Goal: Task Accomplishment & Management: Manage account settings

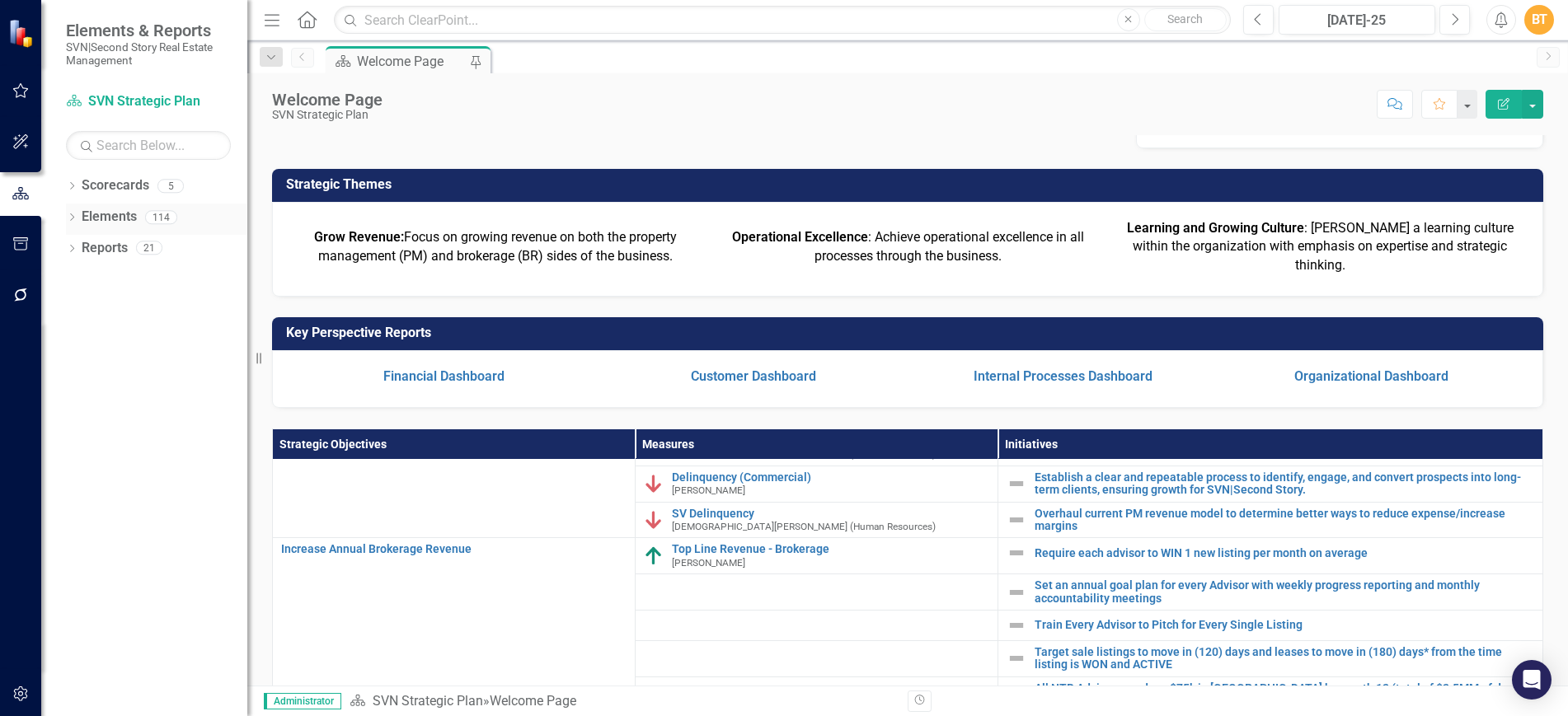
scroll to position [272, 0]
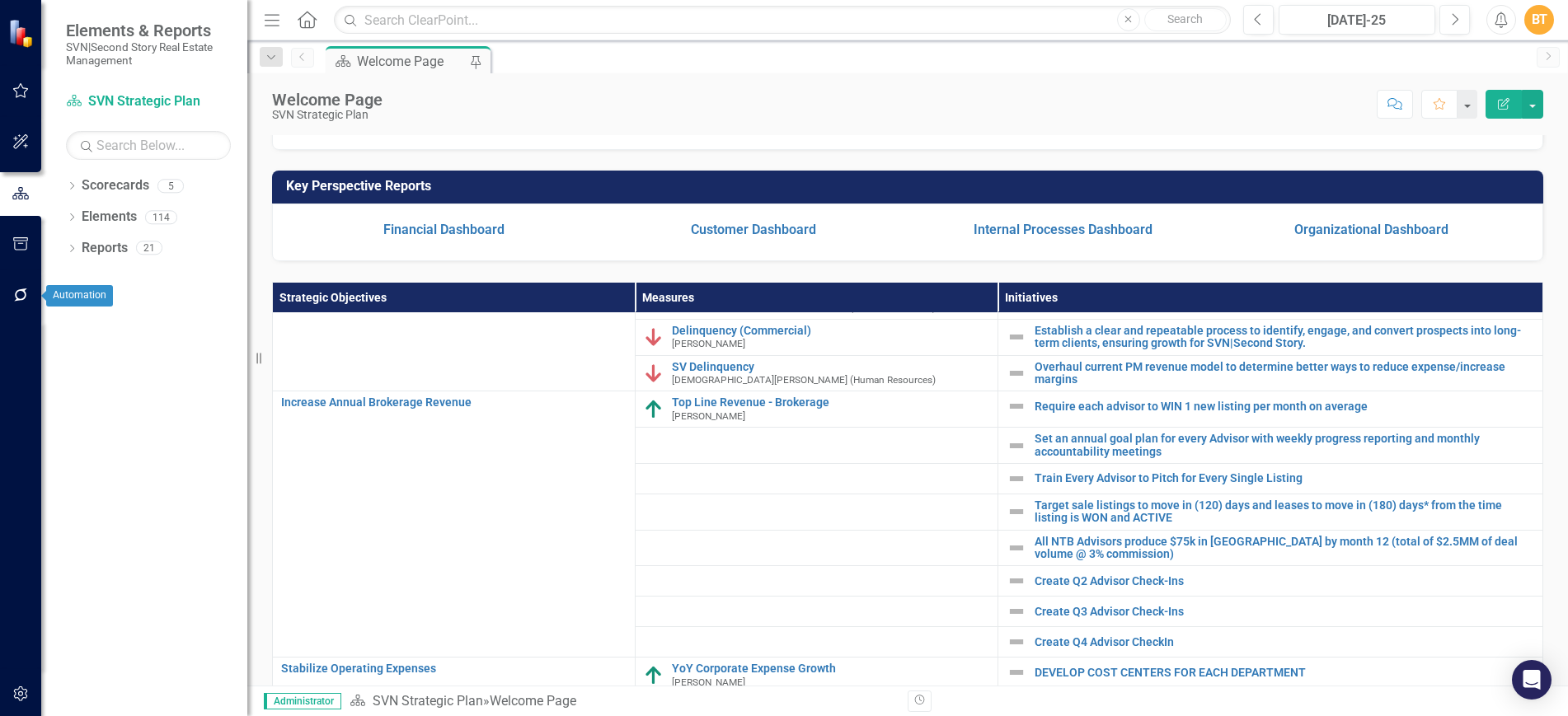
click at [22, 302] on button "button" at bounding box center [21, 295] width 37 height 34
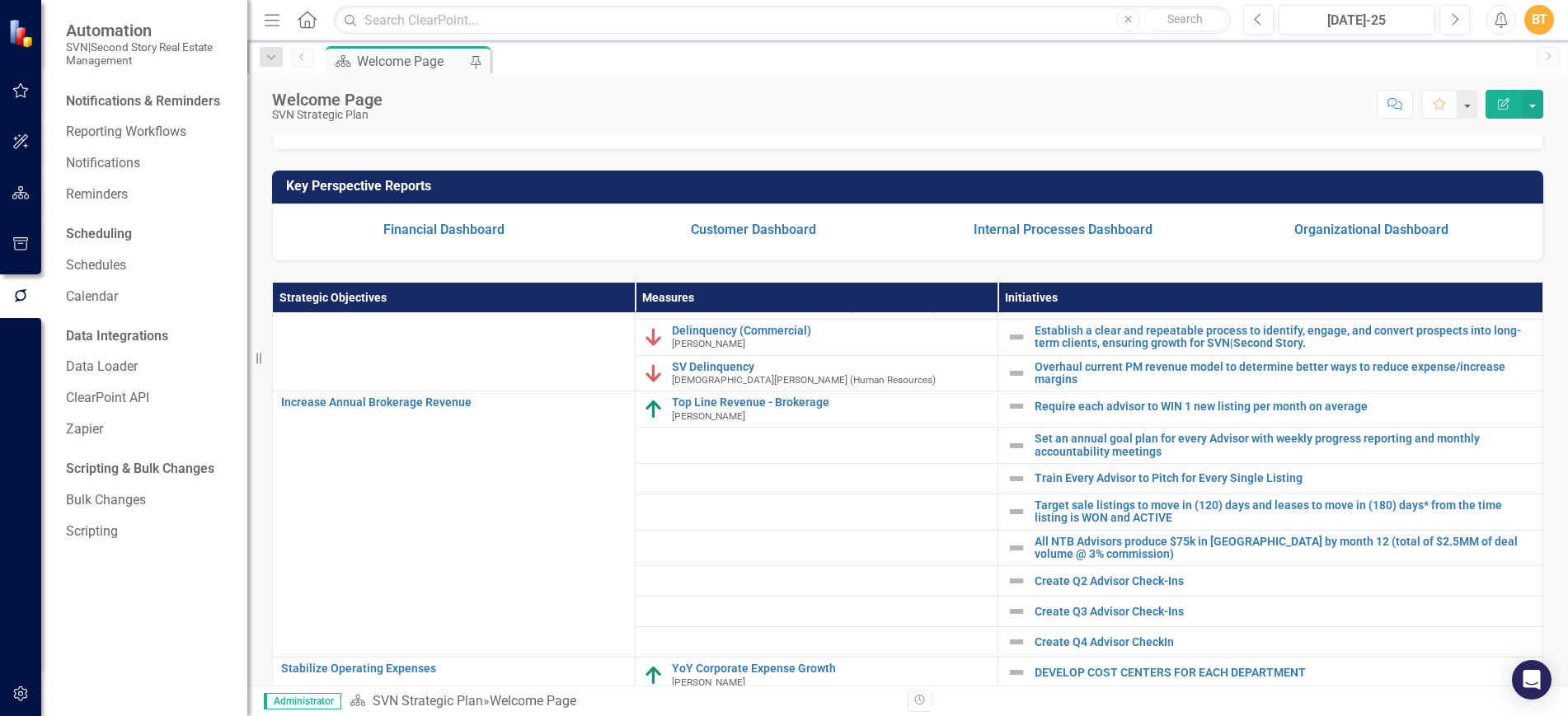
click at [23, 697] on icon "button" at bounding box center [21, 693] width 18 height 13
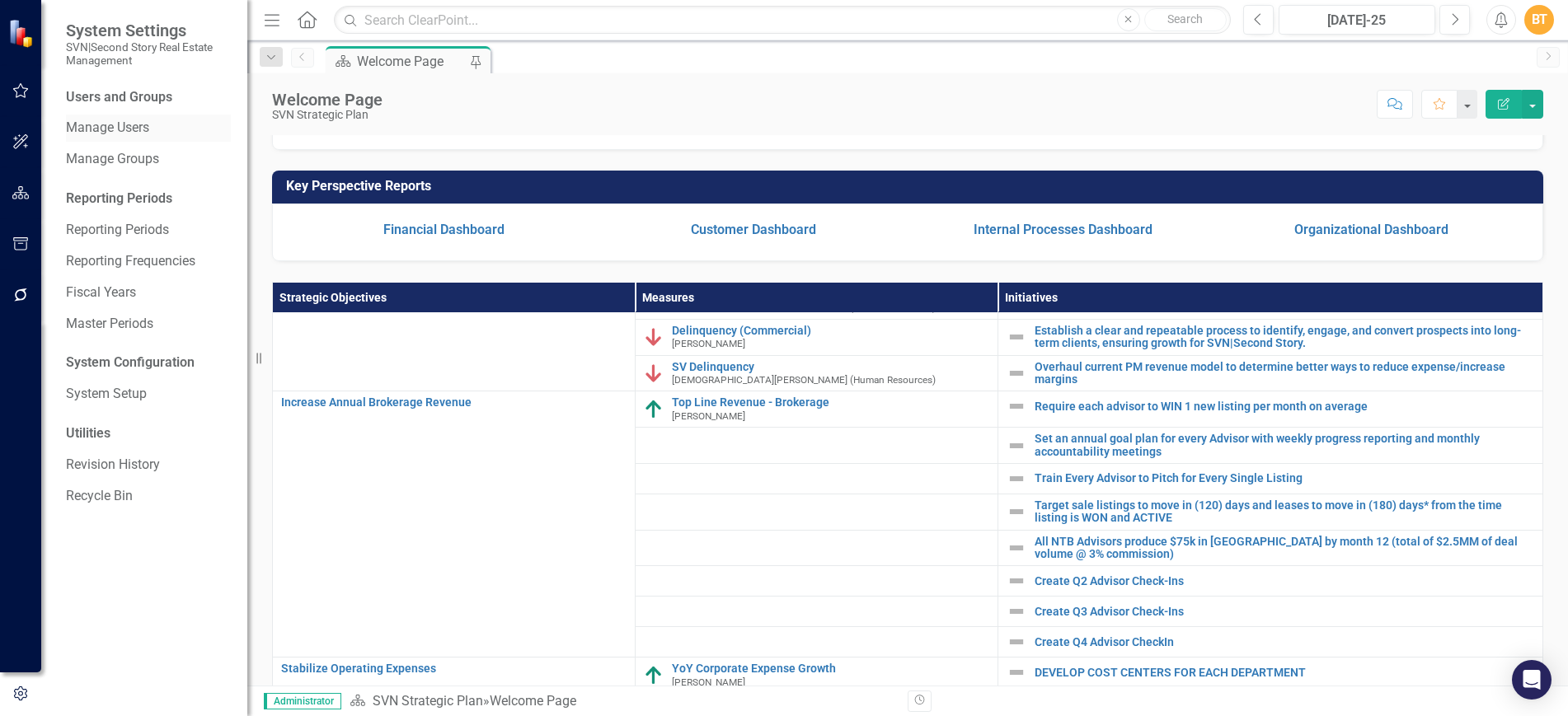
click at [138, 115] on div "Manage Users" at bounding box center [148, 128] width 165 height 27
click at [135, 124] on link "Manage Users" at bounding box center [148, 128] width 165 height 19
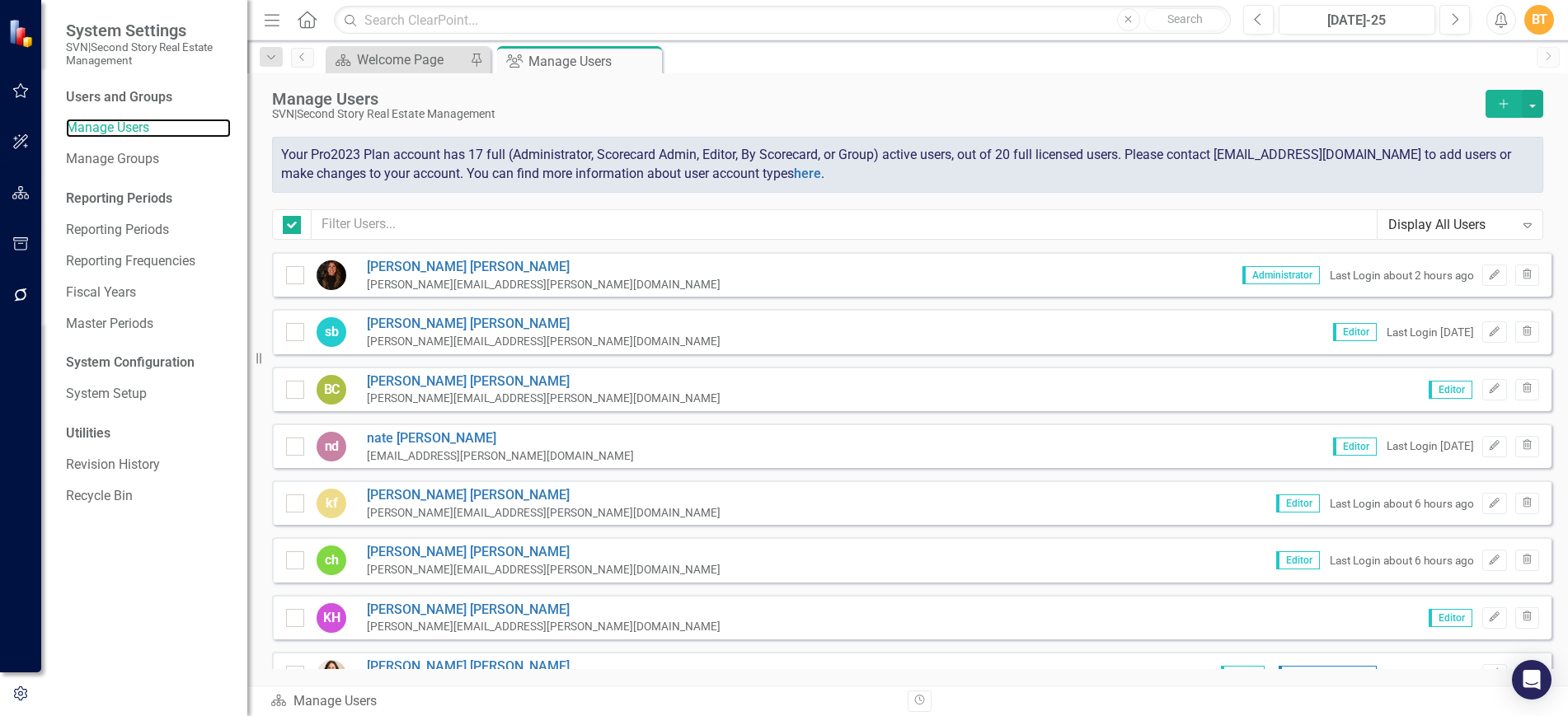
checkbox input "false"
click at [431, 224] on input "text" at bounding box center [844, 224] width 1066 height 31
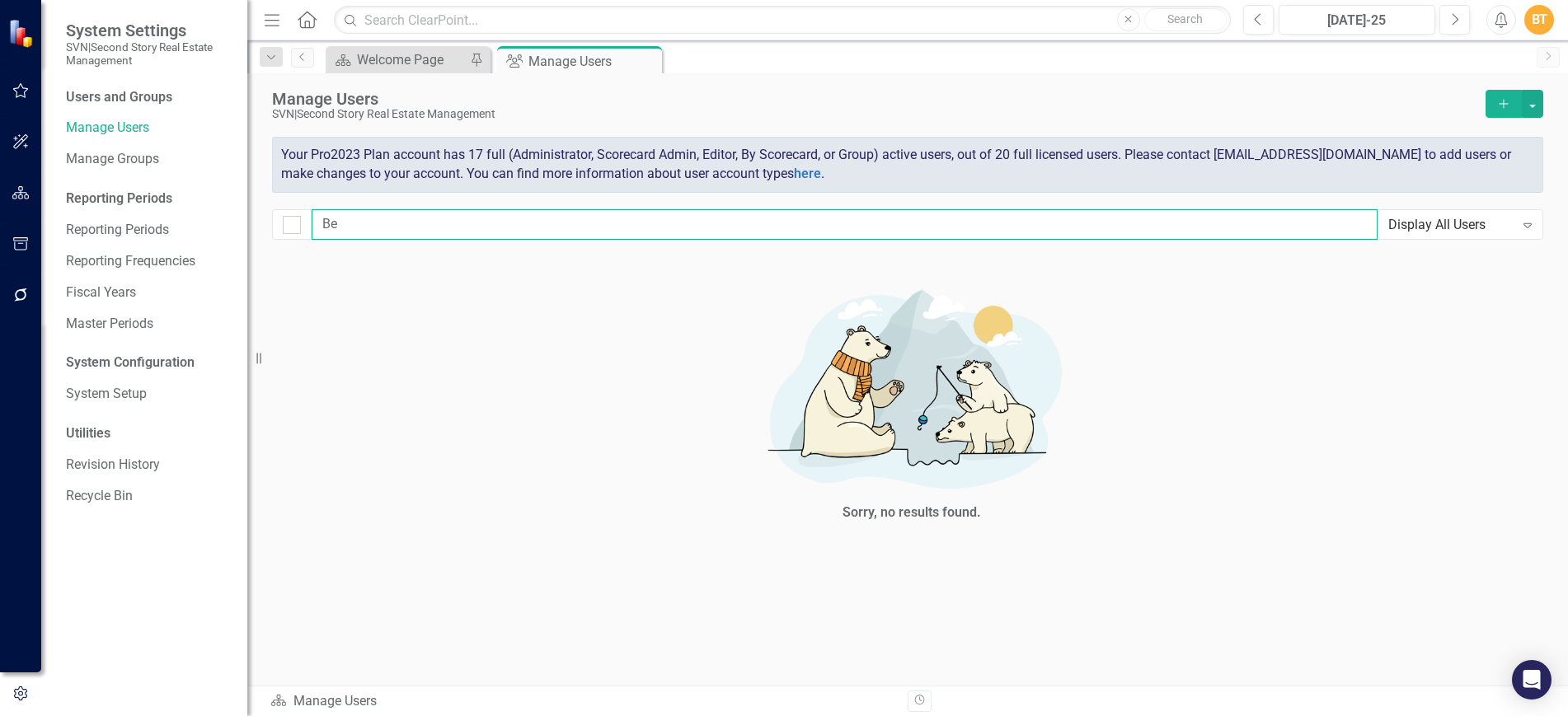
type input "B"
checkbox input "false"
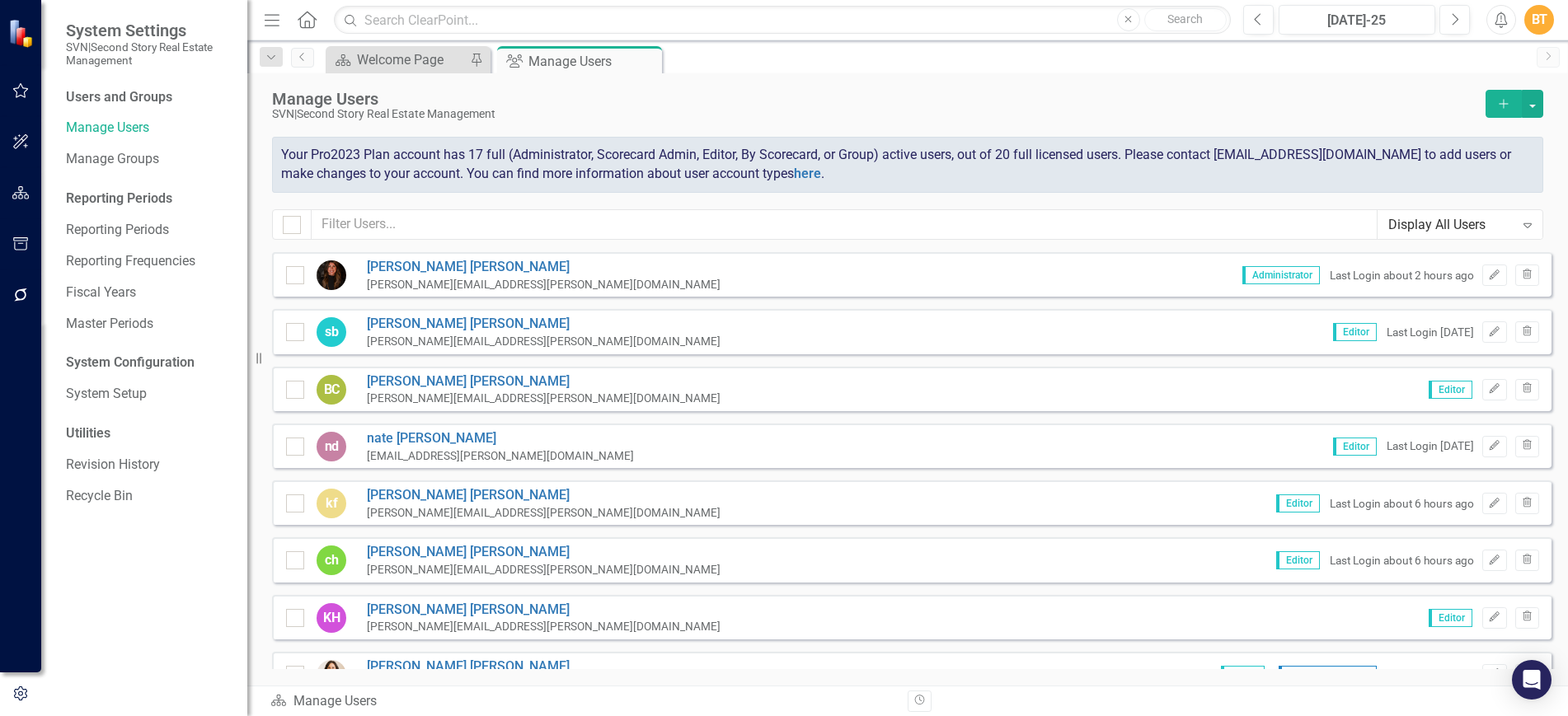
click at [1501, 107] on icon "Add" at bounding box center [1504, 103] width 15 height 11
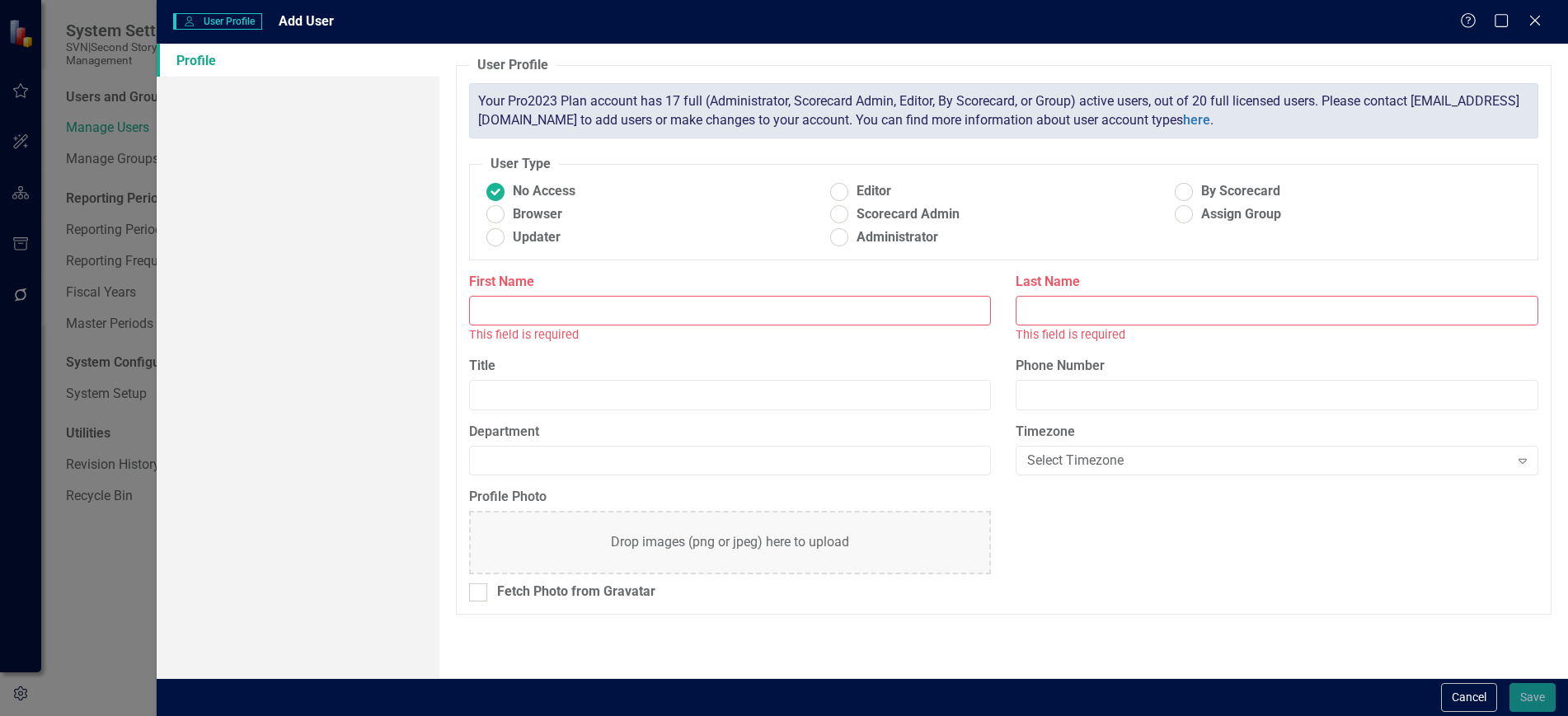
click at [615, 312] on input "First Name" at bounding box center [731, 310] width 522 height 31
type input "[PERSON_NAME]"
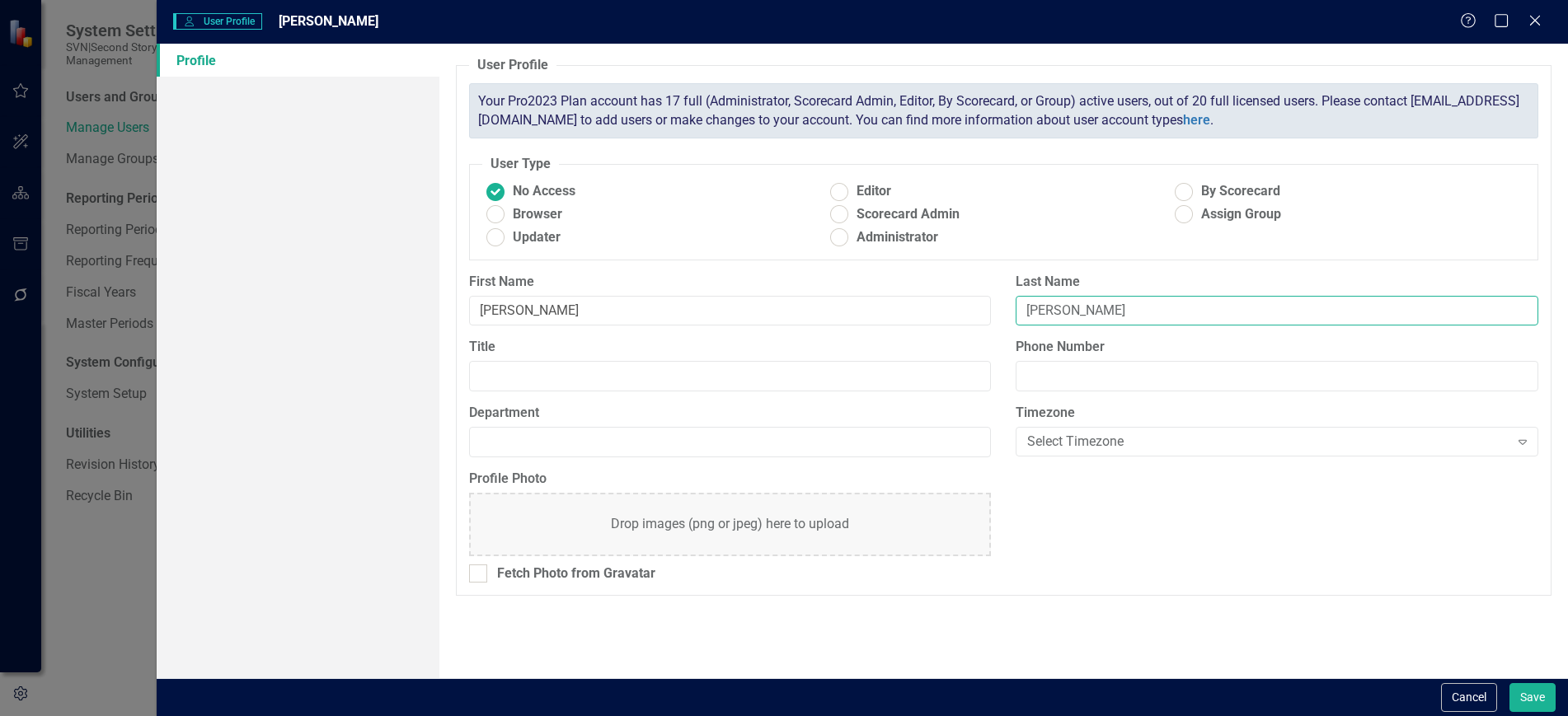
type input "[PERSON_NAME]"
type input "Director of Multifamily"
click at [800, 438] on input "Department" at bounding box center [731, 442] width 522 height 31
type input "O"
type input "Property Manager"
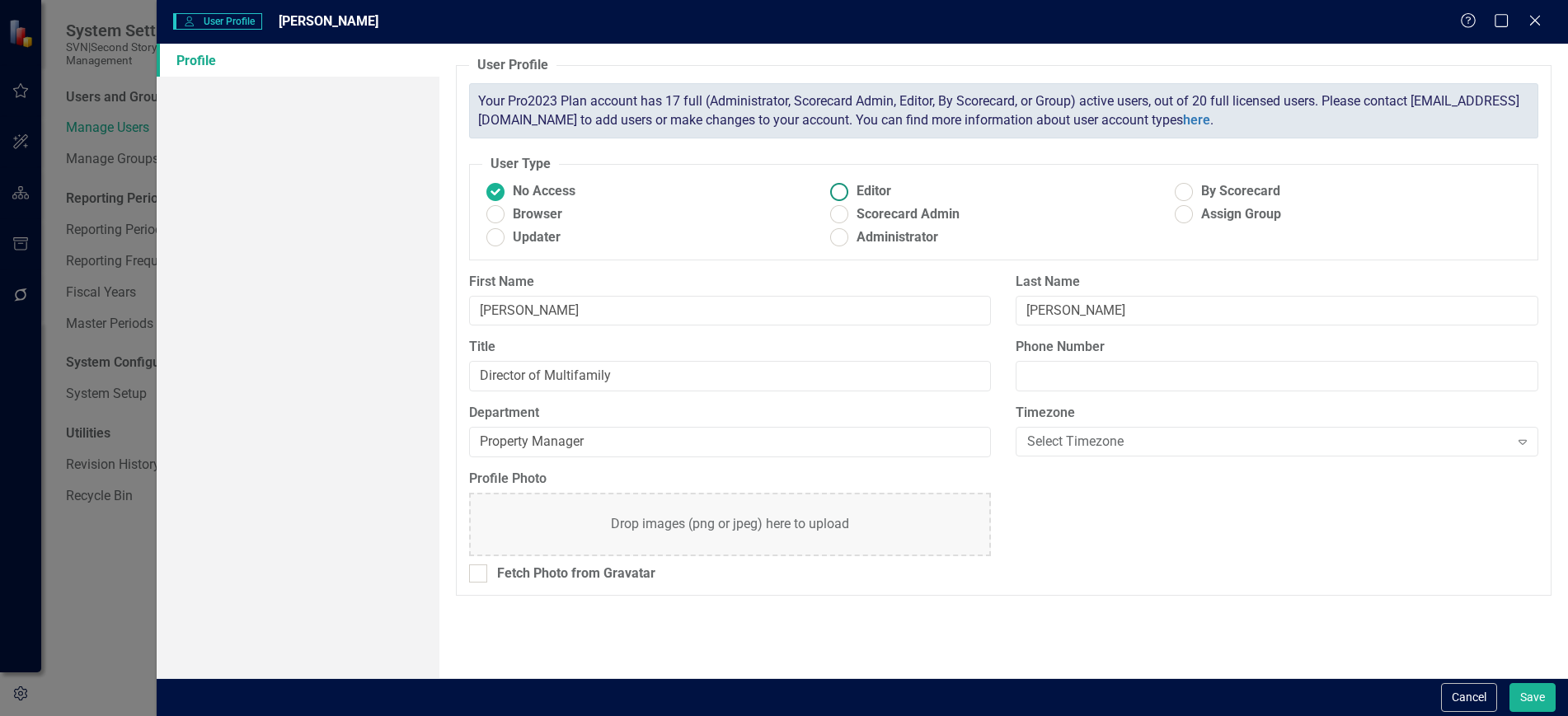
click at [845, 186] on ins at bounding box center [839, 191] width 26 height 26
click at [845, 186] on input "Editor" at bounding box center [839, 191] width 26 height 26
radio input "true"
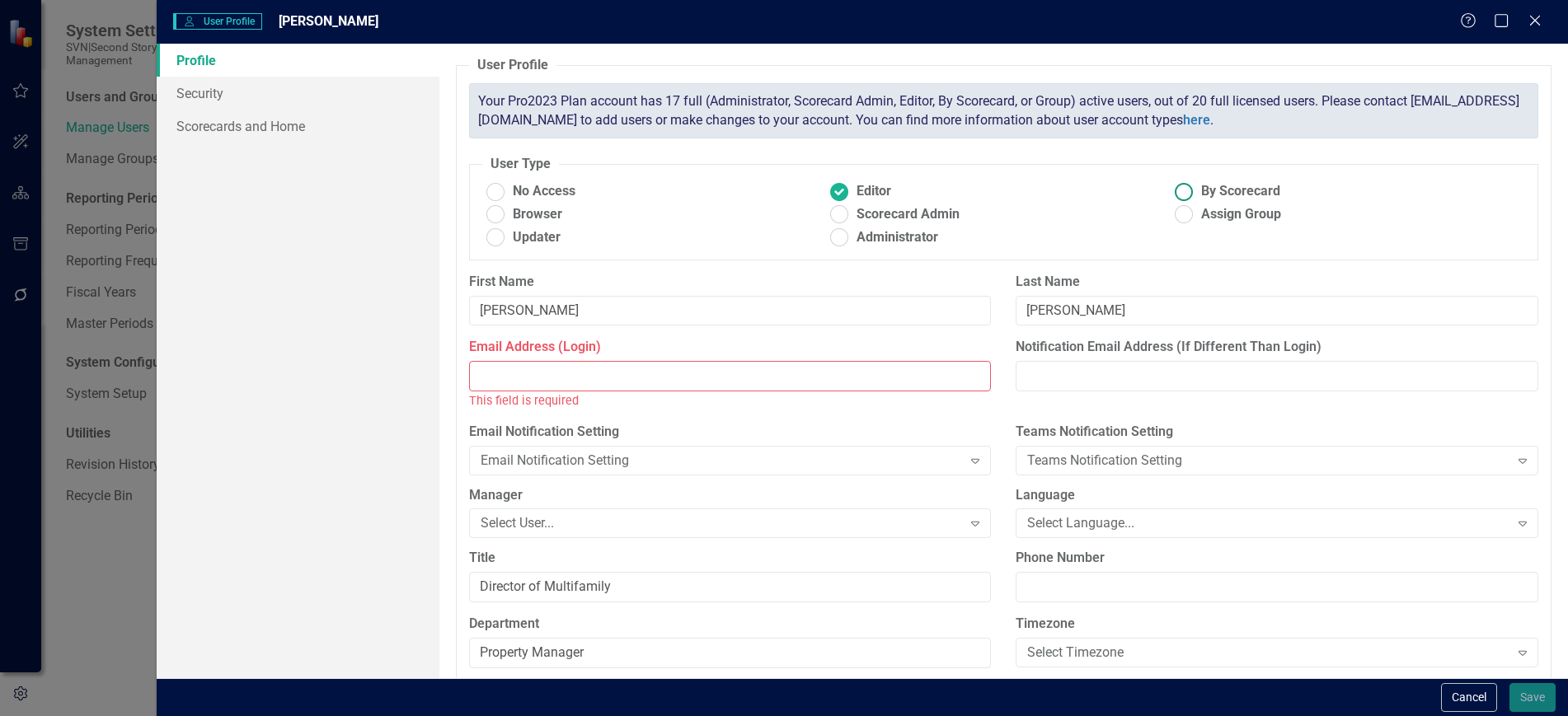
click at [1175, 190] on ins at bounding box center [1183, 191] width 26 height 26
click at [1175, 190] on input "By Scorecard" at bounding box center [1183, 191] width 26 height 26
radio input "true"
click at [843, 192] on ins at bounding box center [839, 191] width 26 height 26
click at [843, 192] on input "Editor" at bounding box center [839, 191] width 26 height 26
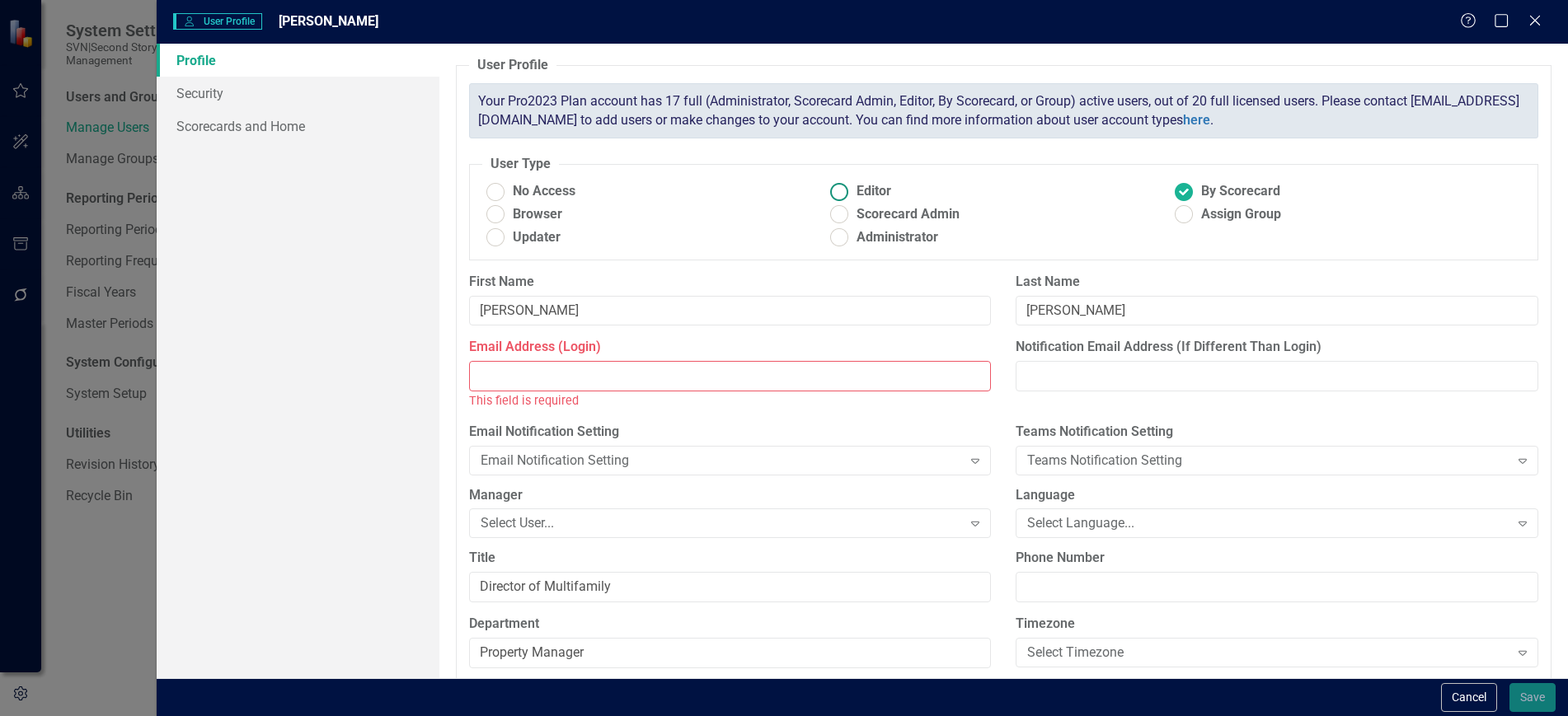
radio input "true"
click at [1533, 22] on icon at bounding box center [1534, 20] width 12 height 12
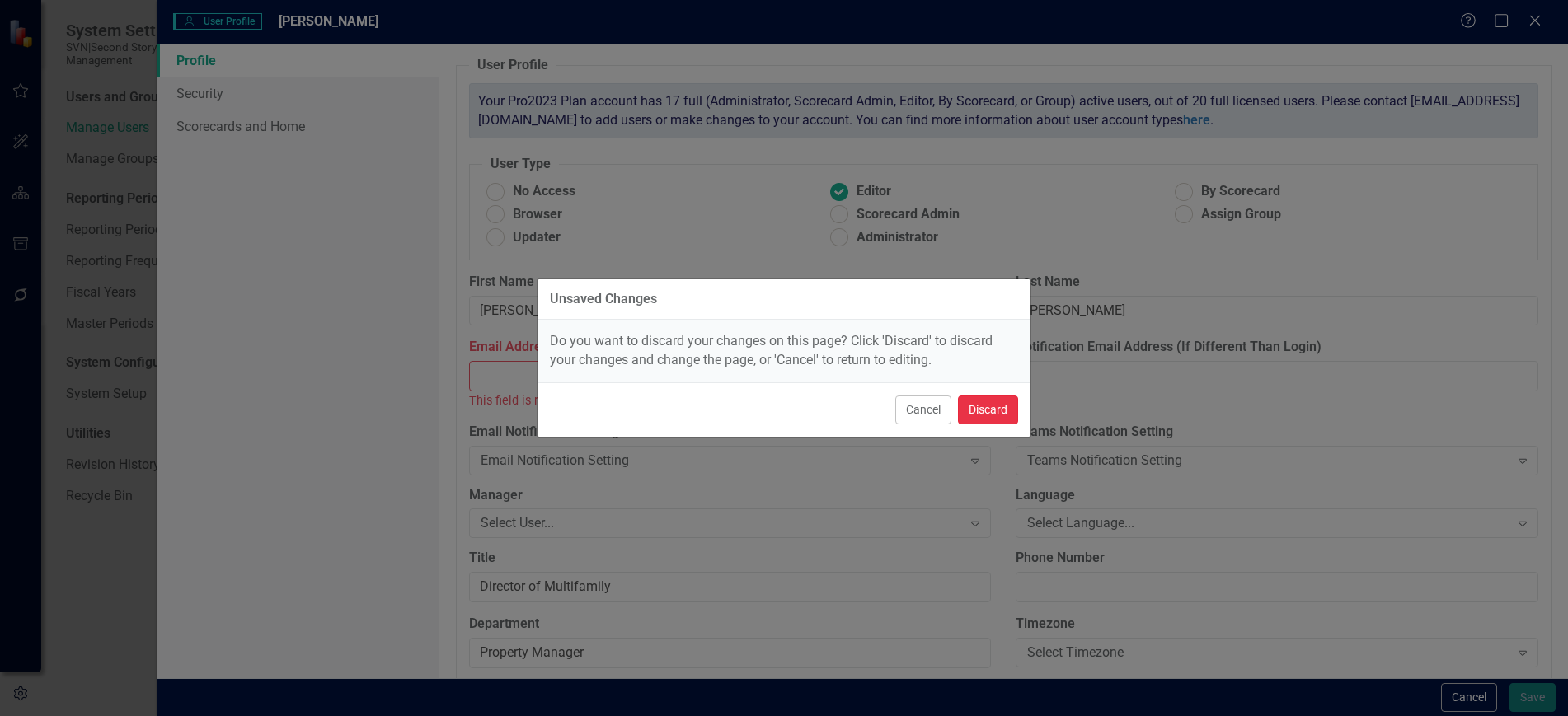
click at [981, 418] on button "Discard" at bounding box center [988, 409] width 60 height 29
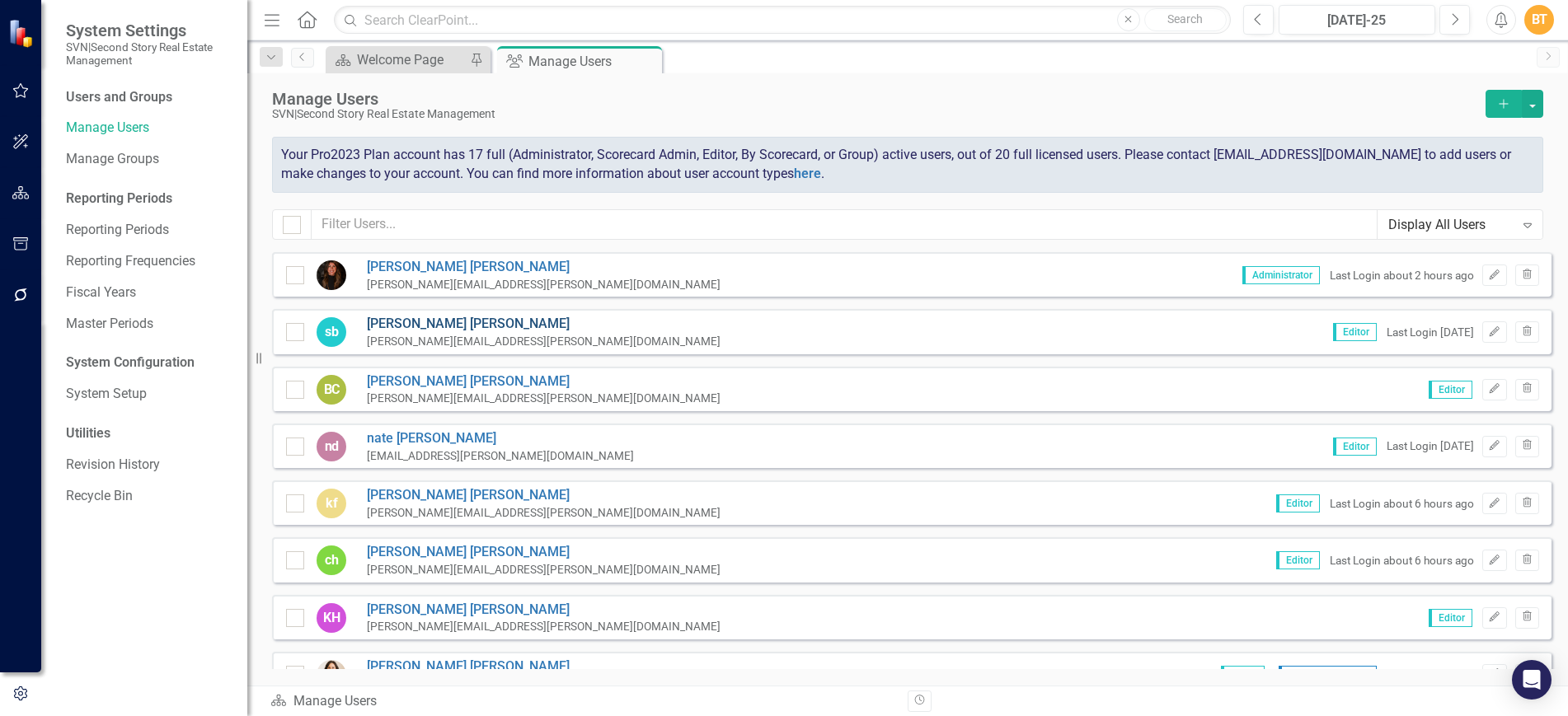
click at [411, 324] on link "[PERSON_NAME]" at bounding box center [544, 324] width 354 height 19
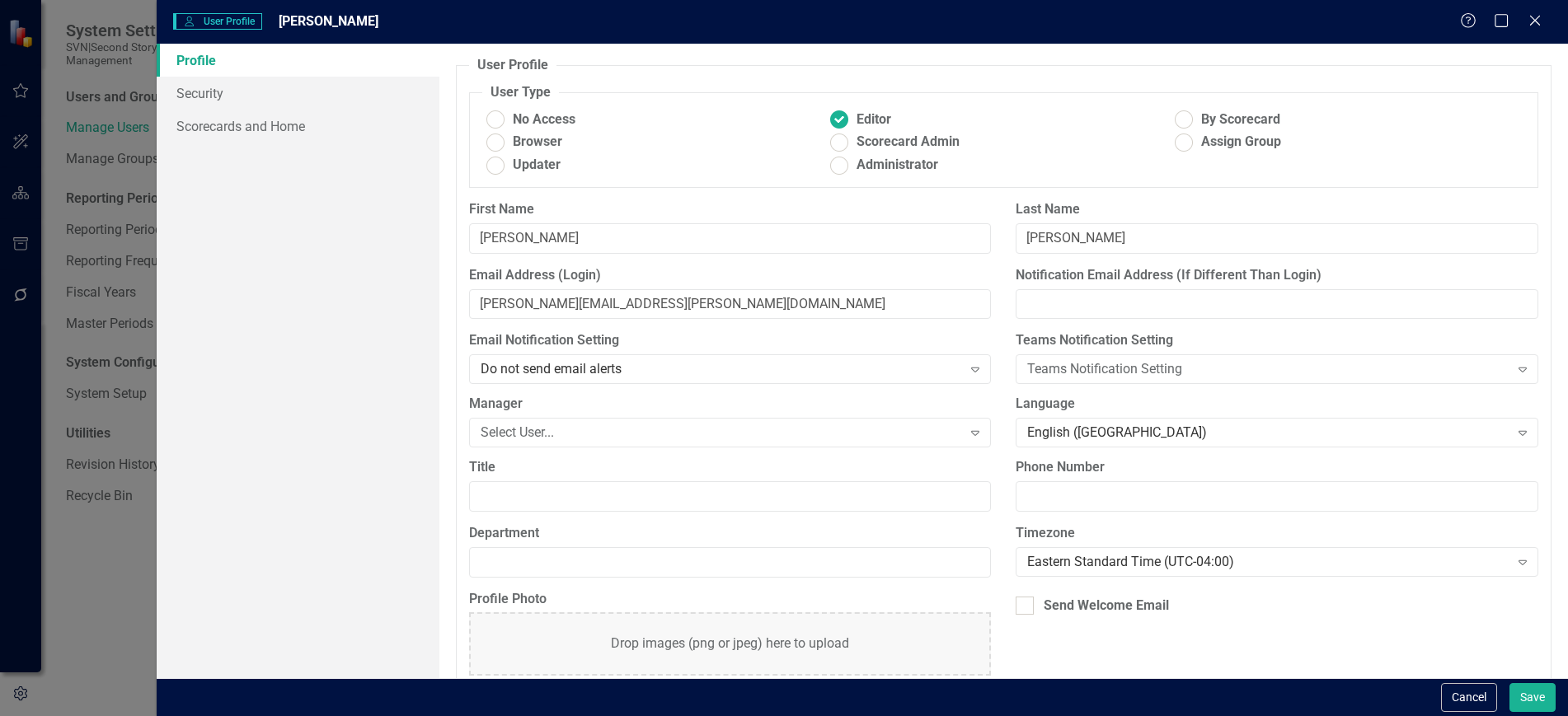
click at [1544, 16] on div "Help Maximize Close" at bounding box center [1505, 21] width 92 height 19
click at [1539, 15] on icon "Close" at bounding box center [1534, 20] width 20 height 16
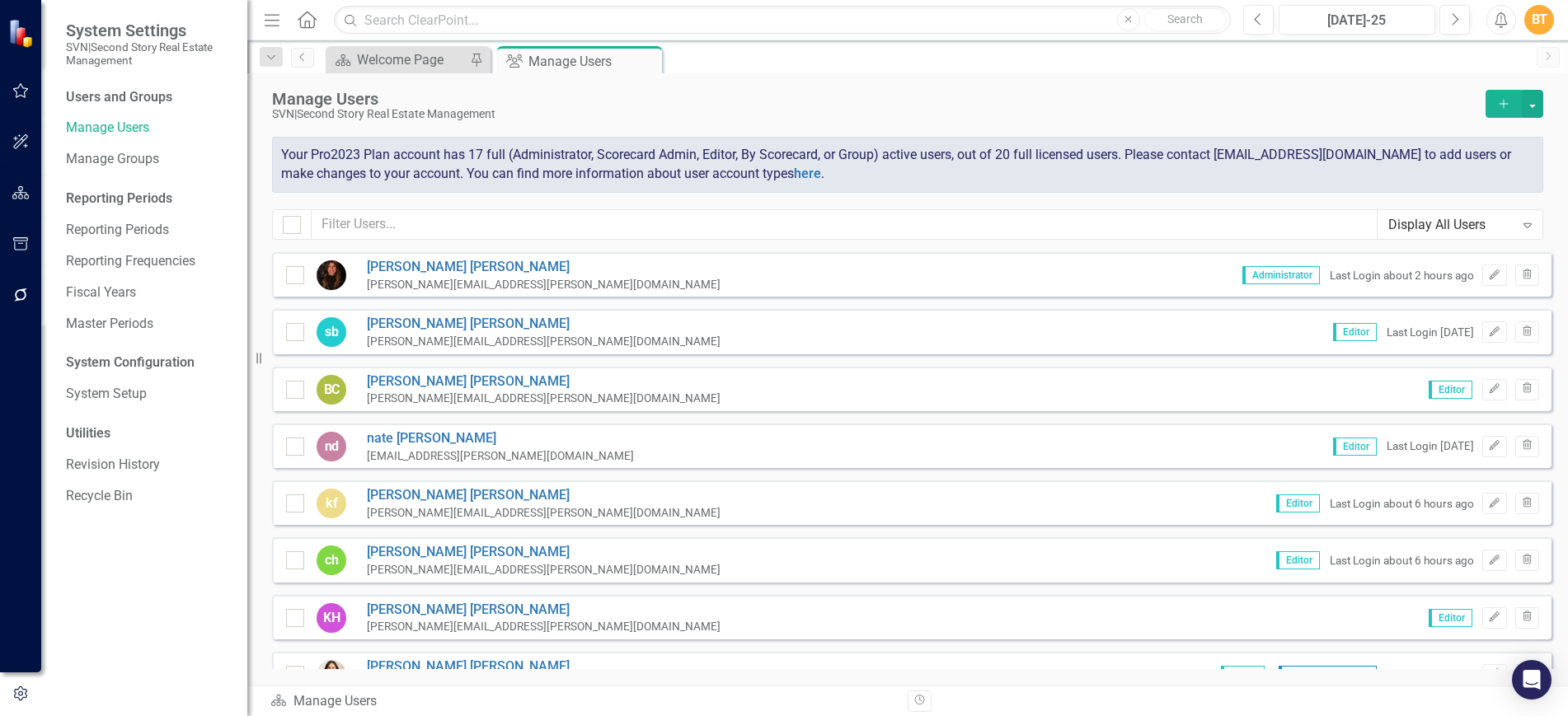
click at [1505, 104] on icon "Add" at bounding box center [1504, 103] width 15 height 11
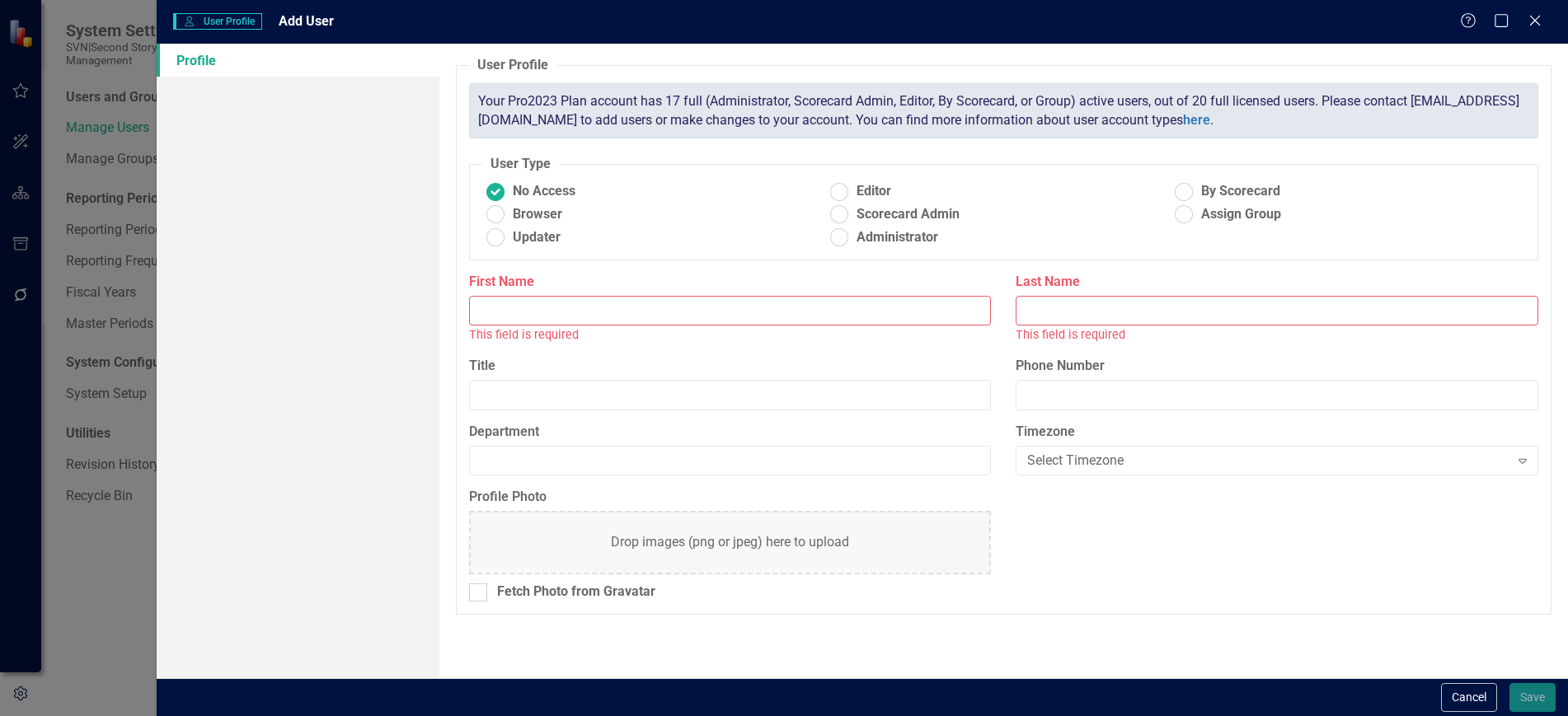
click at [660, 317] on input "First Name" at bounding box center [731, 310] width 522 height 31
type input "b"
type input "[PERSON_NAME]"
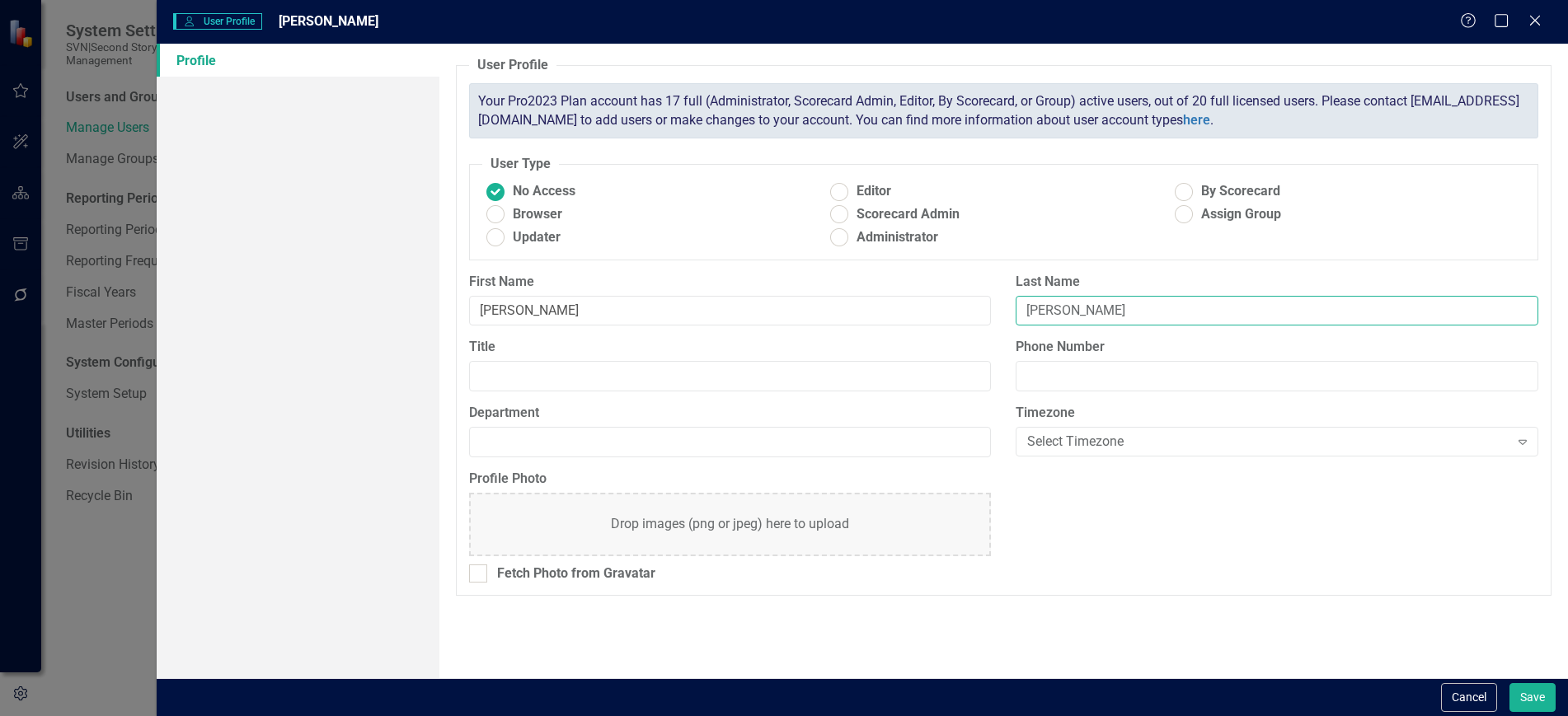
type input "[PERSON_NAME]"
type input "Director of Multifamily"
click at [1130, 380] on input "Phone Number" at bounding box center [1277, 376] width 522 height 31
click at [833, 188] on ins at bounding box center [839, 191] width 26 height 26
click at [833, 188] on input "Editor" at bounding box center [839, 191] width 26 height 26
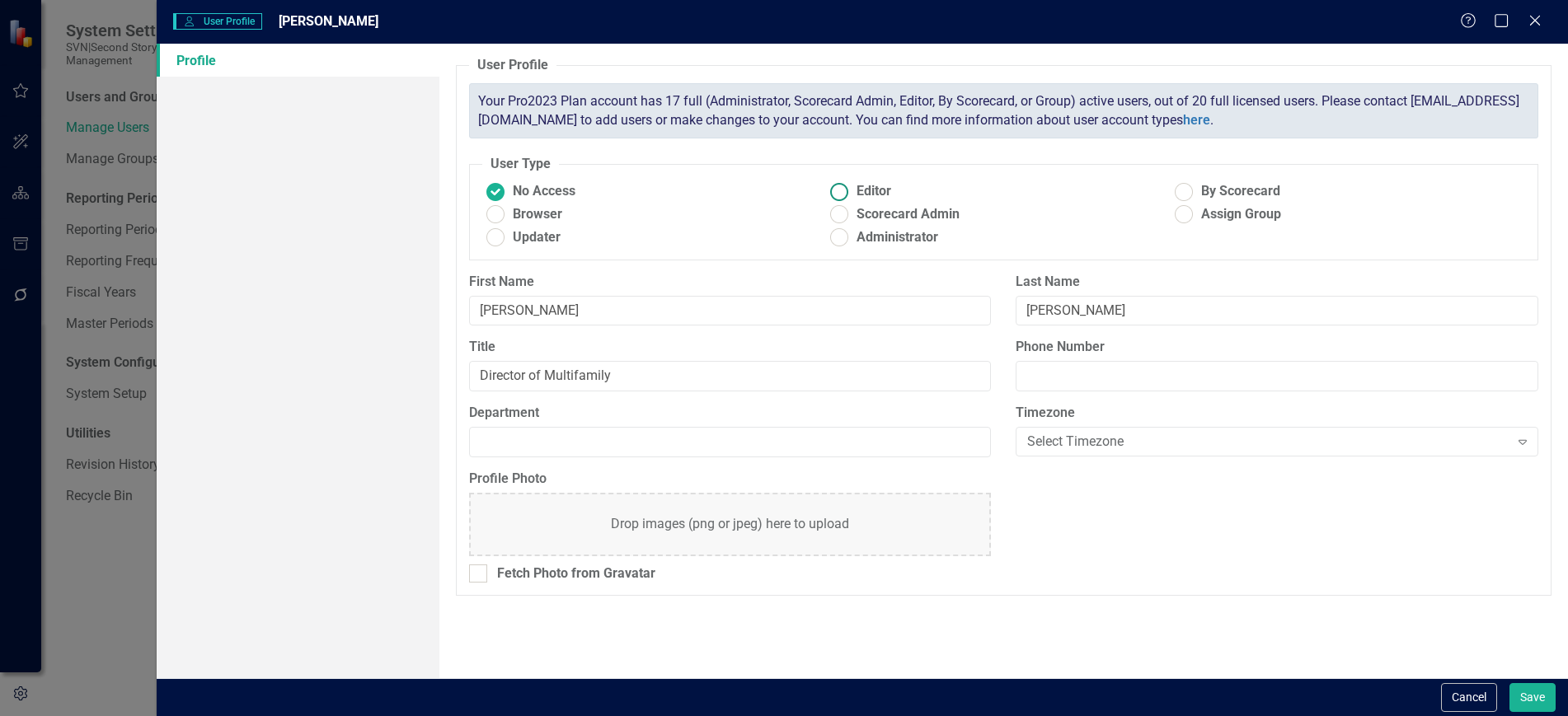
radio input "true"
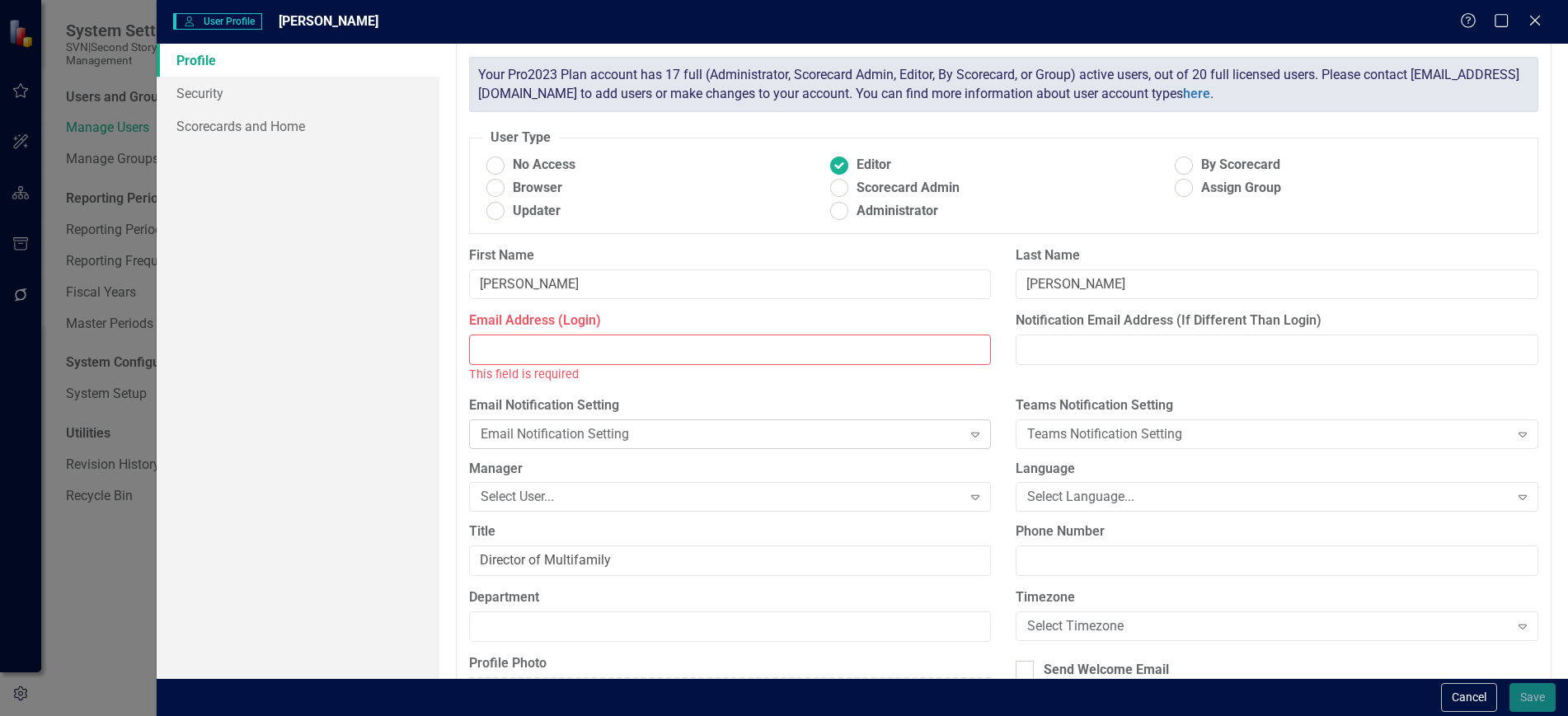
scroll to position [38, 0]
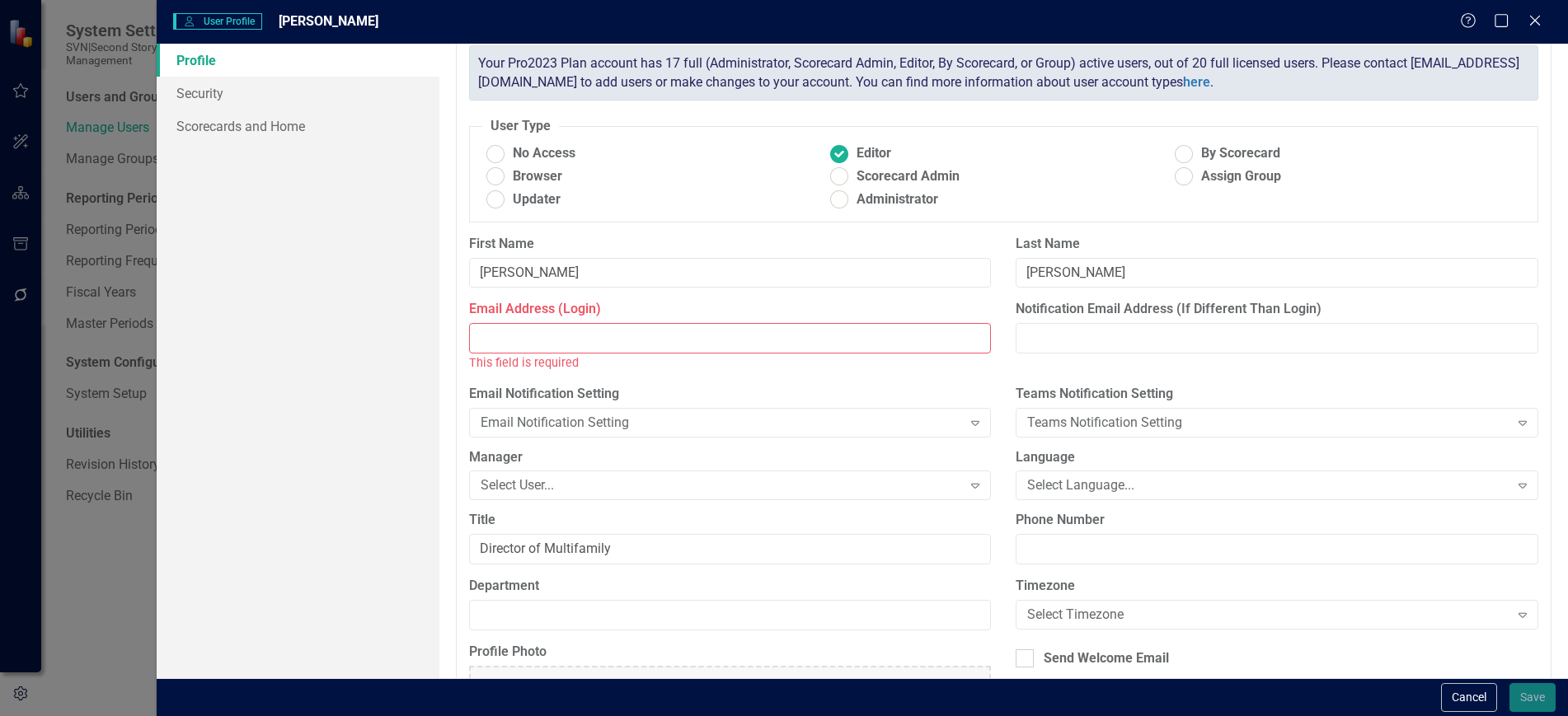
click at [584, 346] on input "Email Address (Login)" at bounding box center [731, 338] width 522 height 31
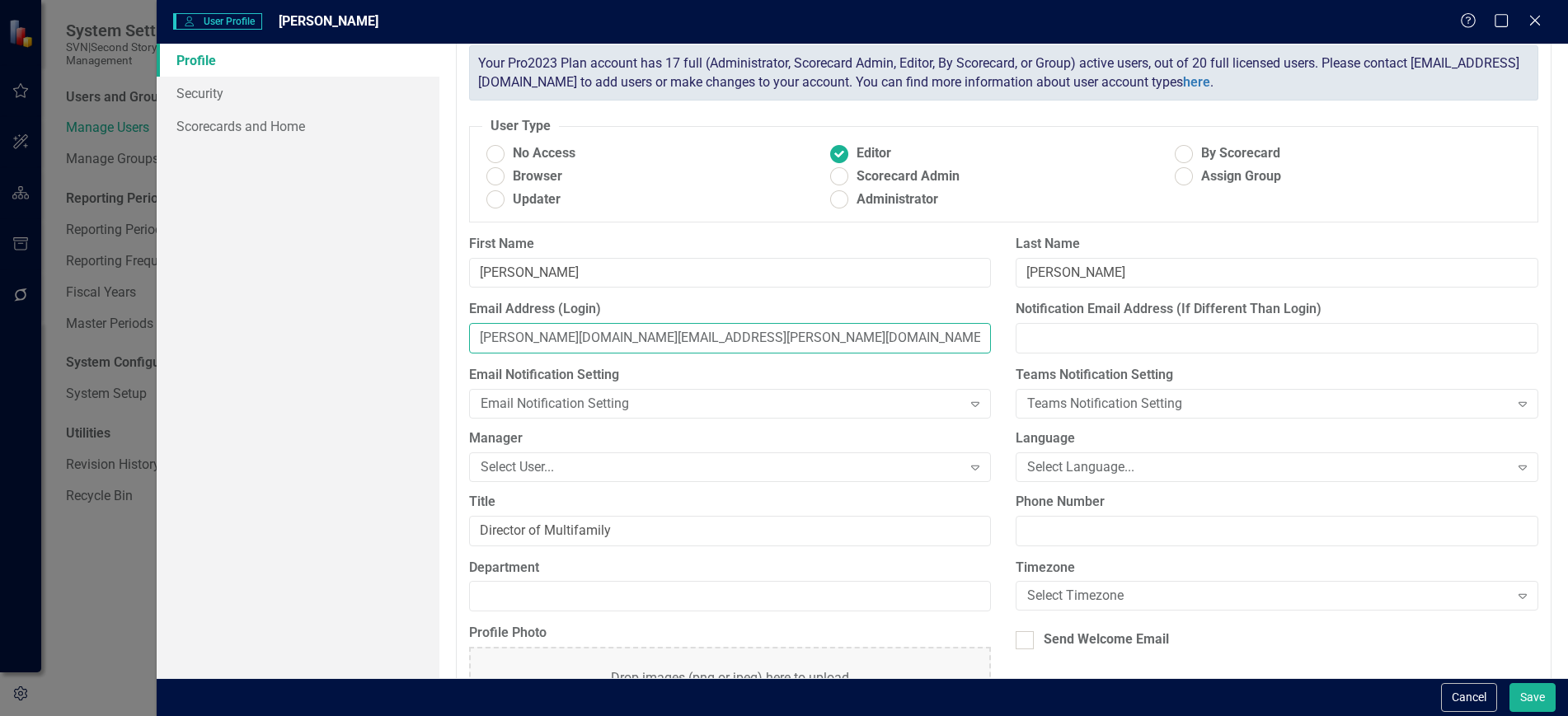
type input "[PERSON_NAME][DOMAIN_NAME][EMAIL_ADDRESS][PERSON_NAME][DOMAIN_NAME]"
click at [543, 406] on div "Email Notification Setting" at bounding box center [722, 403] width 482 height 19
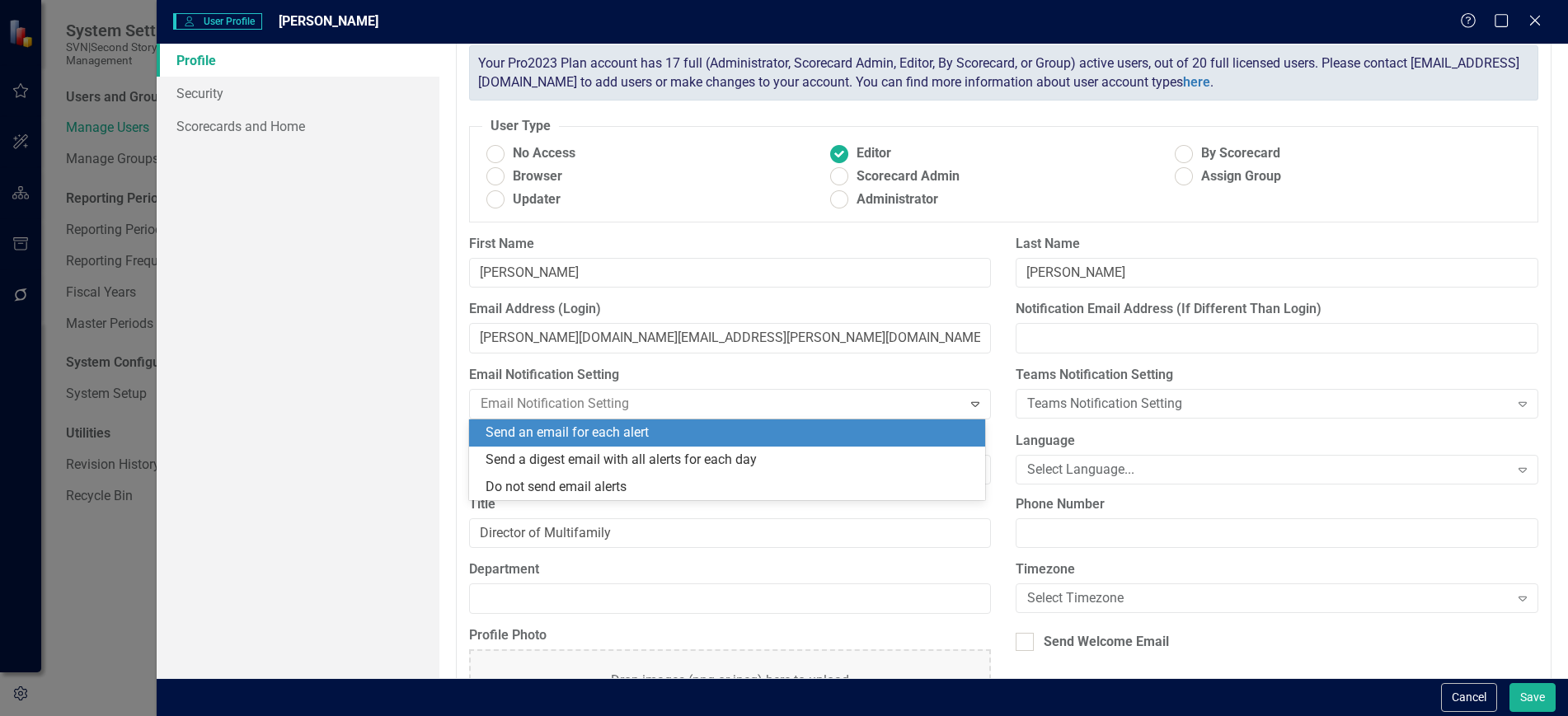
click at [636, 369] on label "Email Notification Setting" at bounding box center [731, 375] width 522 height 19
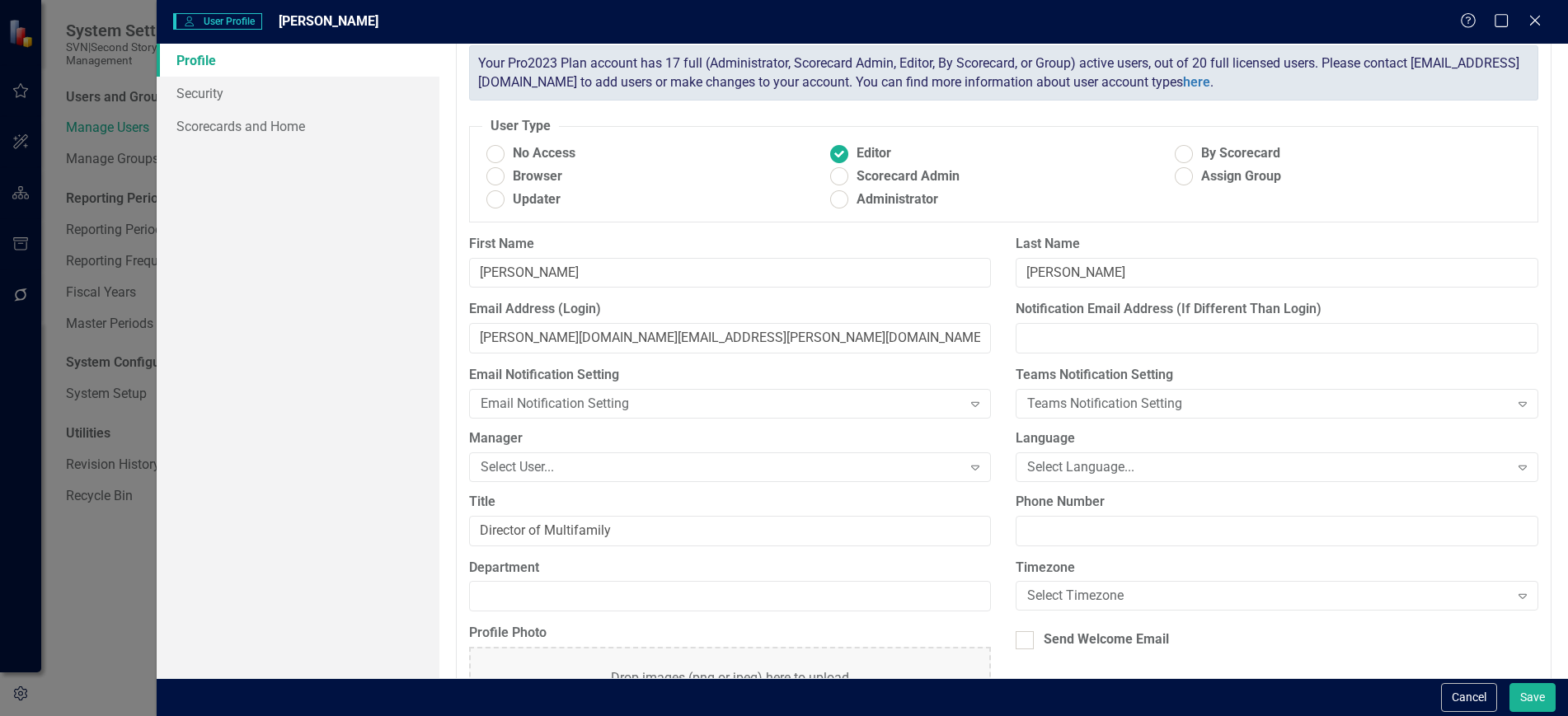
click at [627, 387] on div "Email Notification Setting Email Notification Setting Expand" at bounding box center [731, 392] width 522 height 51
click at [620, 399] on div "Email Notification Setting" at bounding box center [722, 403] width 482 height 19
click at [634, 382] on label "Email Notification Setting" at bounding box center [731, 375] width 522 height 19
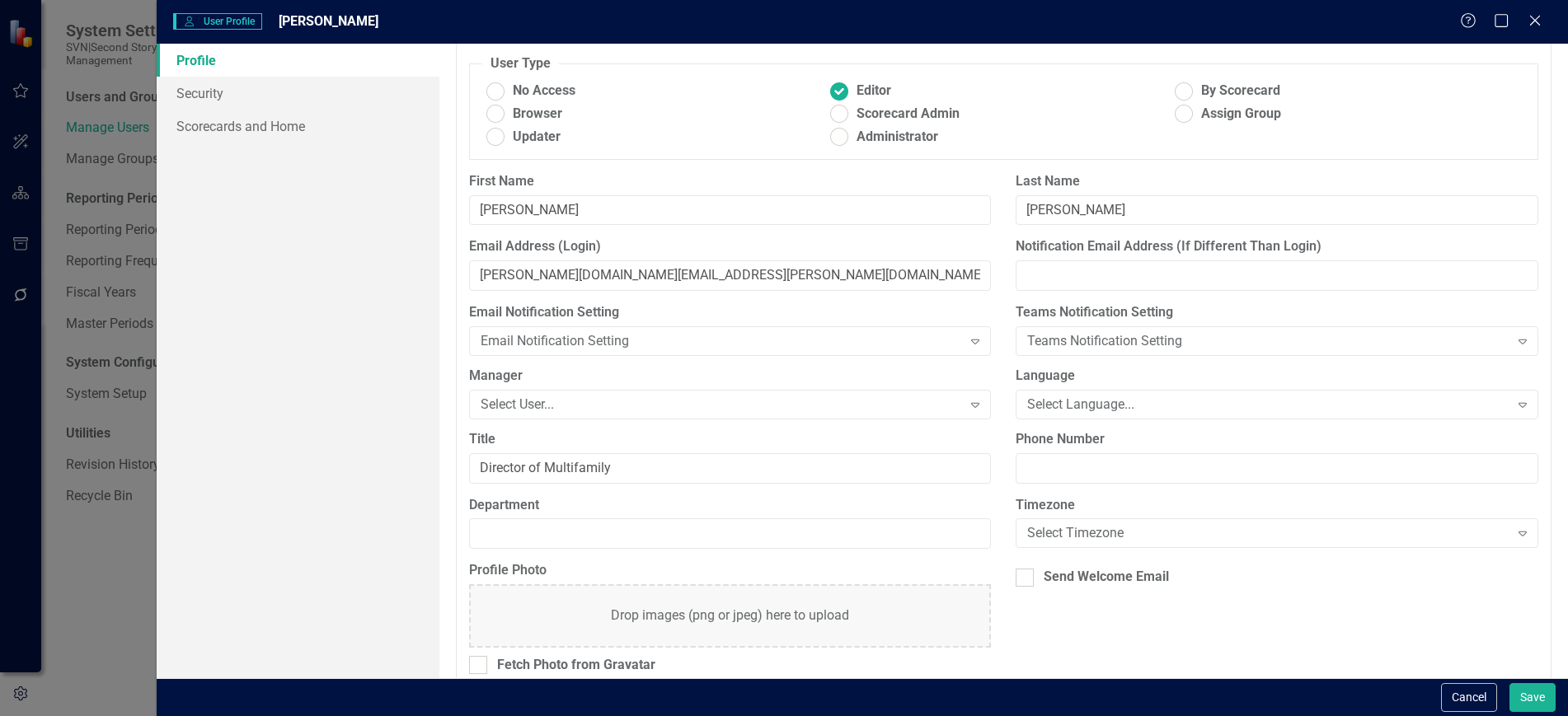
scroll to position [119, 0]
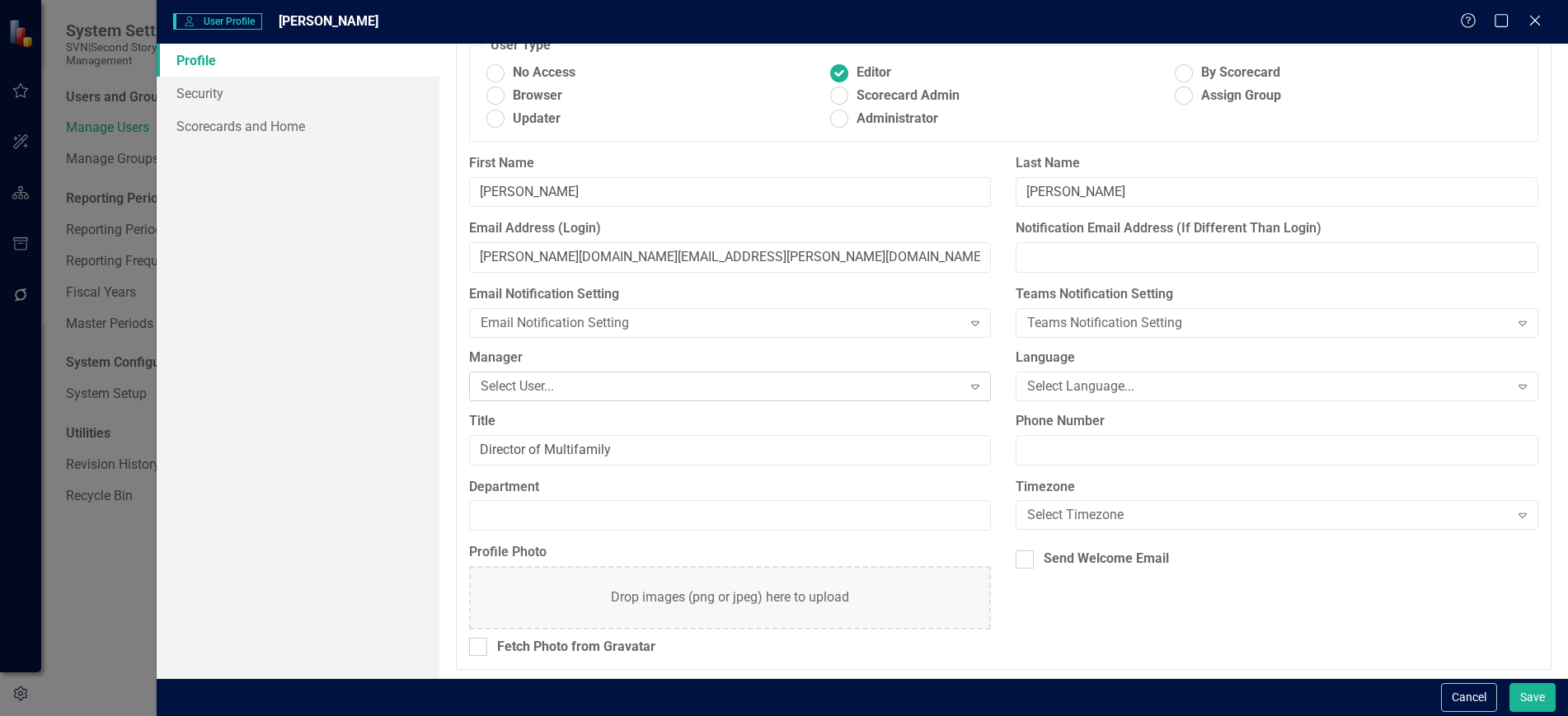
click at [605, 388] on div "Select User..." at bounding box center [722, 385] width 482 height 19
click at [626, 355] on label "Manager" at bounding box center [731, 357] width 522 height 19
click at [616, 382] on div "Select User..." at bounding box center [722, 385] width 482 height 19
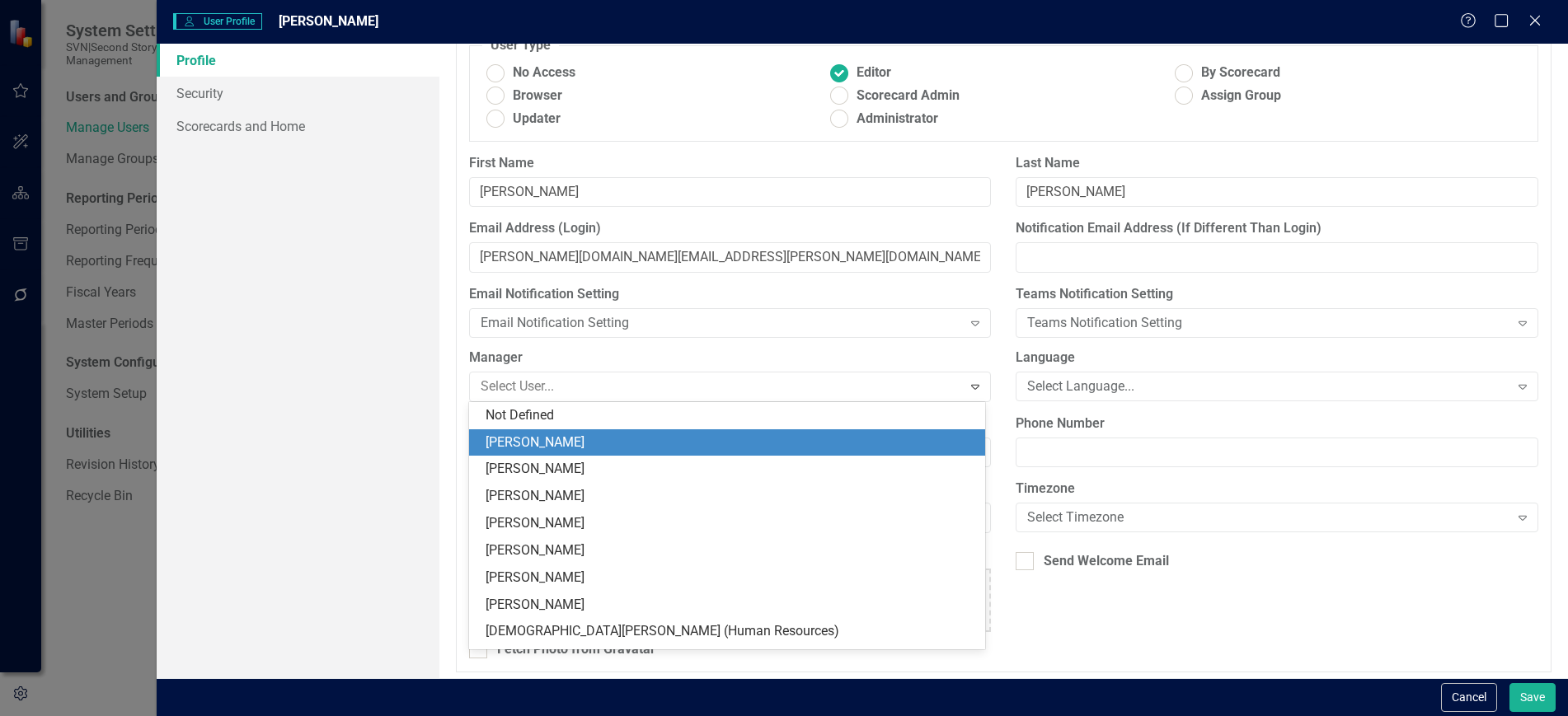
click at [591, 446] on div "[PERSON_NAME]" at bounding box center [730, 442] width 490 height 19
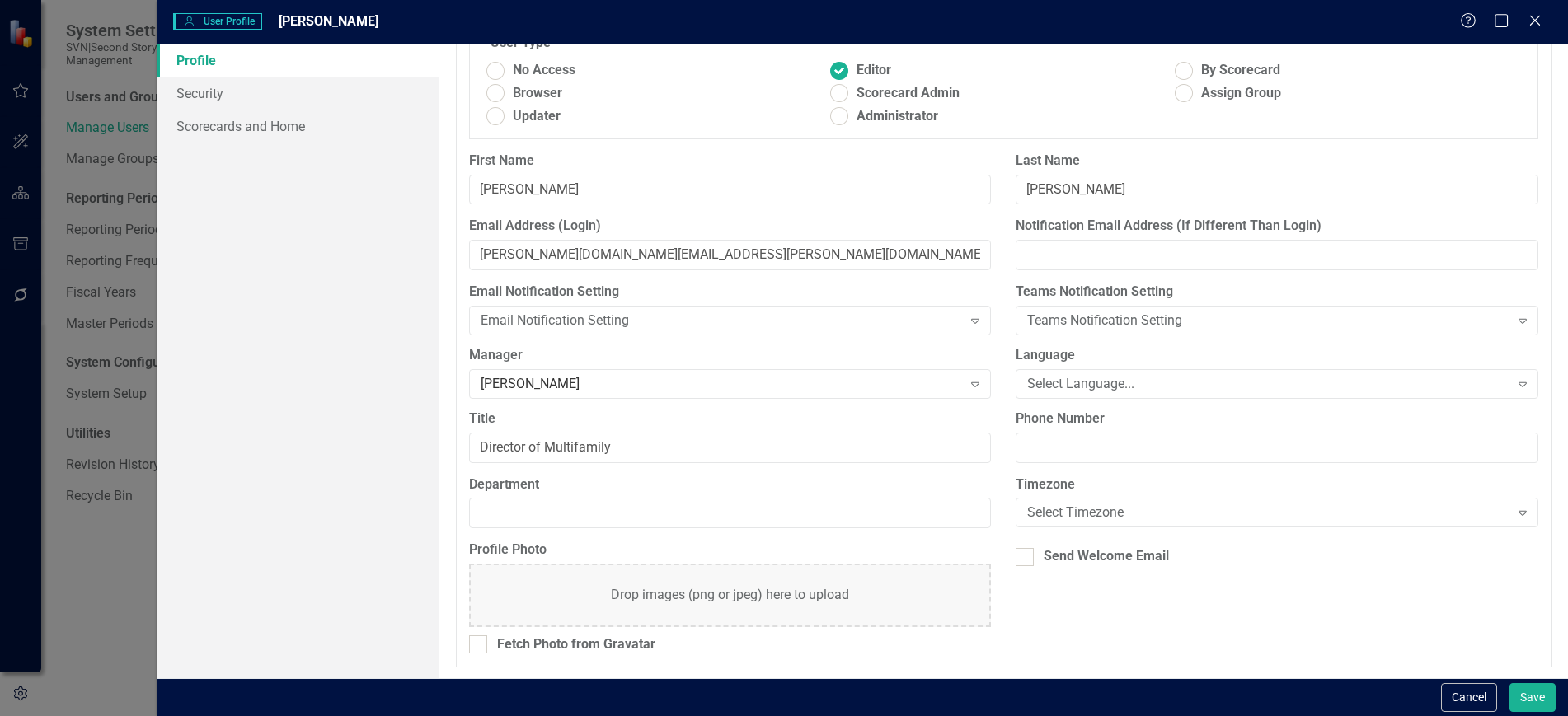
scroll to position [122, 0]
click at [797, 382] on div "[PERSON_NAME]" at bounding box center [722, 382] width 482 height 19
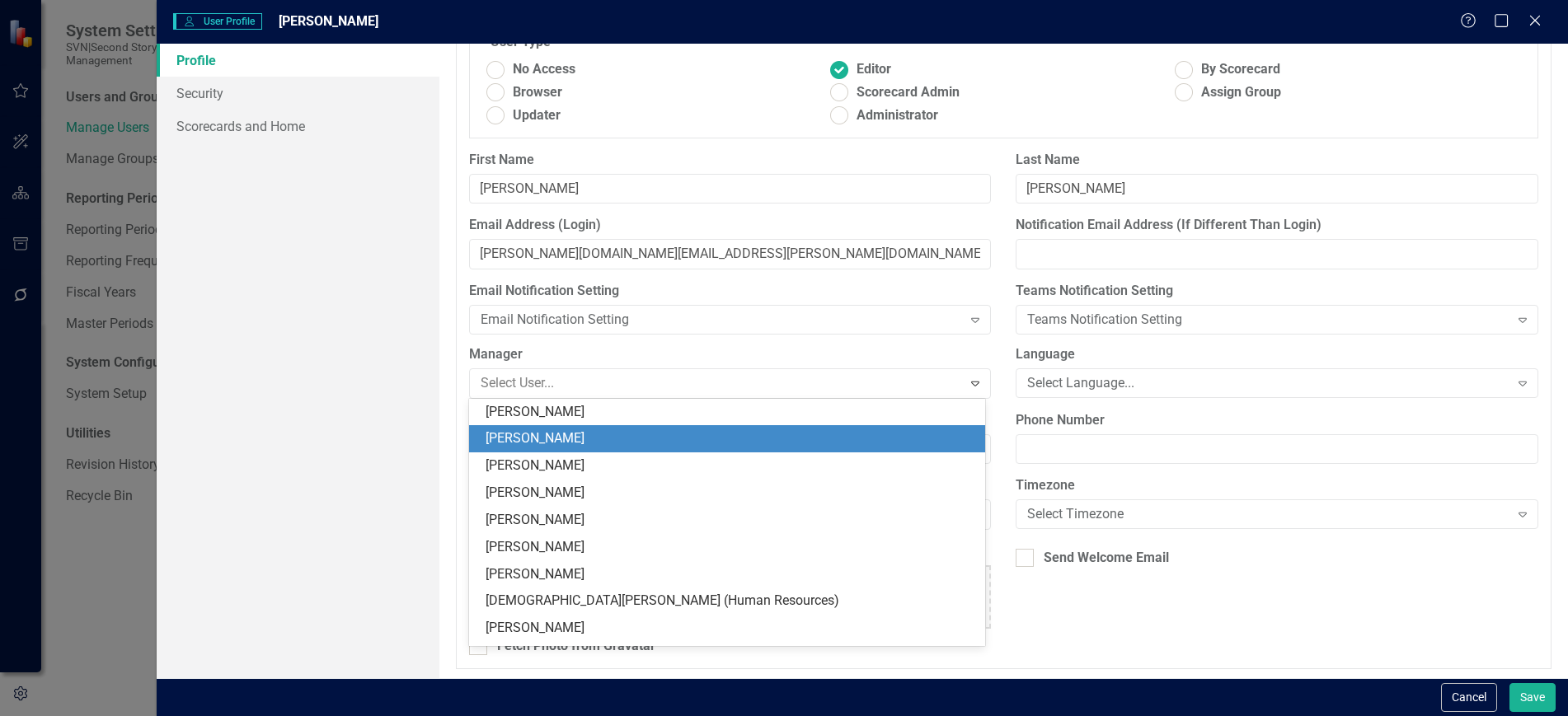
scroll to position [0, 0]
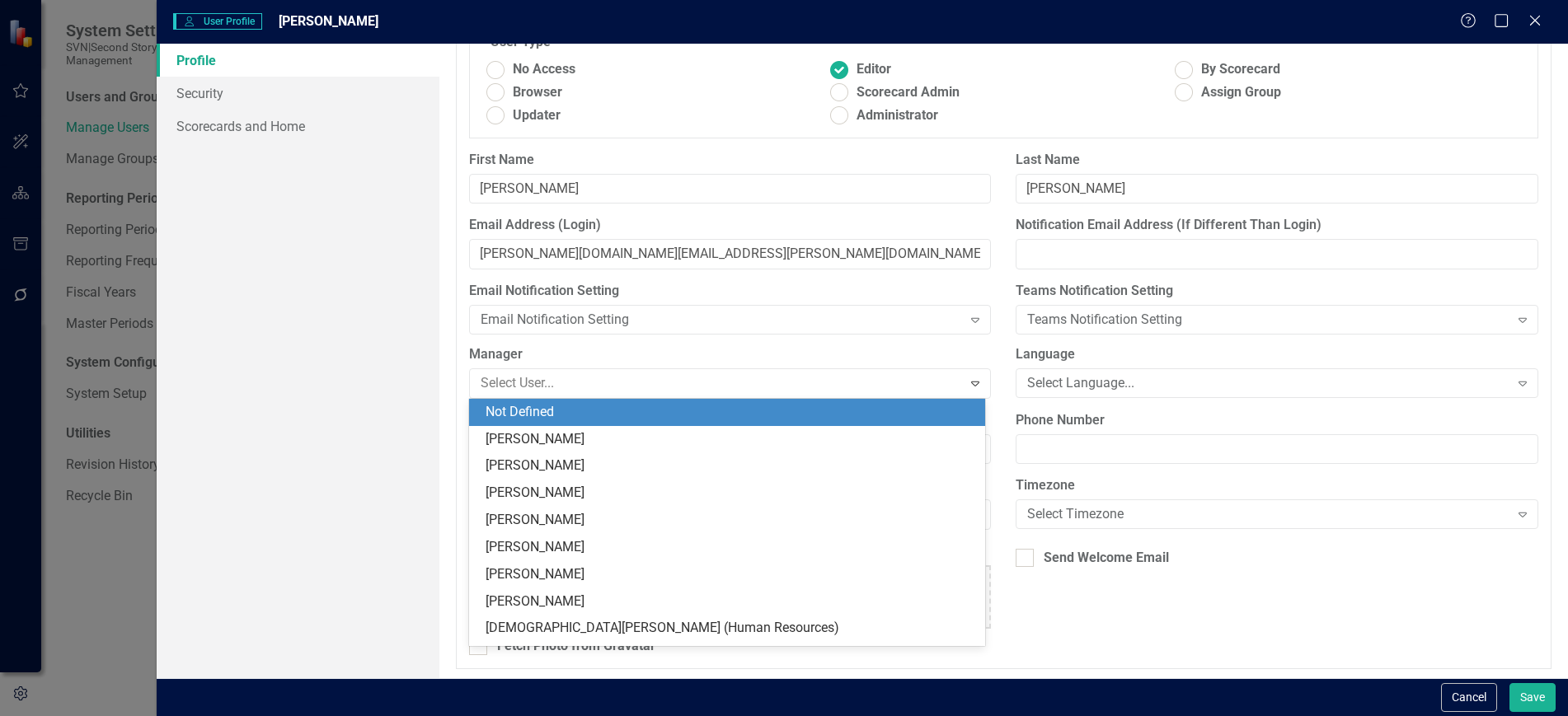
click at [573, 415] on div "Not Defined" at bounding box center [730, 412] width 490 height 19
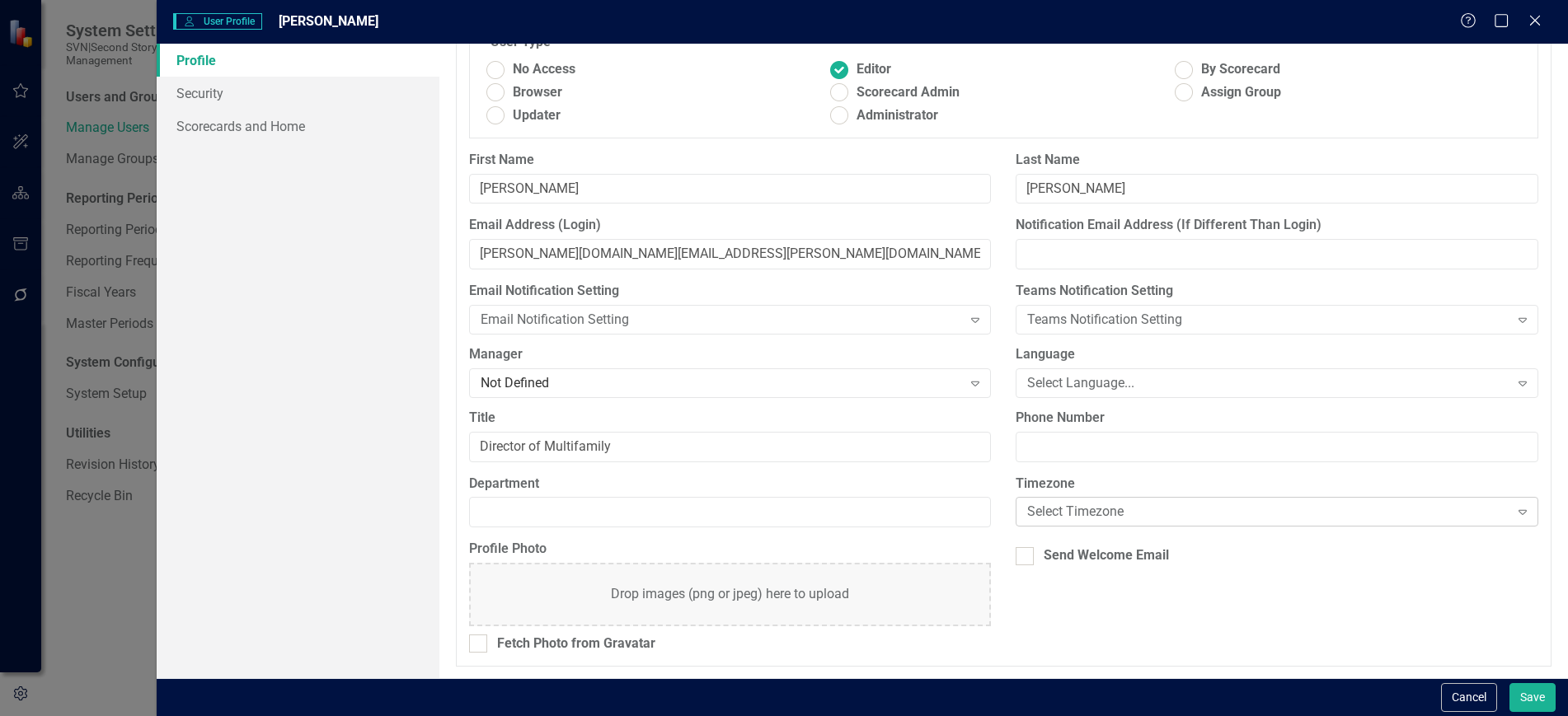
scroll to position [123, 0]
click at [1062, 509] on div "Select Timezone" at bounding box center [1268, 511] width 482 height 19
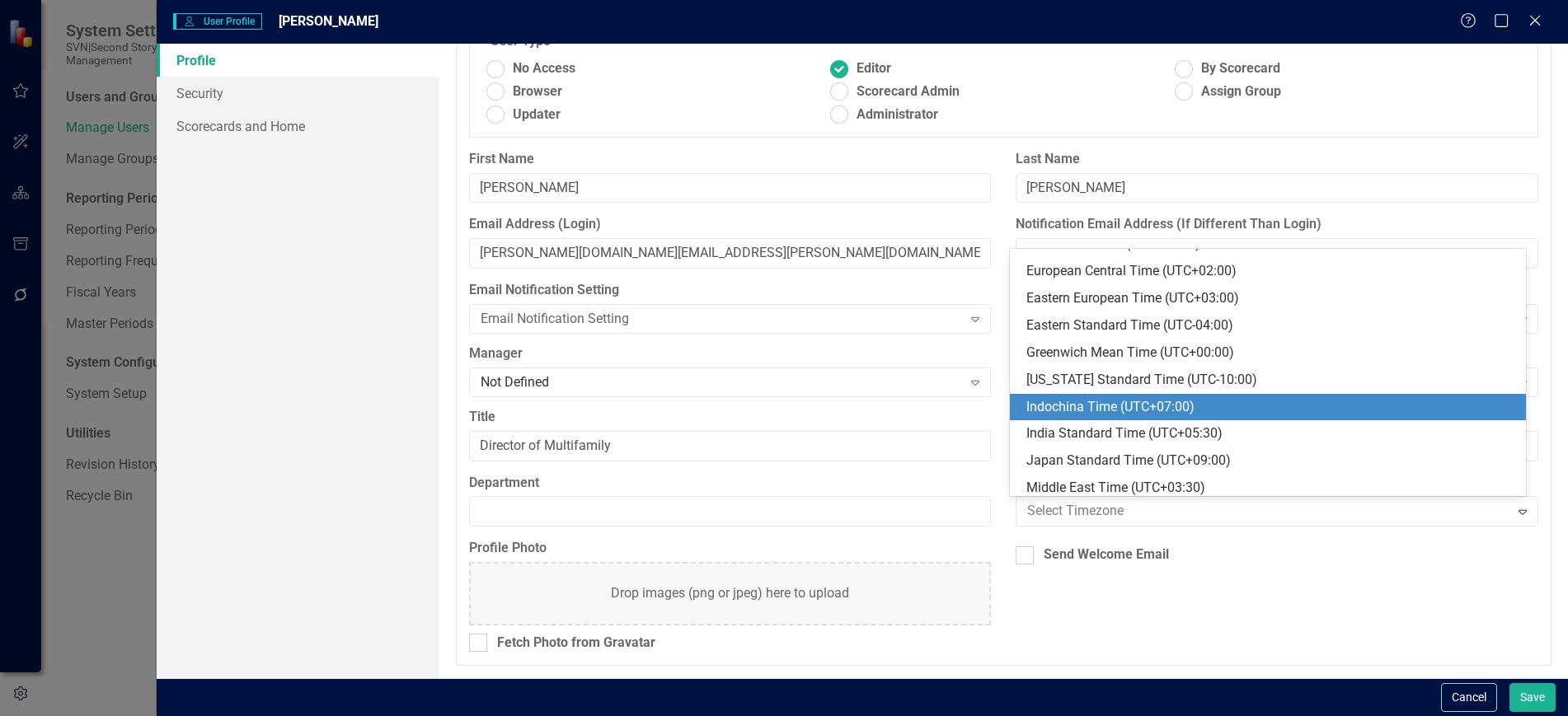
scroll to position [324, 0]
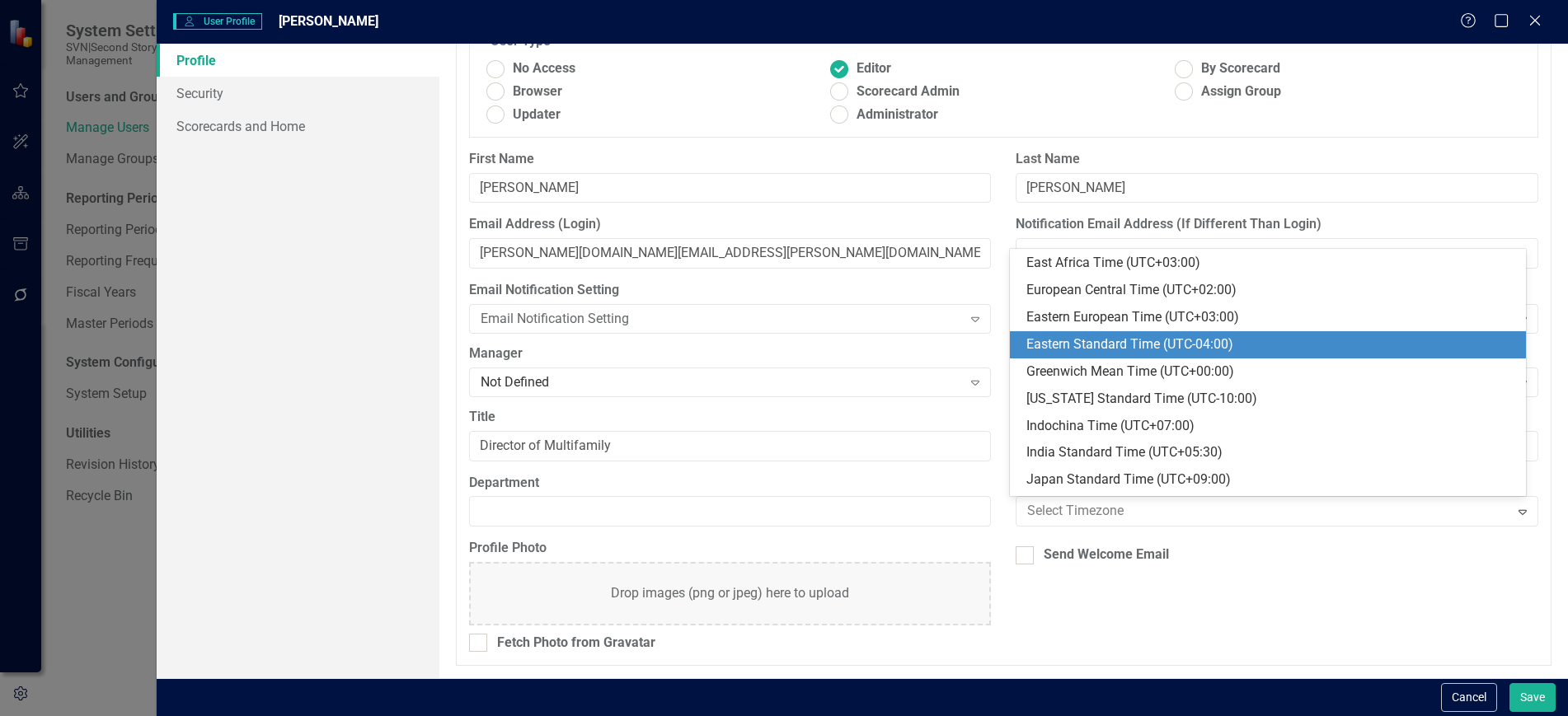
click at [1128, 347] on div "Eastern Standard Time (UTC-04:00)" at bounding box center [1271, 344] width 490 height 19
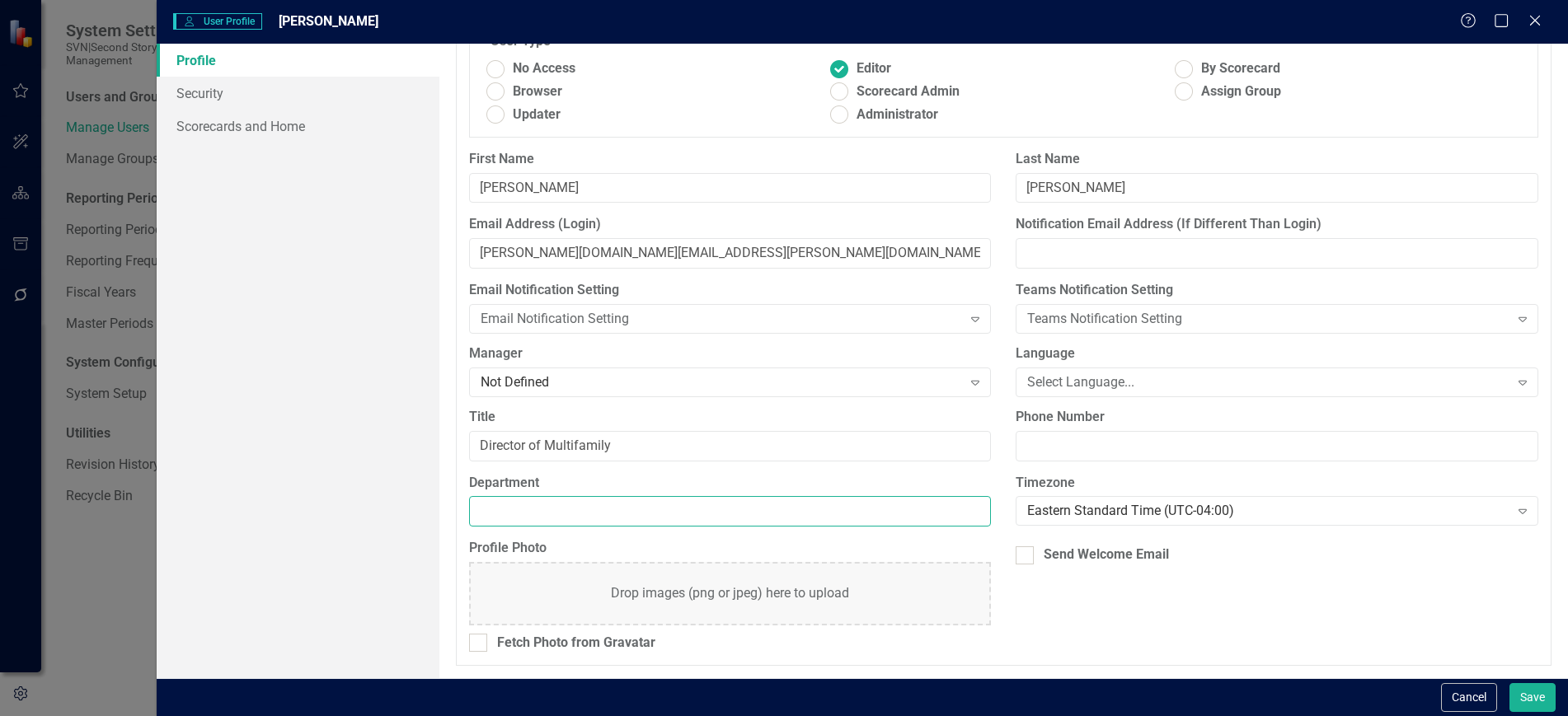
click at [739, 520] on input "Department" at bounding box center [731, 511] width 522 height 31
type input "Property Management"
click at [1123, 561] on div "Send Welcome Email" at bounding box center [1107, 554] width 125 height 19
click at [1026, 557] on input "Send Welcome Email" at bounding box center [1021, 551] width 11 height 11
checkbox input "true"
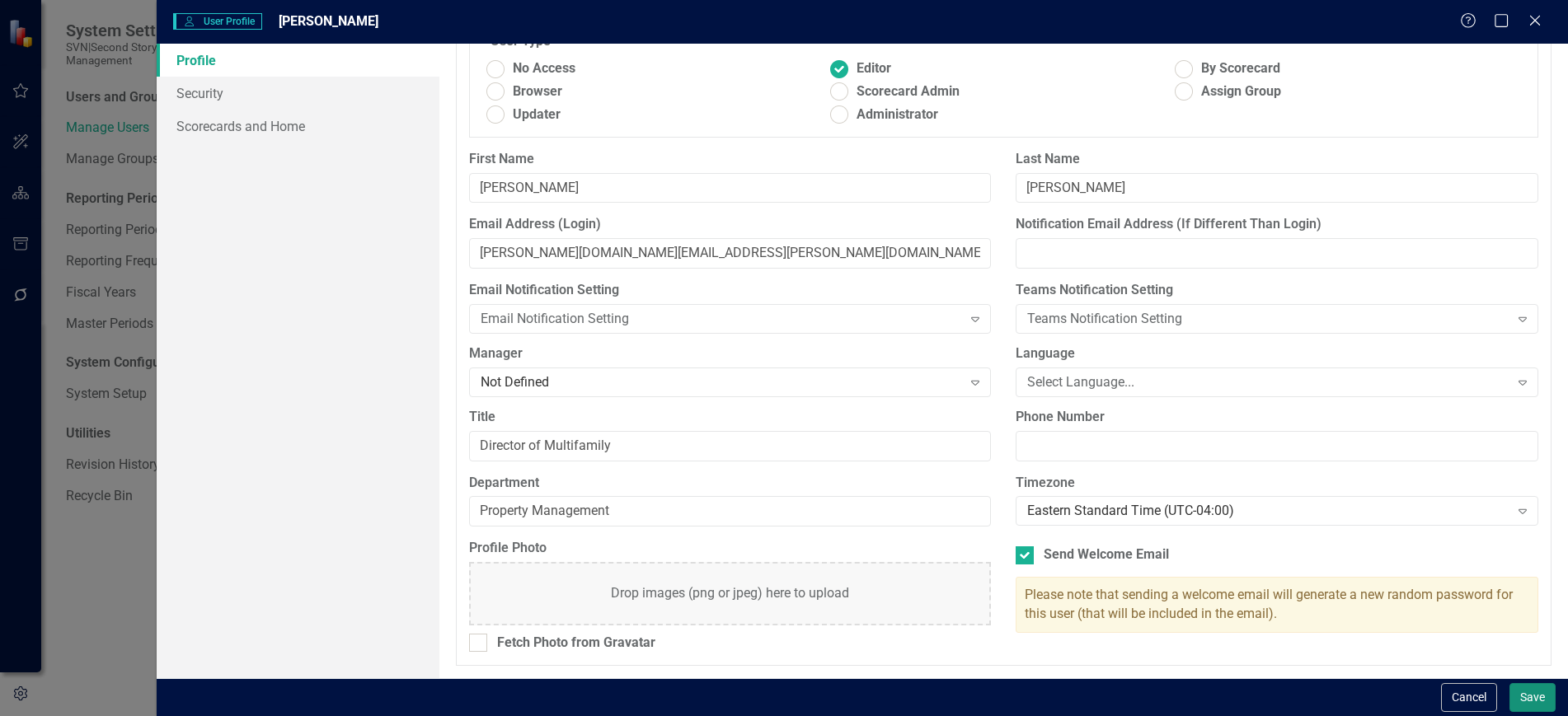
click at [1536, 694] on button "Save" at bounding box center [1532, 697] width 46 height 29
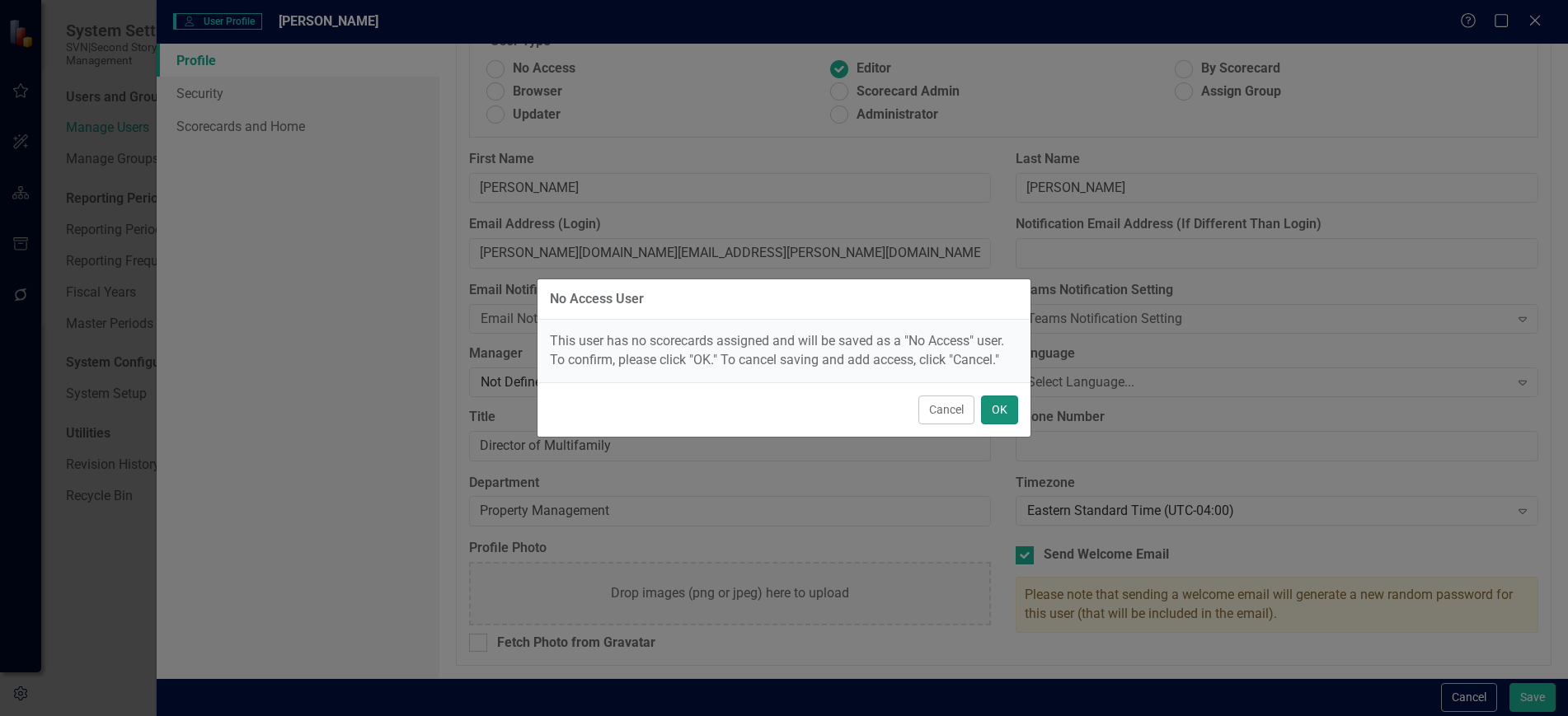
click at [994, 405] on button "OK" at bounding box center [1000, 409] width 37 height 29
radio input "true"
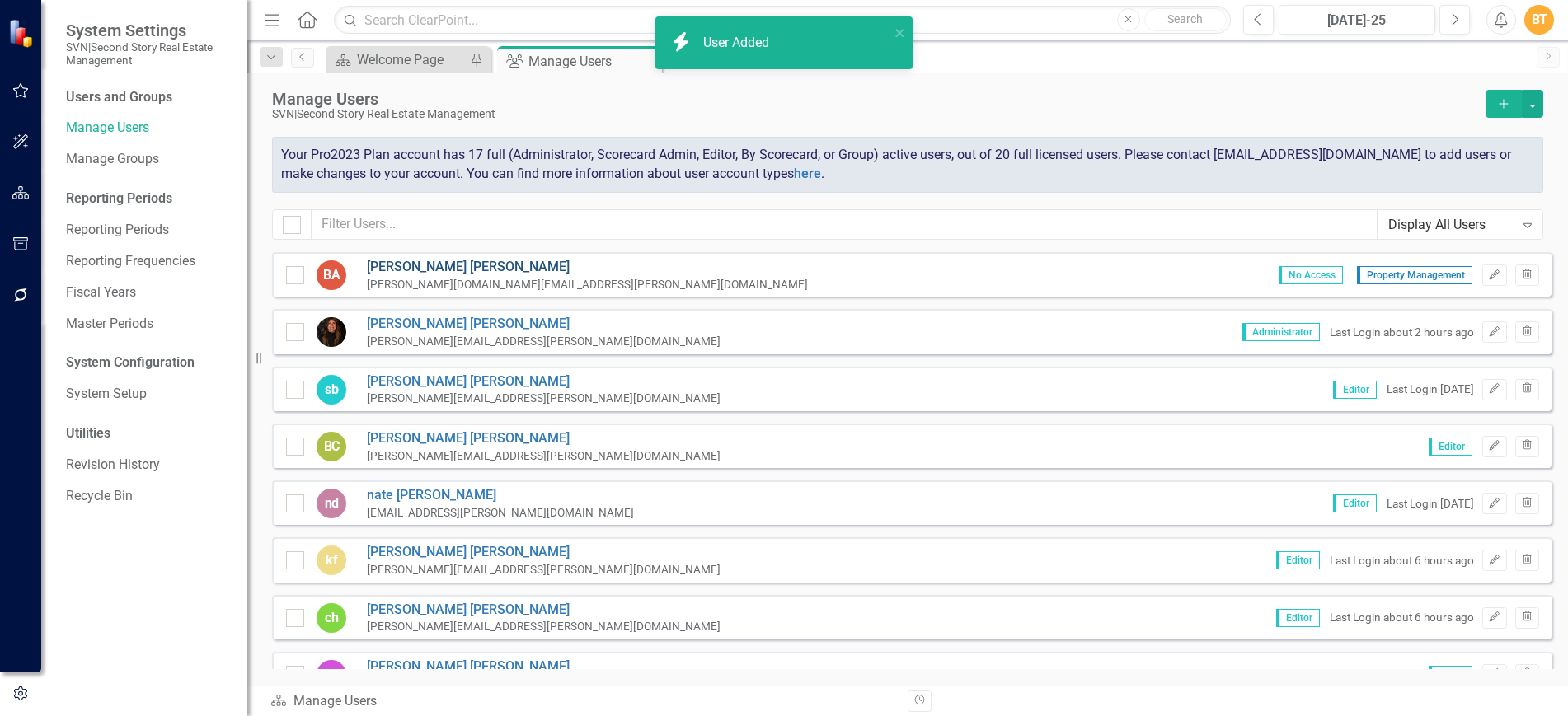
click at [392, 269] on link "[PERSON_NAME]" at bounding box center [588, 266] width 441 height 19
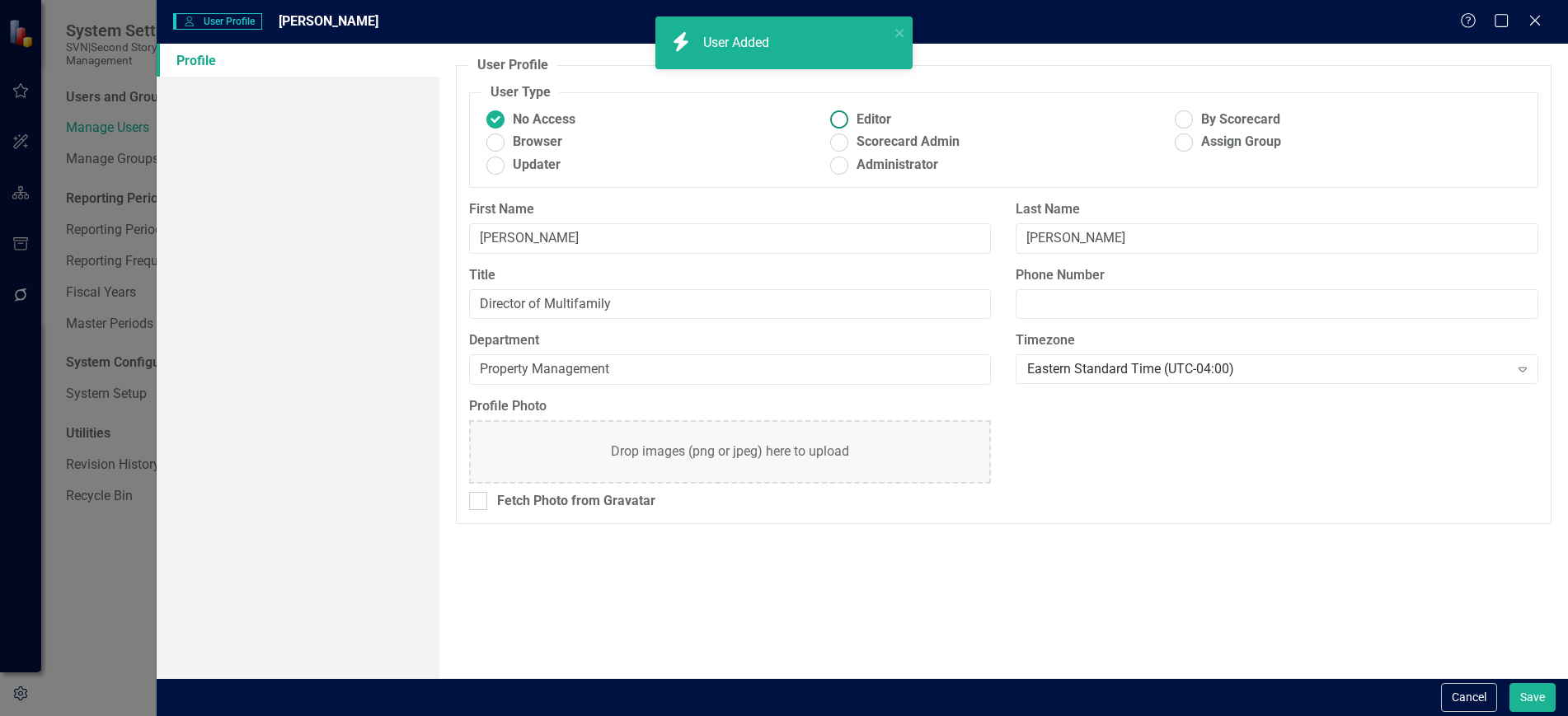
click at [834, 117] on ins at bounding box center [839, 119] width 26 height 26
click at [834, 117] on input "Editor" at bounding box center [839, 119] width 26 height 26
radio input "true"
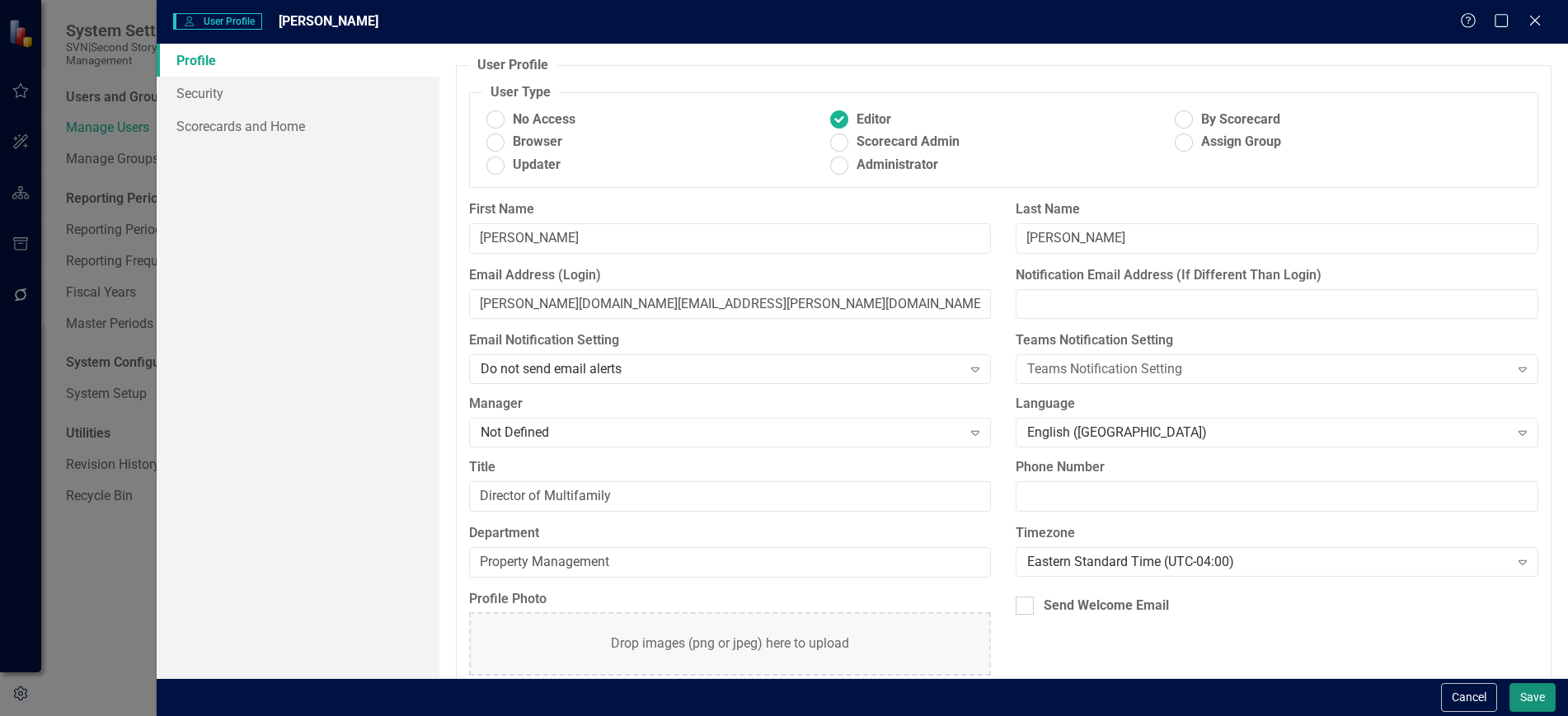
click at [1531, 701] on button "Save" at bounding box center [1532, 697] width 46 height 29
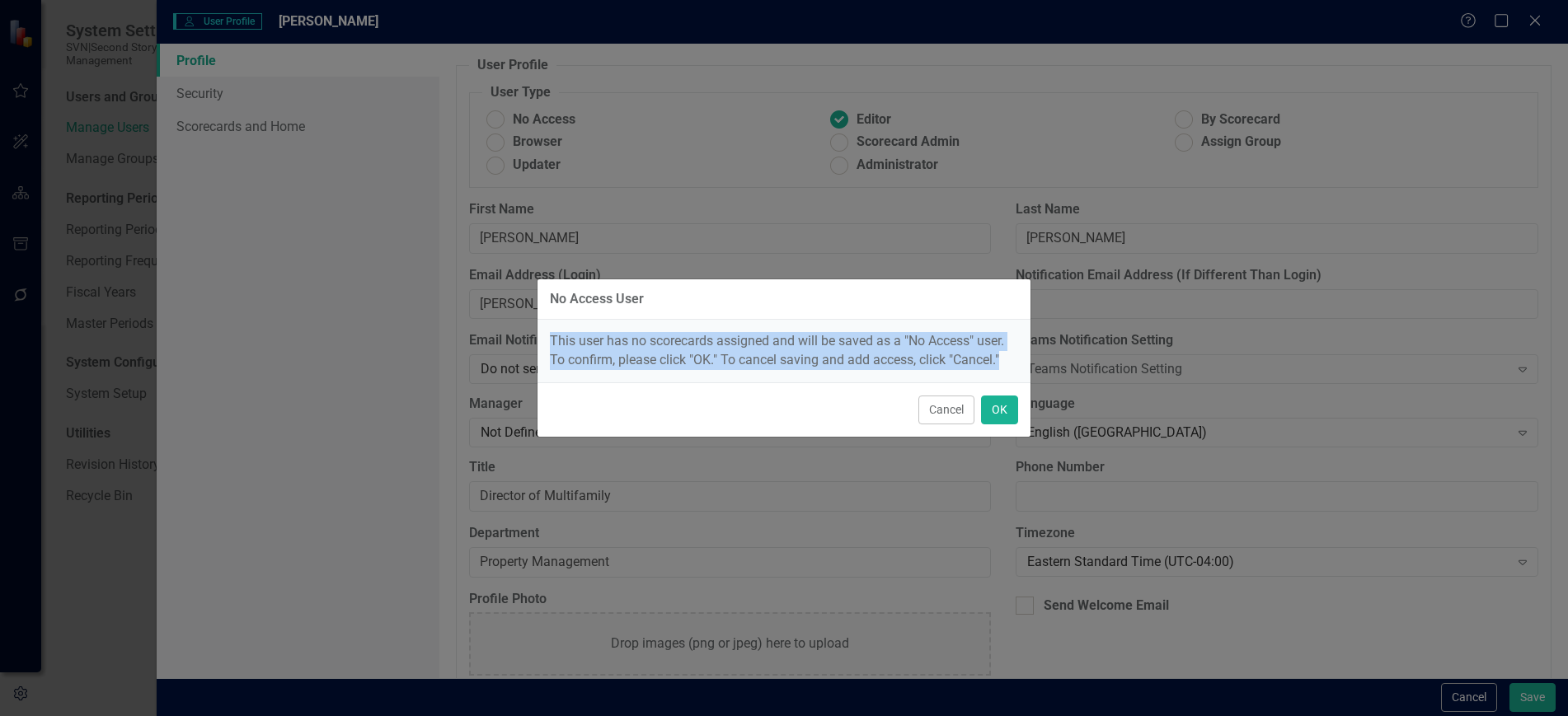
drag, startPoint x: 549, startPoint y: 342, endPoint x: 1013, endPoint y: 353, distance: 464.1
click at [1013, 353] on div "This user has no scorecards assigned and will be saved as a "No Access" user. T…" at bounding box center [784, 350] width 493 height 63
click at [952, 417] on button "Cancel" at bounding box center [947, 409] width 56 height 29
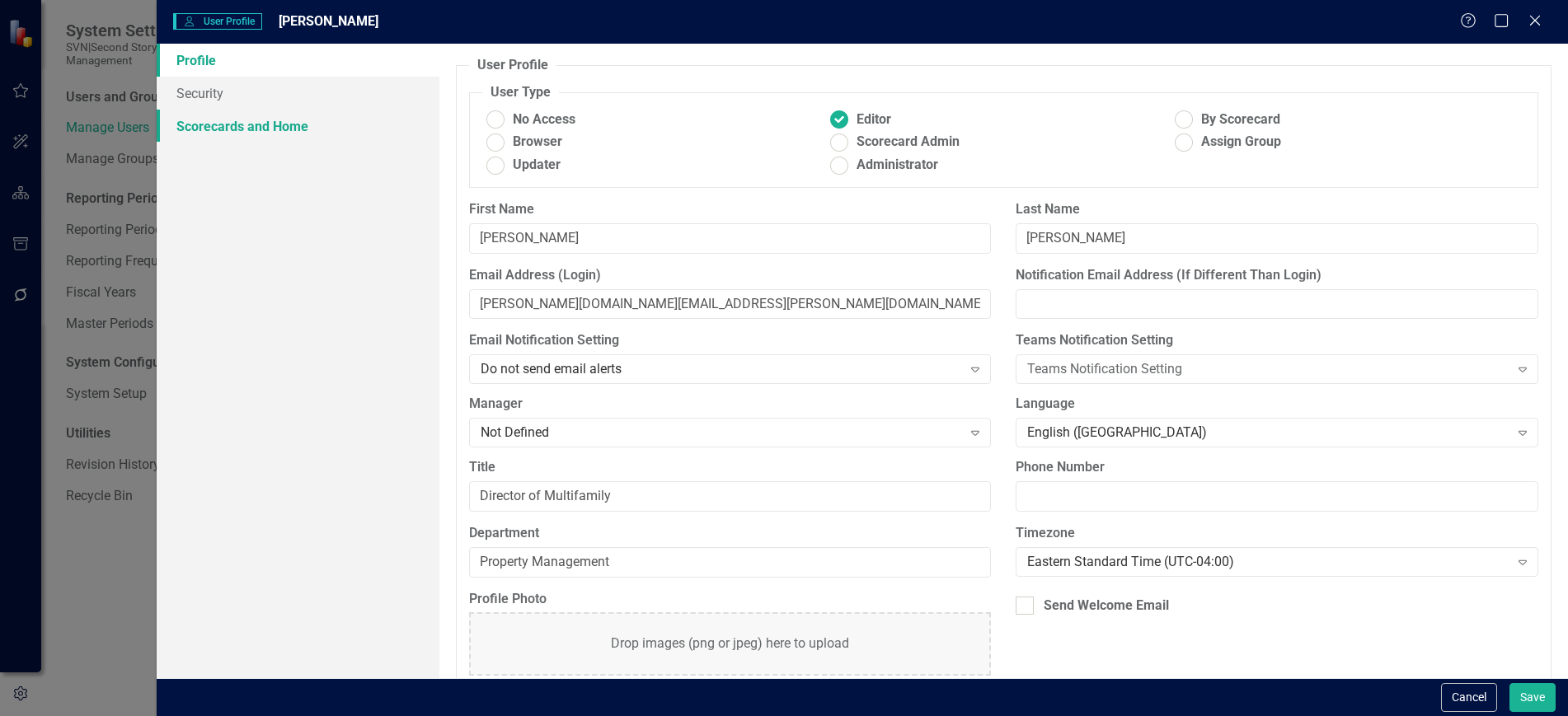
click at [262, 131] on link "Scorecards and Home" at bounding box center [296, 125] width 281 height 33
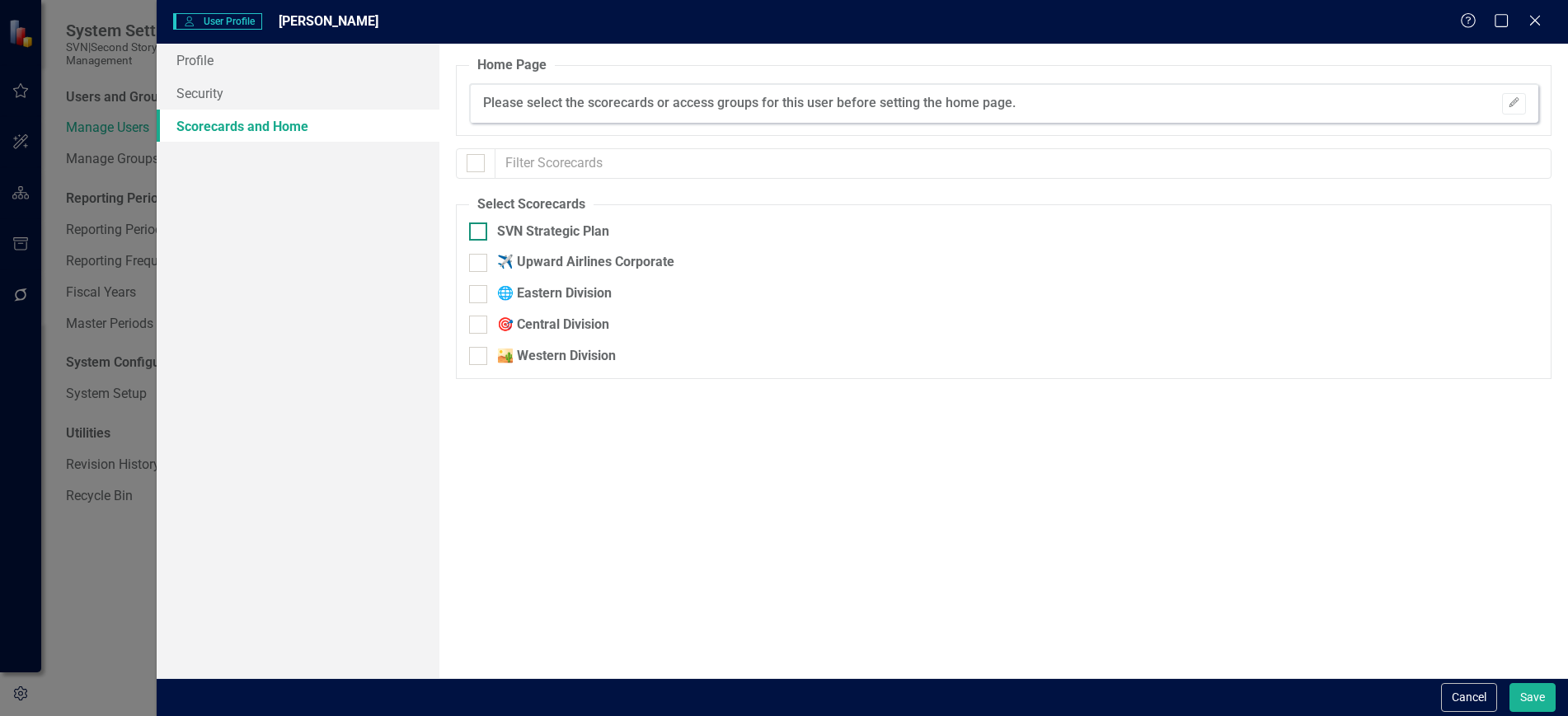
click at [484, 232] on div at bounding box center [478, 231] width 19 height 19
click at [480, 232] on input "SVN Strategic Plan" at bounding box center [475, 227] width 11 height 11
checkbox input "true"
click at [1546, 703] on button "Save" at bounding box center [1532, 697] width 46 height 29
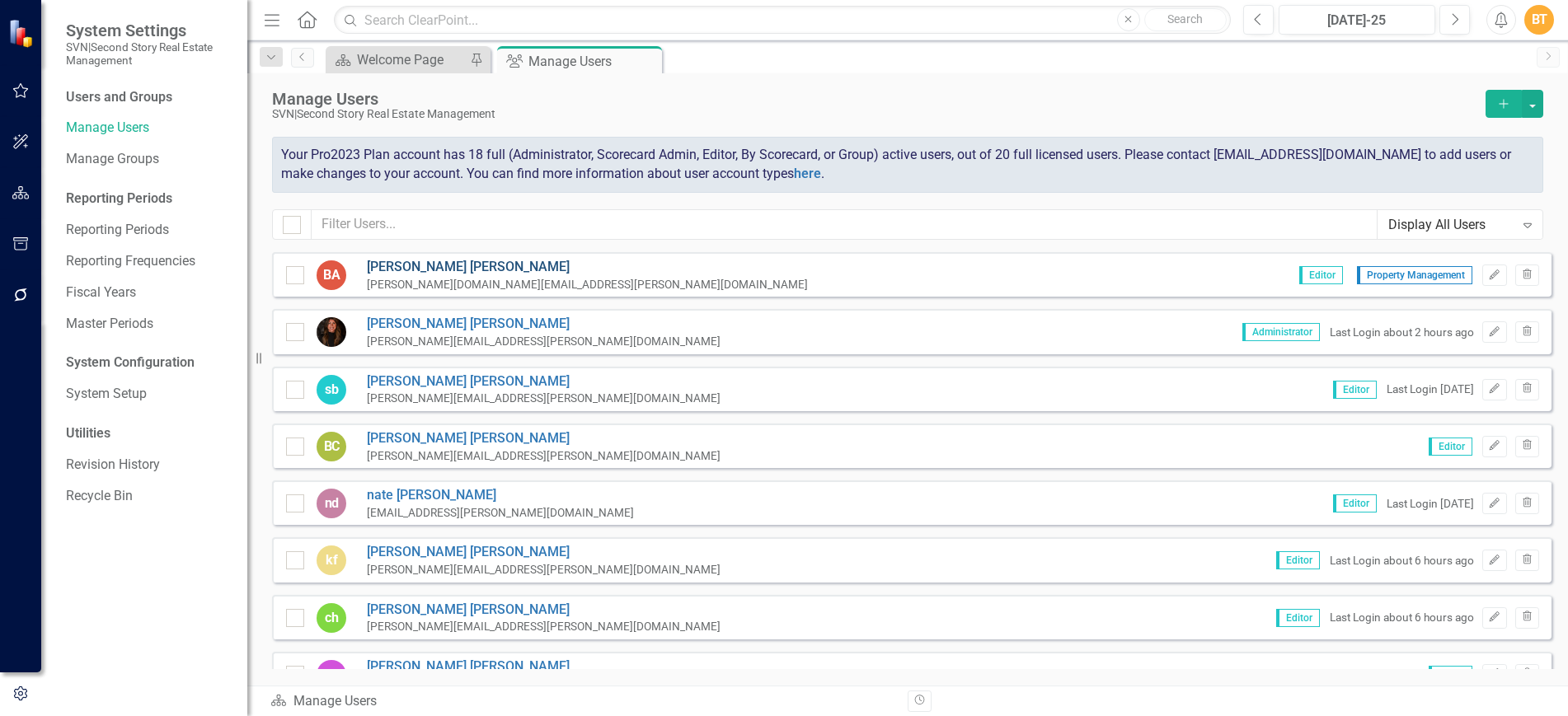
click at [401, 269] on link "[PERSON_NAME]" at bounding box center [588, 266] width 441 height 19
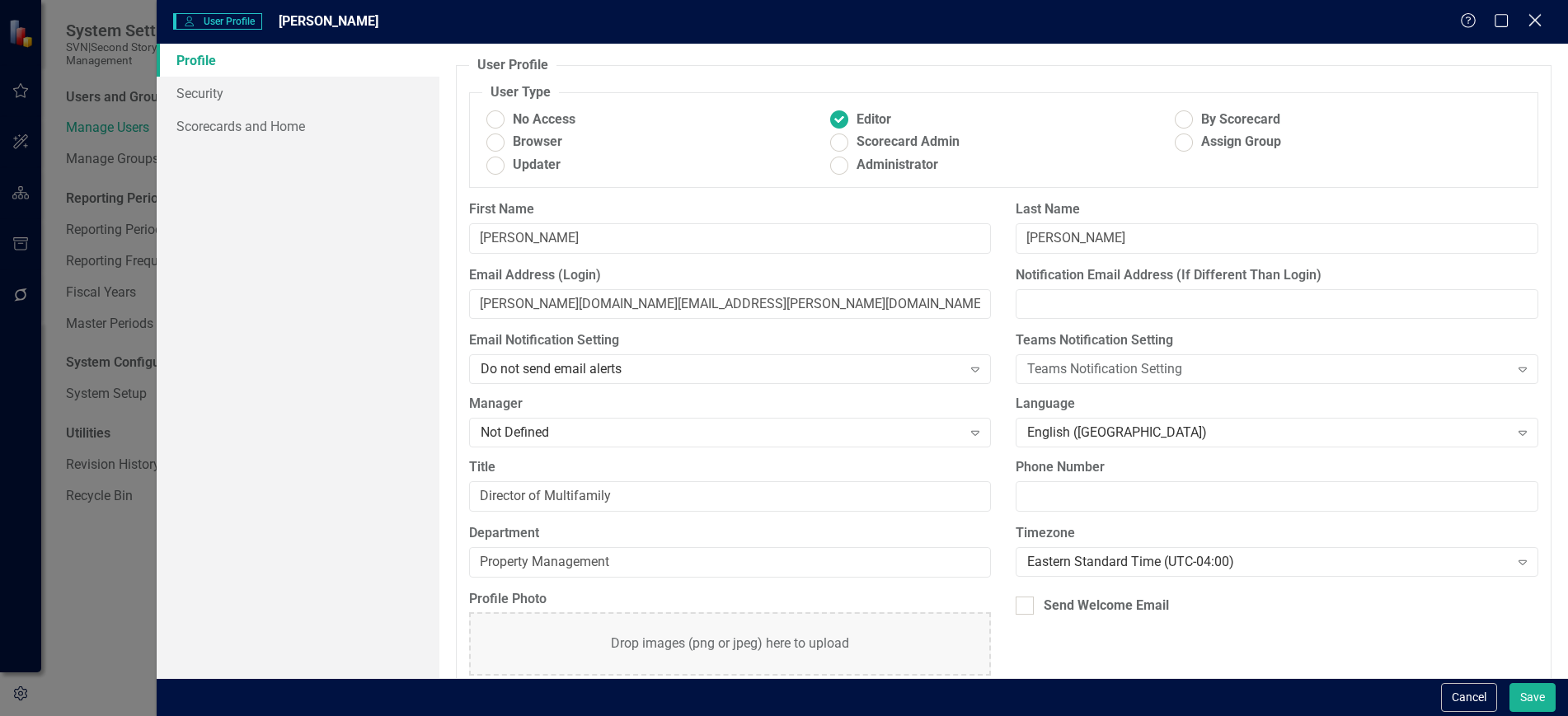
click at [1534, 18] on icon "Close" at bounding box center [1534, 20] width 20 height 16
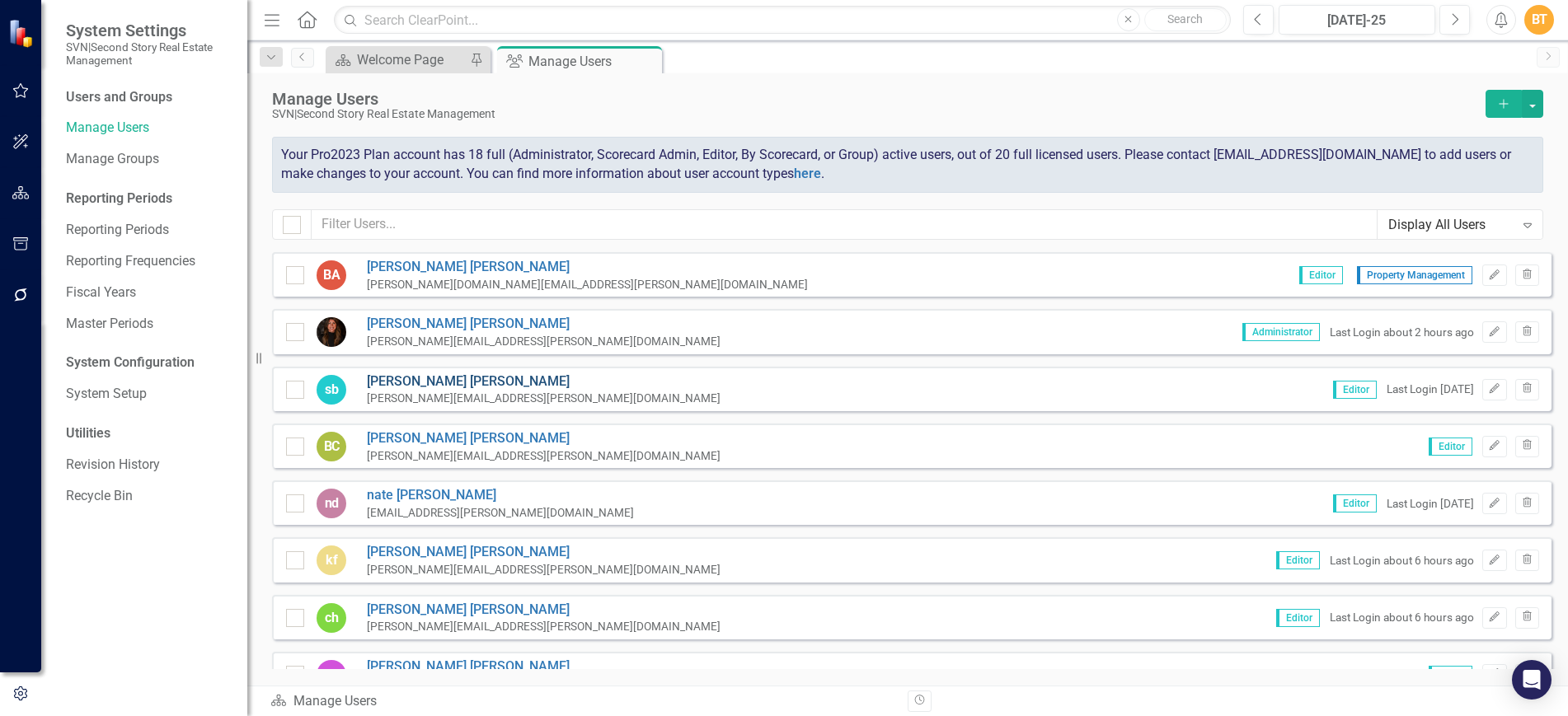
click at [427, 385] on link "[PERSON_NAME]" at bounding box center [544, 381] width 354 height 19
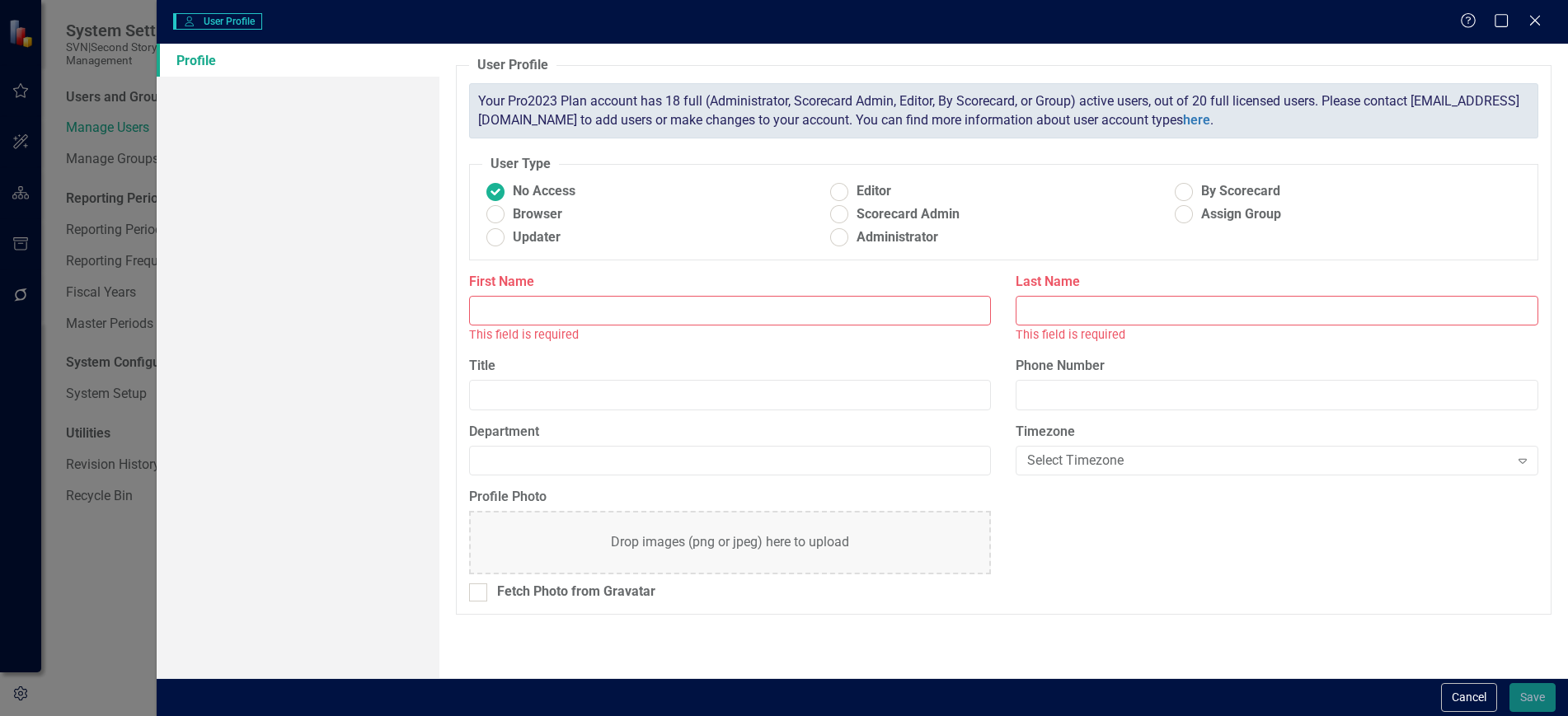
type input "[PERSON_NAME]"
radio input "false"
radio input "true"
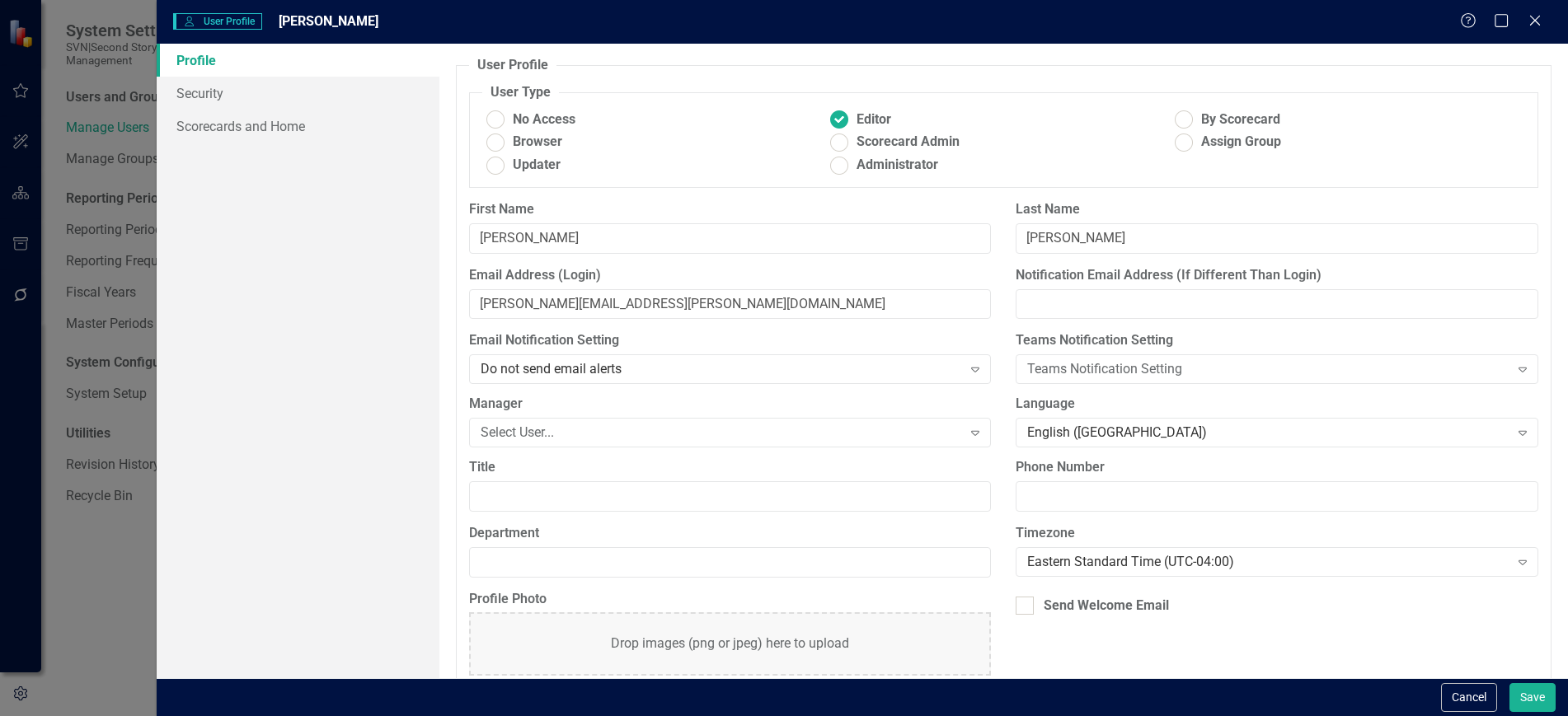
click at [1534, 24] on icon "Close" at bounding box center [1534, 20] width 17 height 13
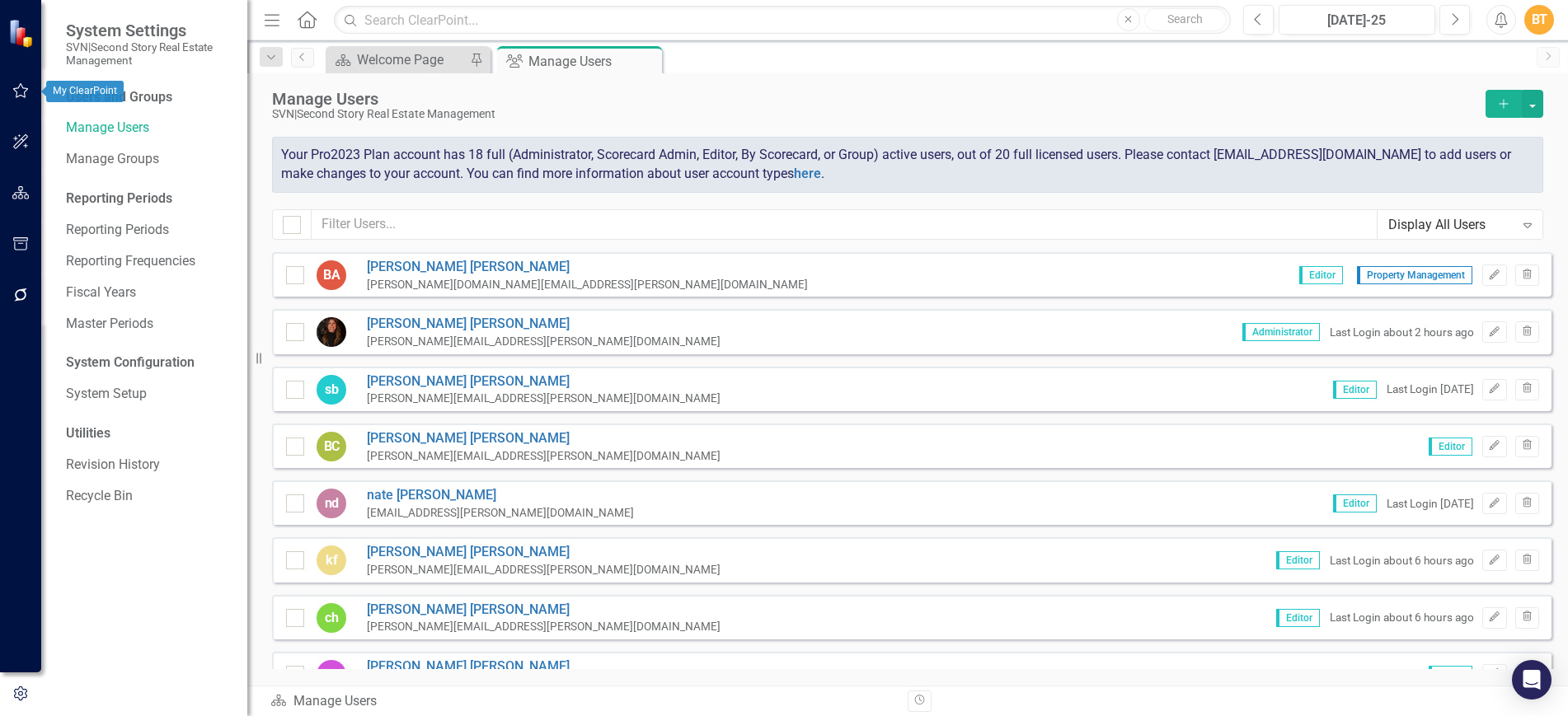
click at [19, 87] on icon "button" at bounding box center [21, 90] width 18 height 13
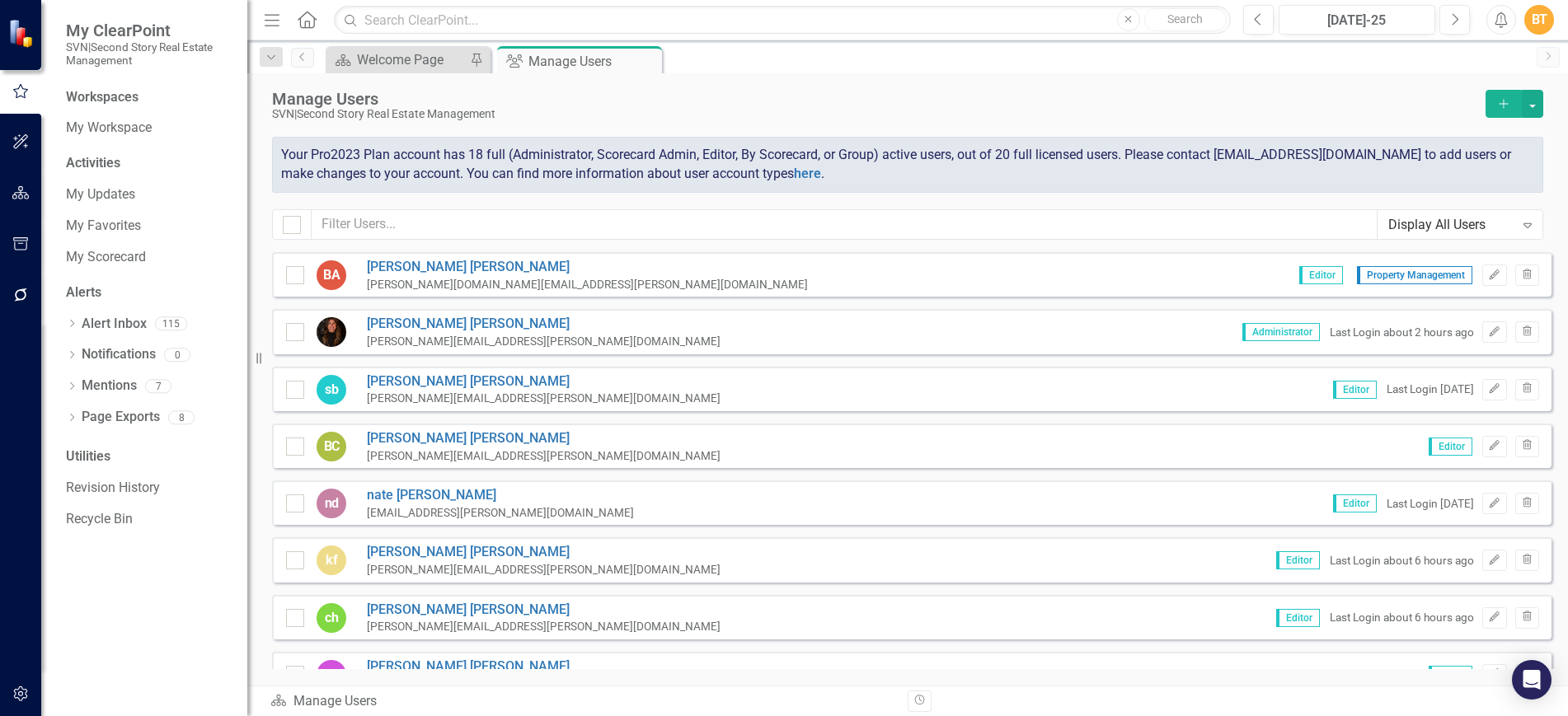
click at [96, 93] on div "Workspaces" at bounding box center [102, 97] width 72 height 19
click at [116, 143] on div "Workspaces My Workspace Activities My Updates My Favorites My Scorecard Alerts …" at bounding box center [145, 402] width 206 height 628
click at [124, 130] on link "My Workspace" at bounding box center [148, 128] width 165 height 19
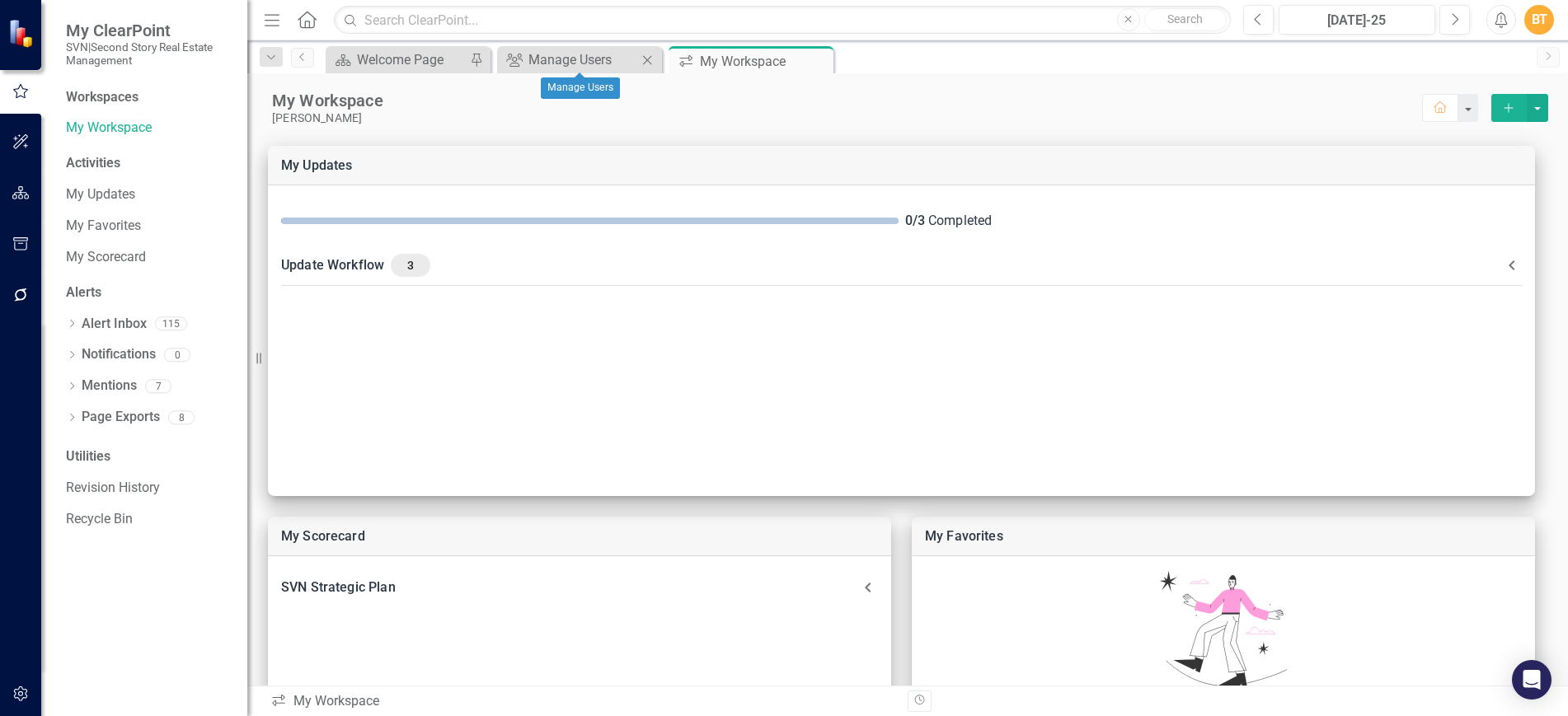
click at [649, 59] on icon "Close" at bounding box center [647, 60] width 17 height 13
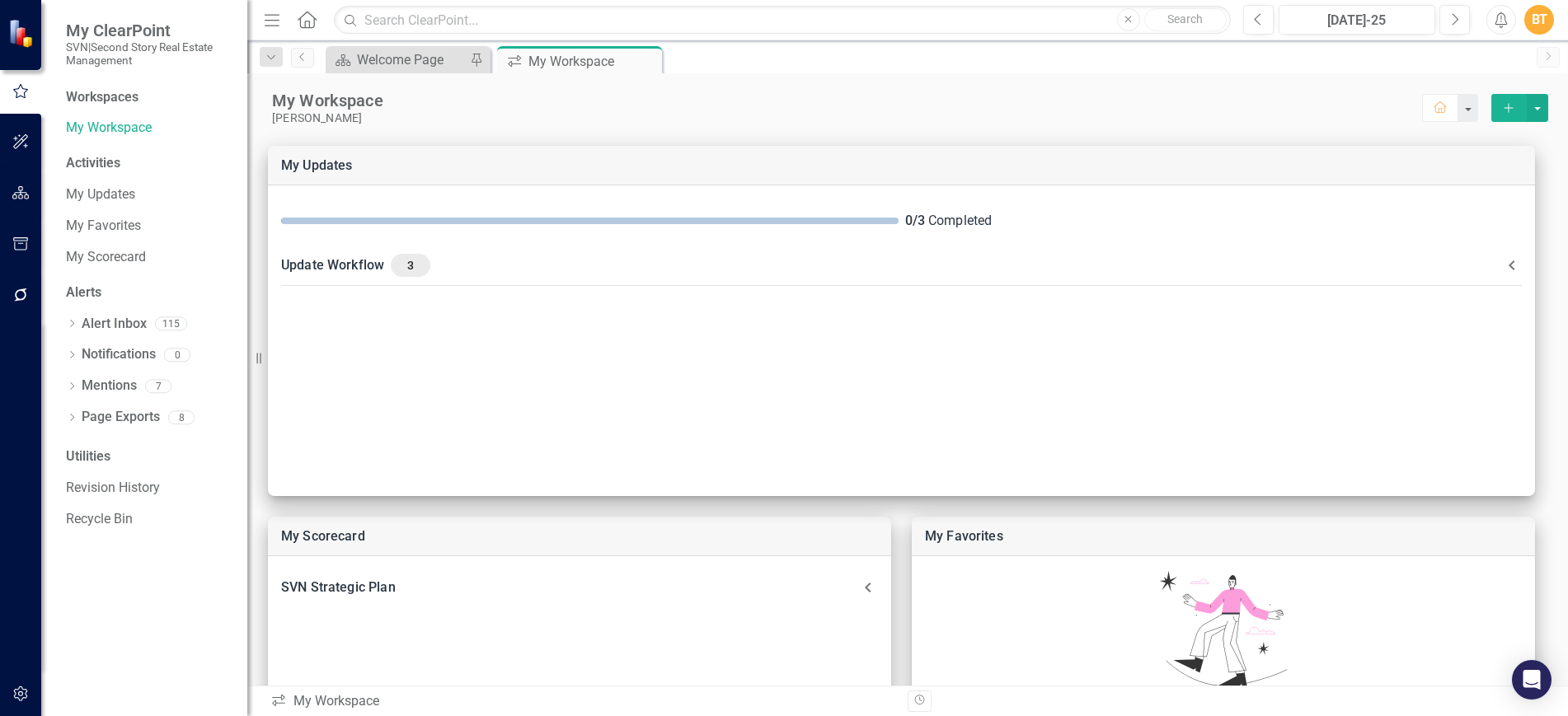
click at [0, 0] on icon "Close" at bounding box center [0, 0] width 0 height 0
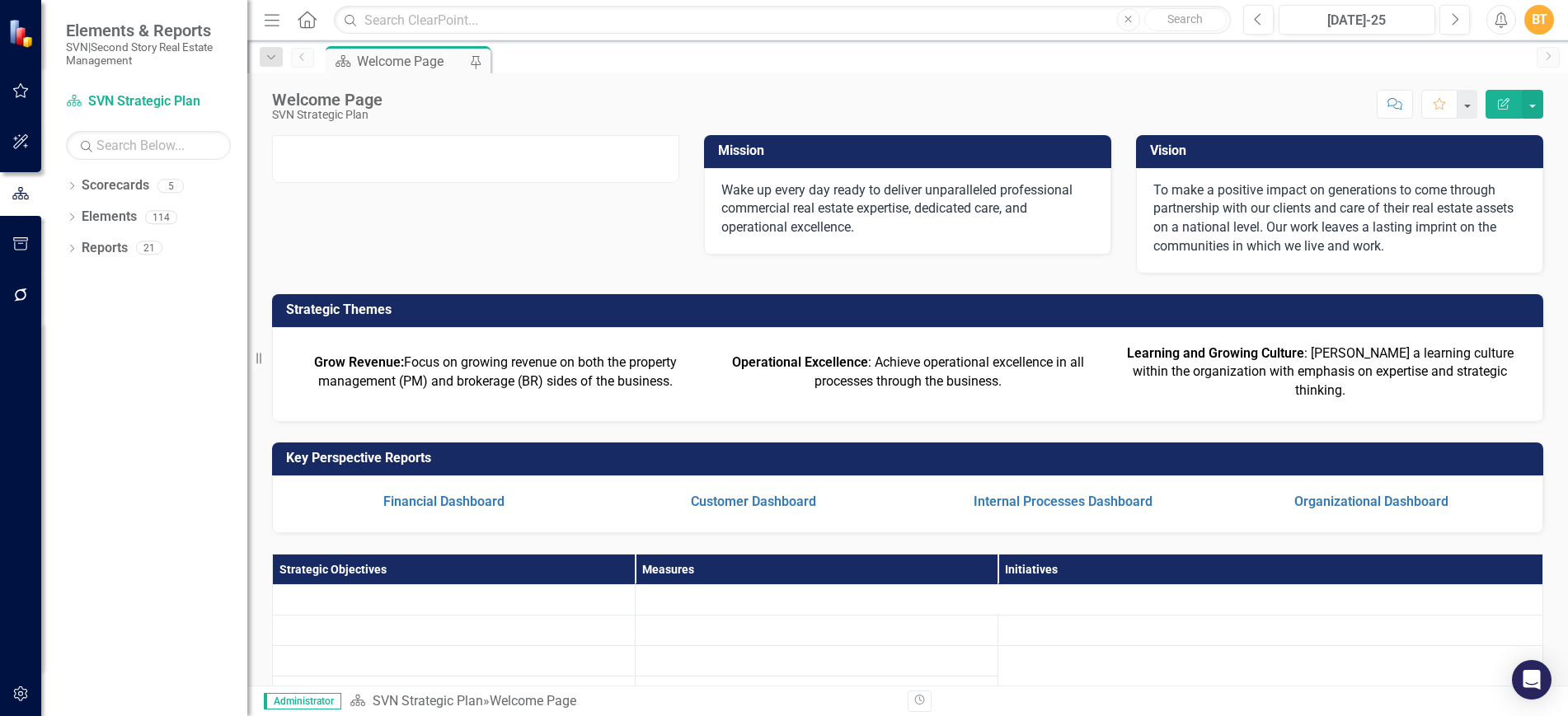
click at [394, 65] on div "Welcome Page" at bounding box center [410, 61] width 109 height 20
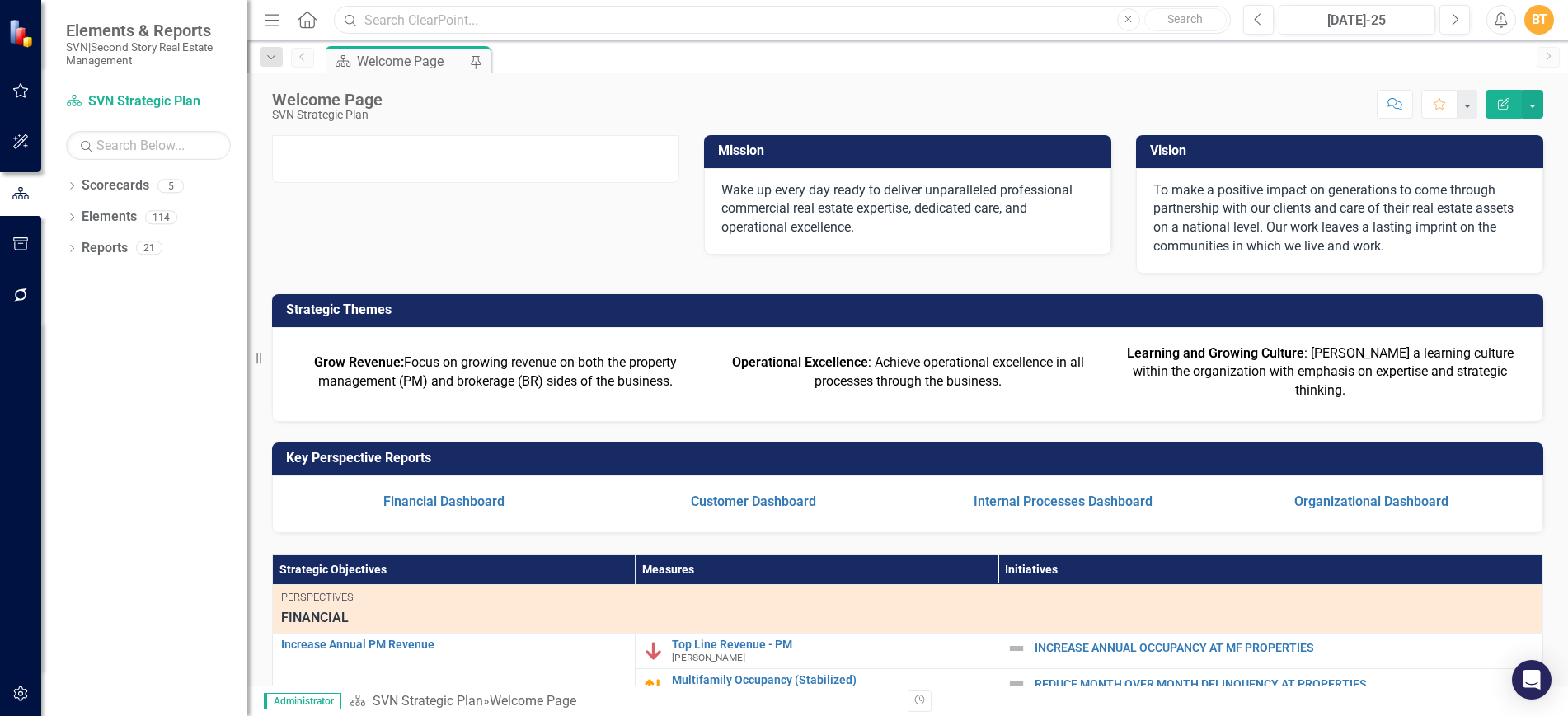
click at [427, 19] on input "text" at bounding box center [782, 20] width 897 height 29
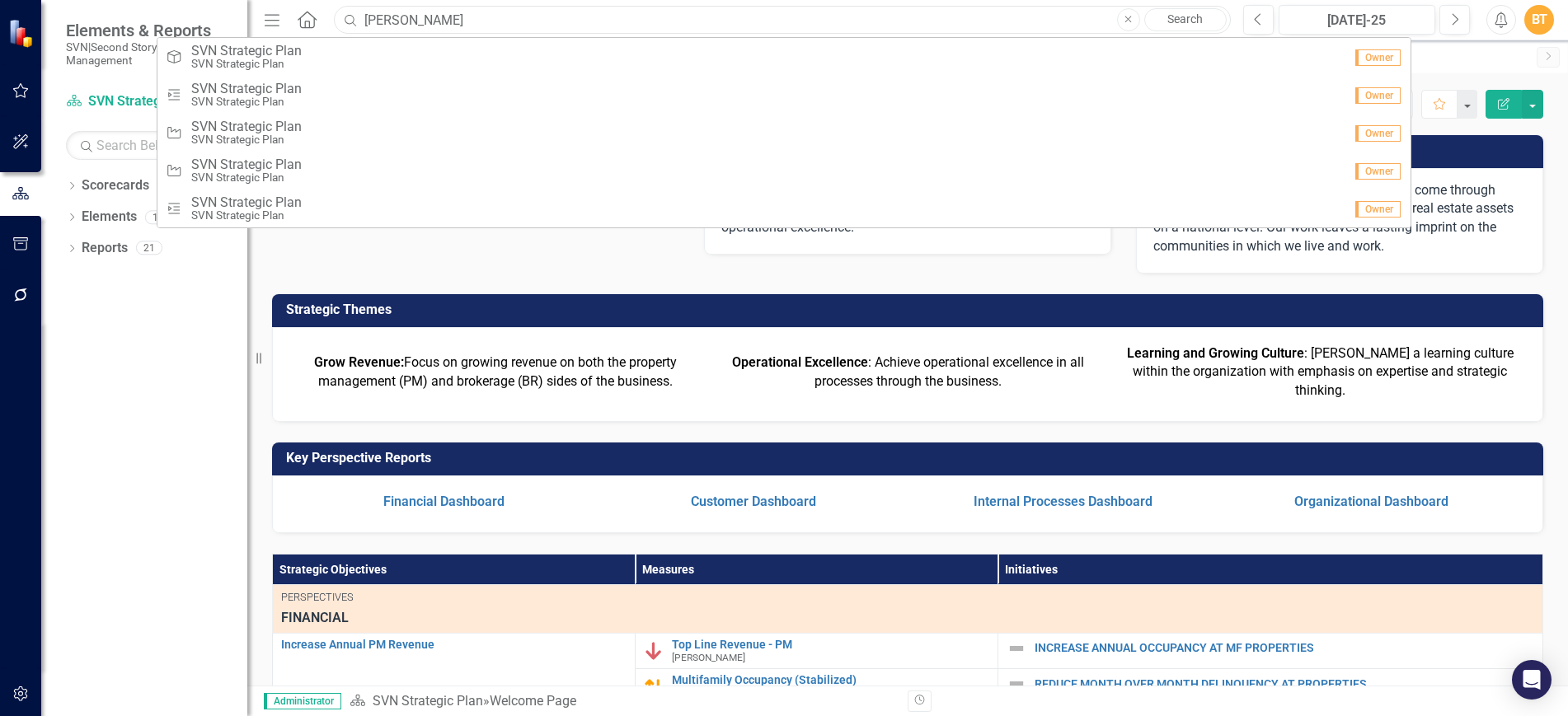
type input "[PERSON_NAME]"
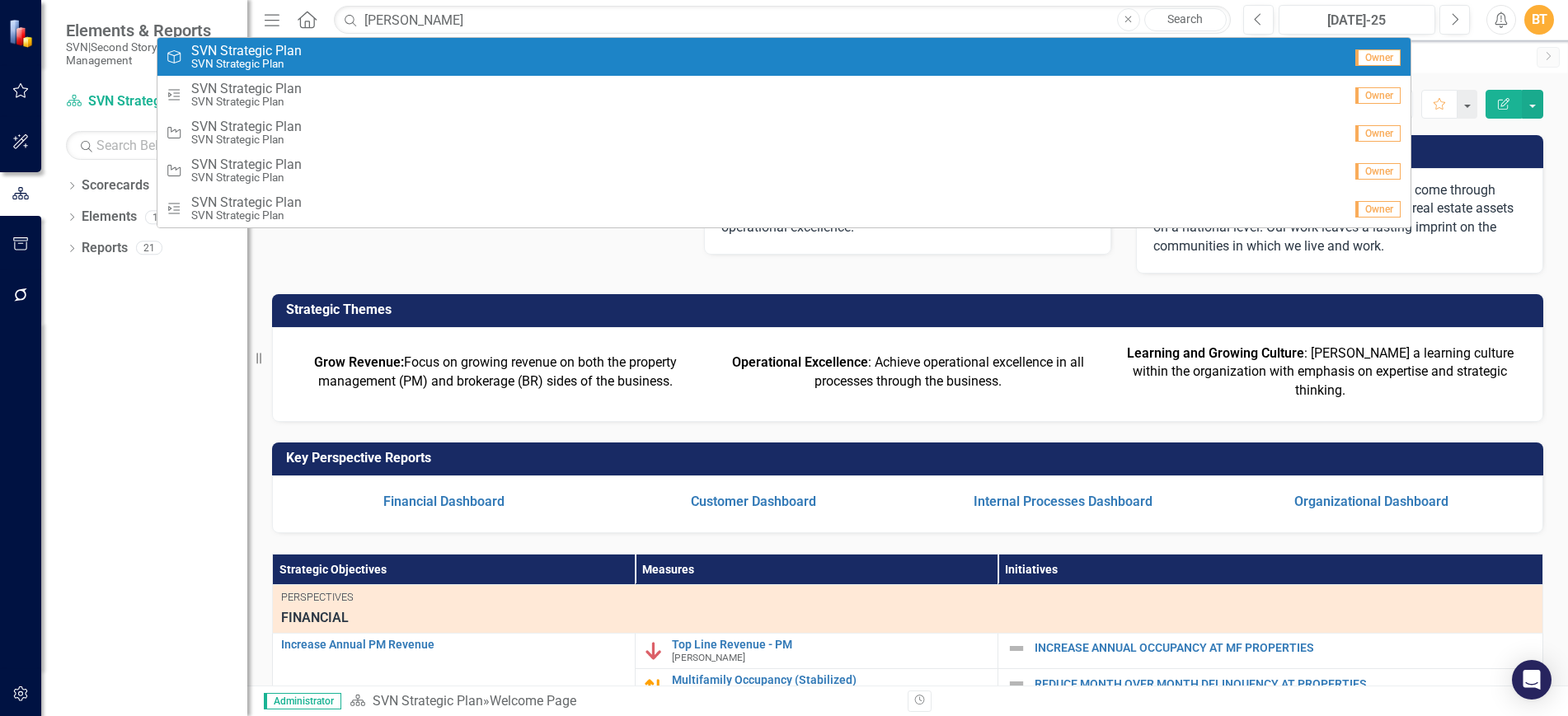
click at [407, 48] on div "Strategic Objective SVN Strategic Plan SVN Strategic Plan" at bounding box center [754, 57] width 1177 height 27
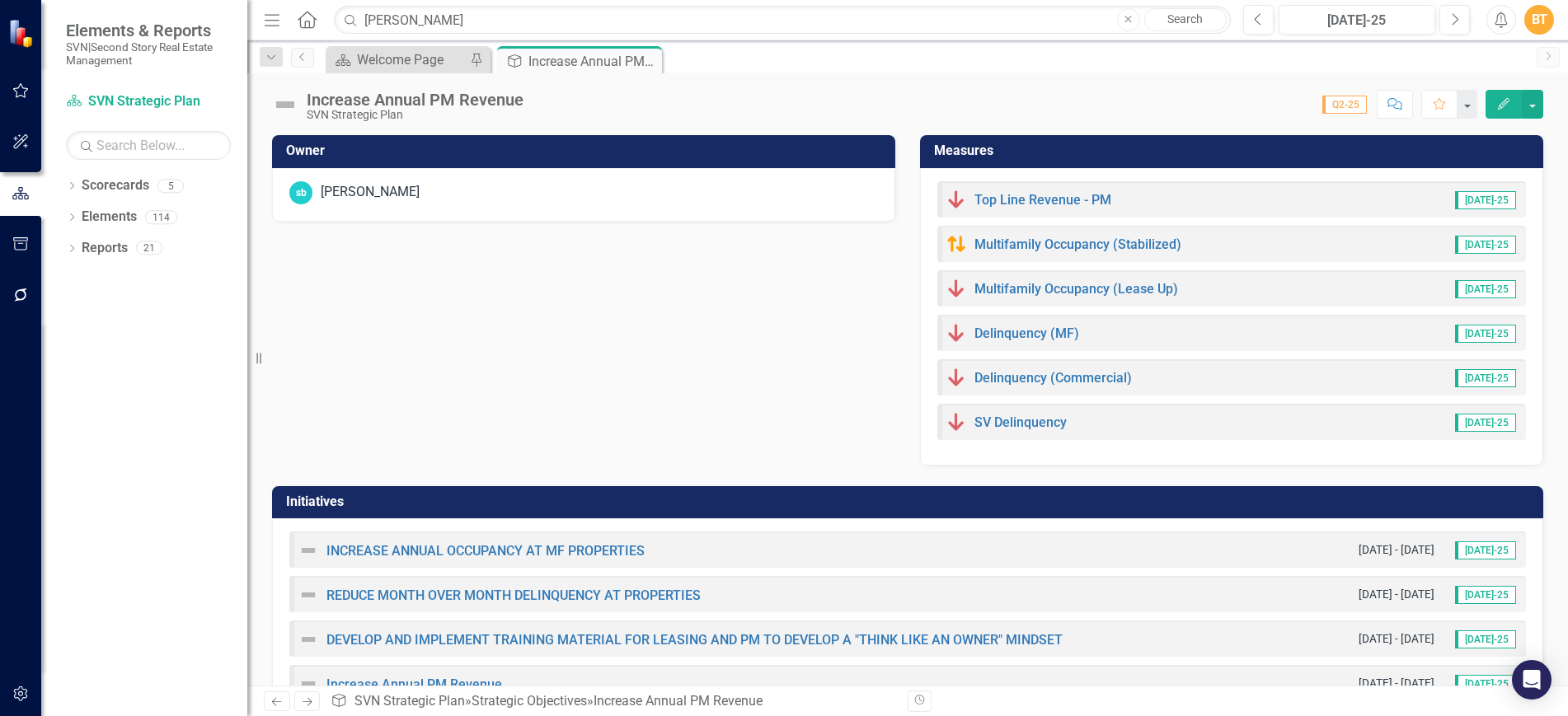
click at [581, 156] on h3 "Owner" at bounding box center [586, 151] width 601 height 15
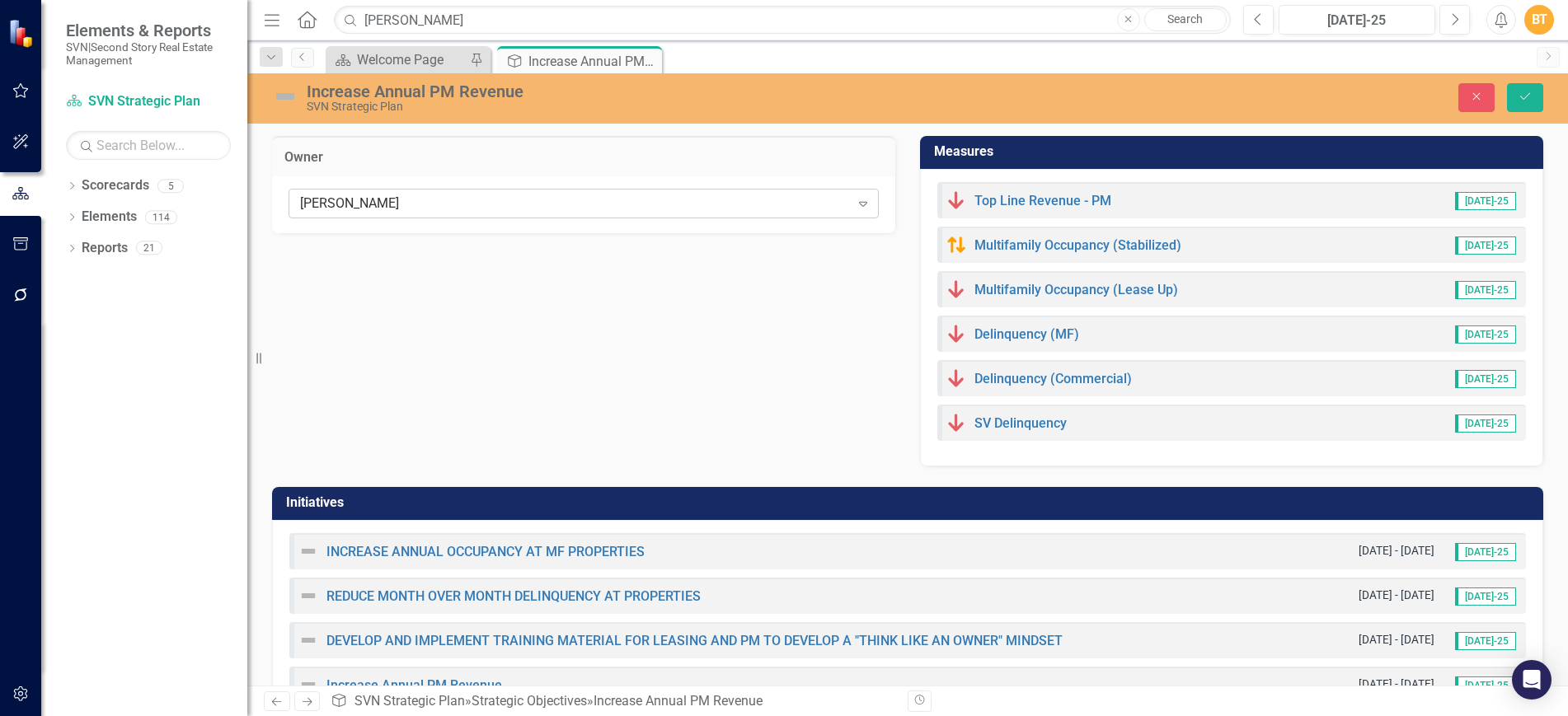
click at [597, 207] on div "[PERSON_NAME]" at bounding box center [574, 203] width 550 height 19
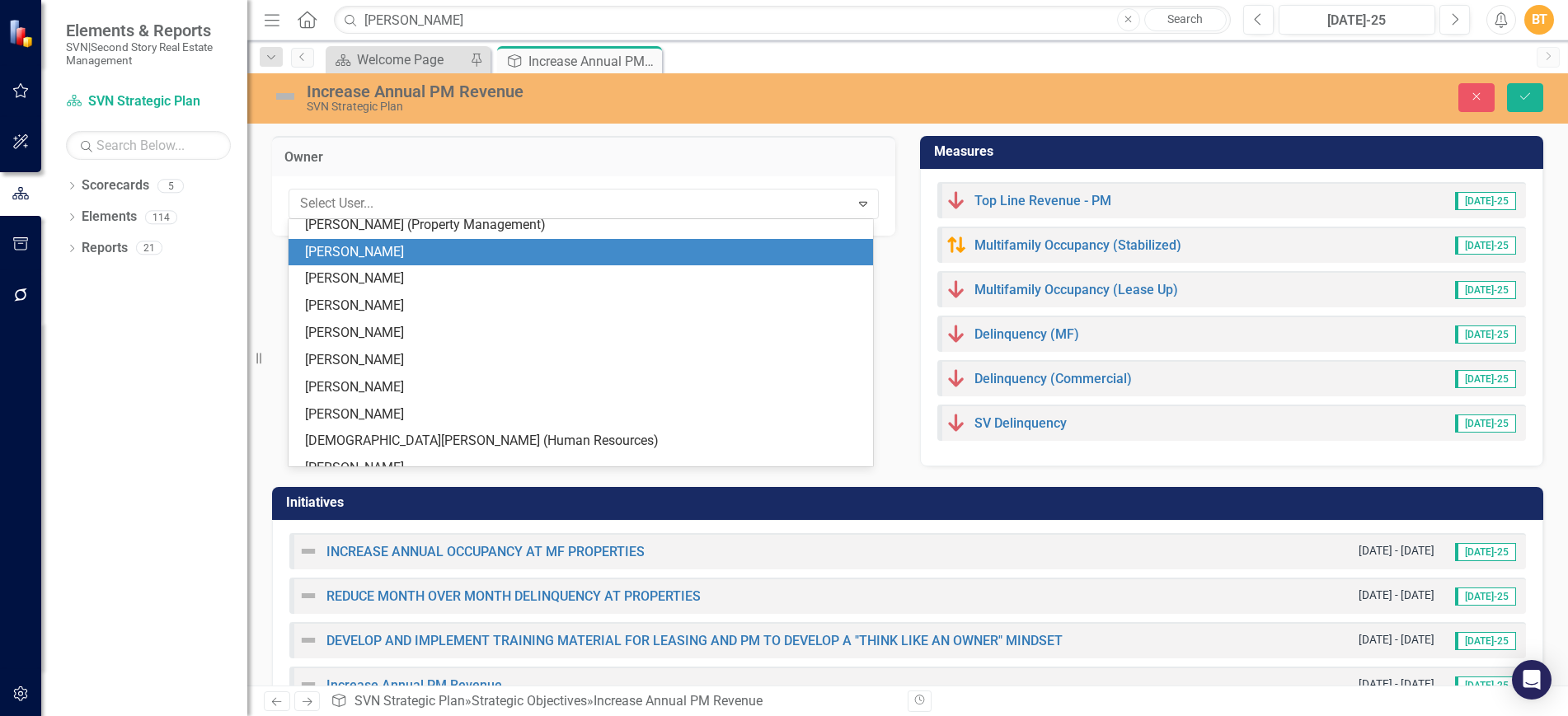
scroll to position [34, 0]
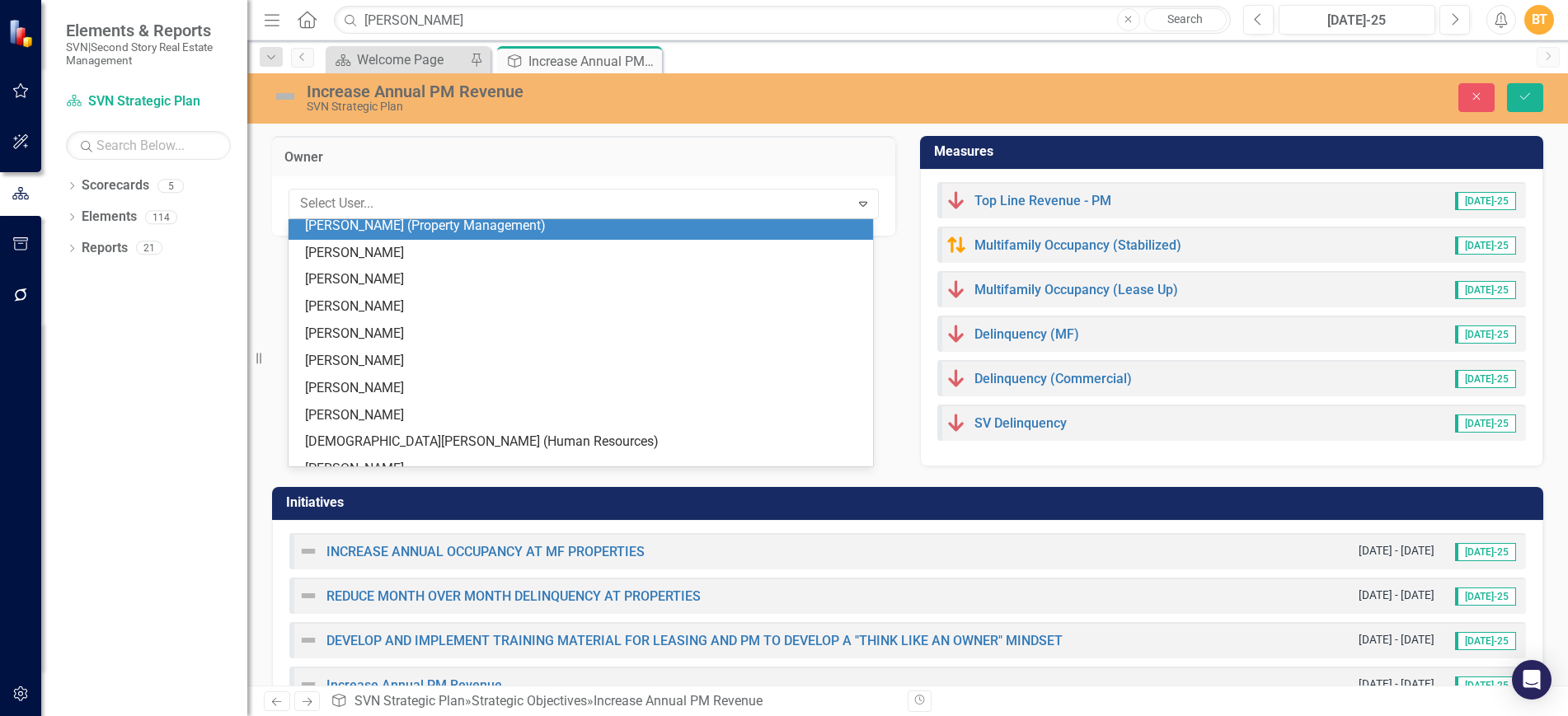
click at [489, 230] on div "[PERSON_NAME] (Property Management)" at bounding box center [584, 226] width 558 height 19
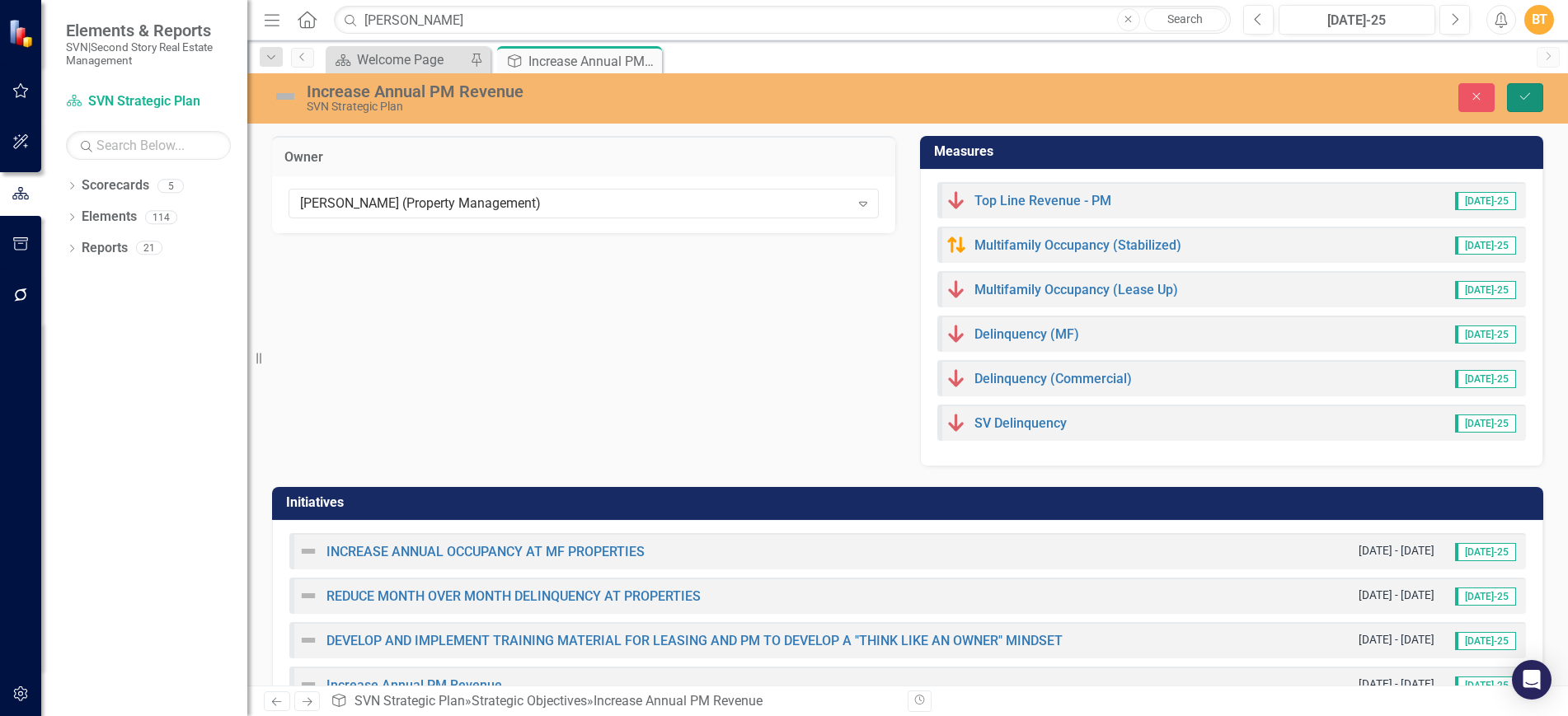
click at [1528, 93] on icon "Save" at bounding box center [1525, 96] width 15 height 11
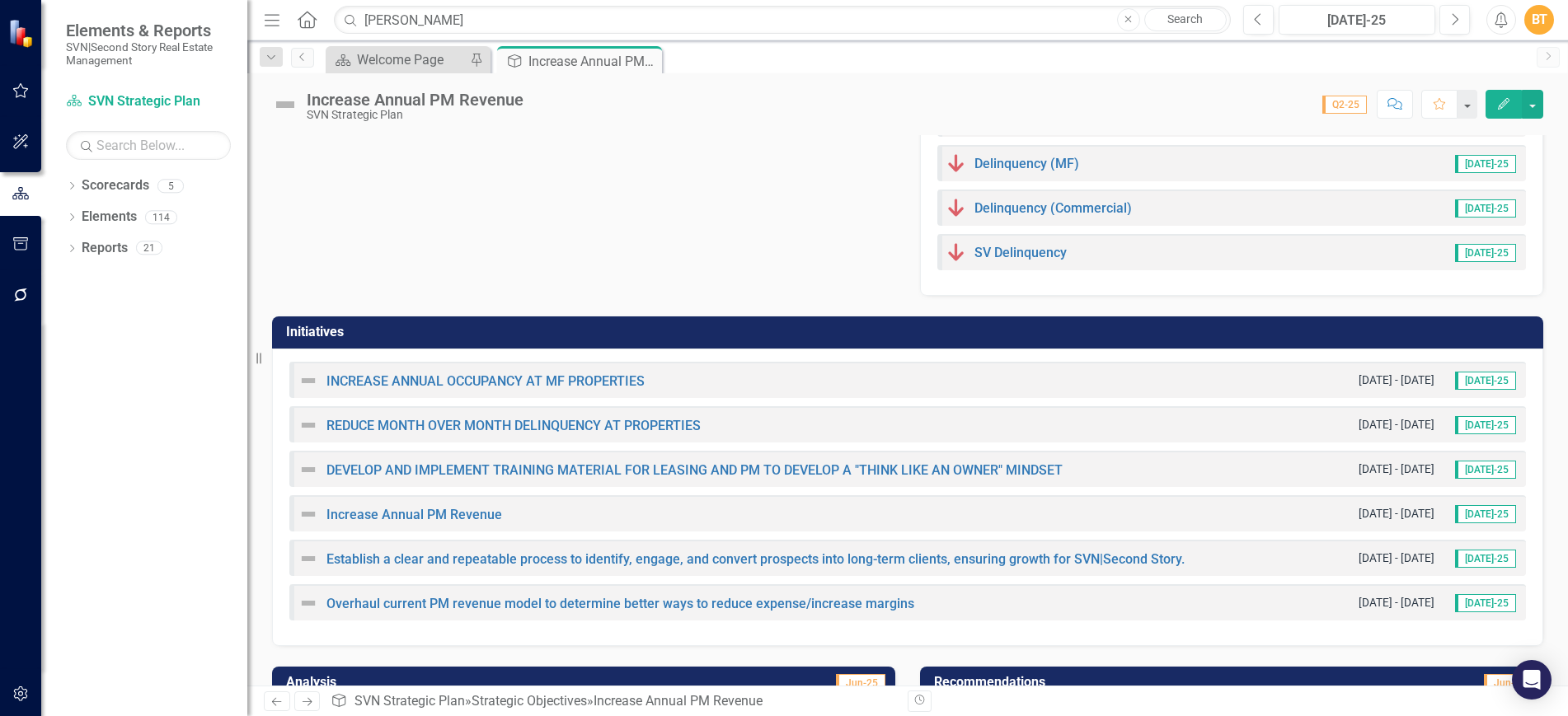
scroll to position [175, 0]
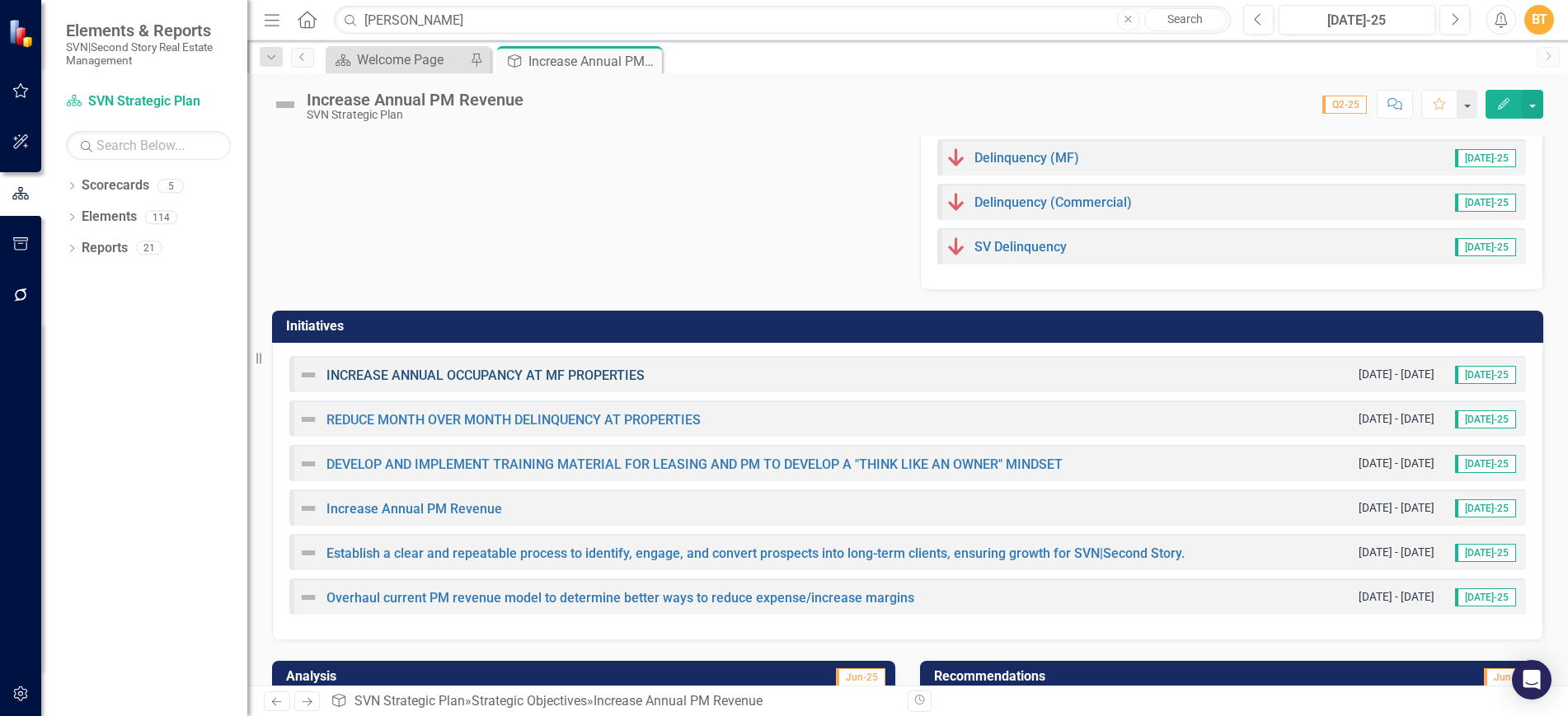
click at [620, 377] on link "INCREASE ANNUAL OCCUPANCY AT MF PROPERTIES" at bounding box center [485, 376] width 319 height 16
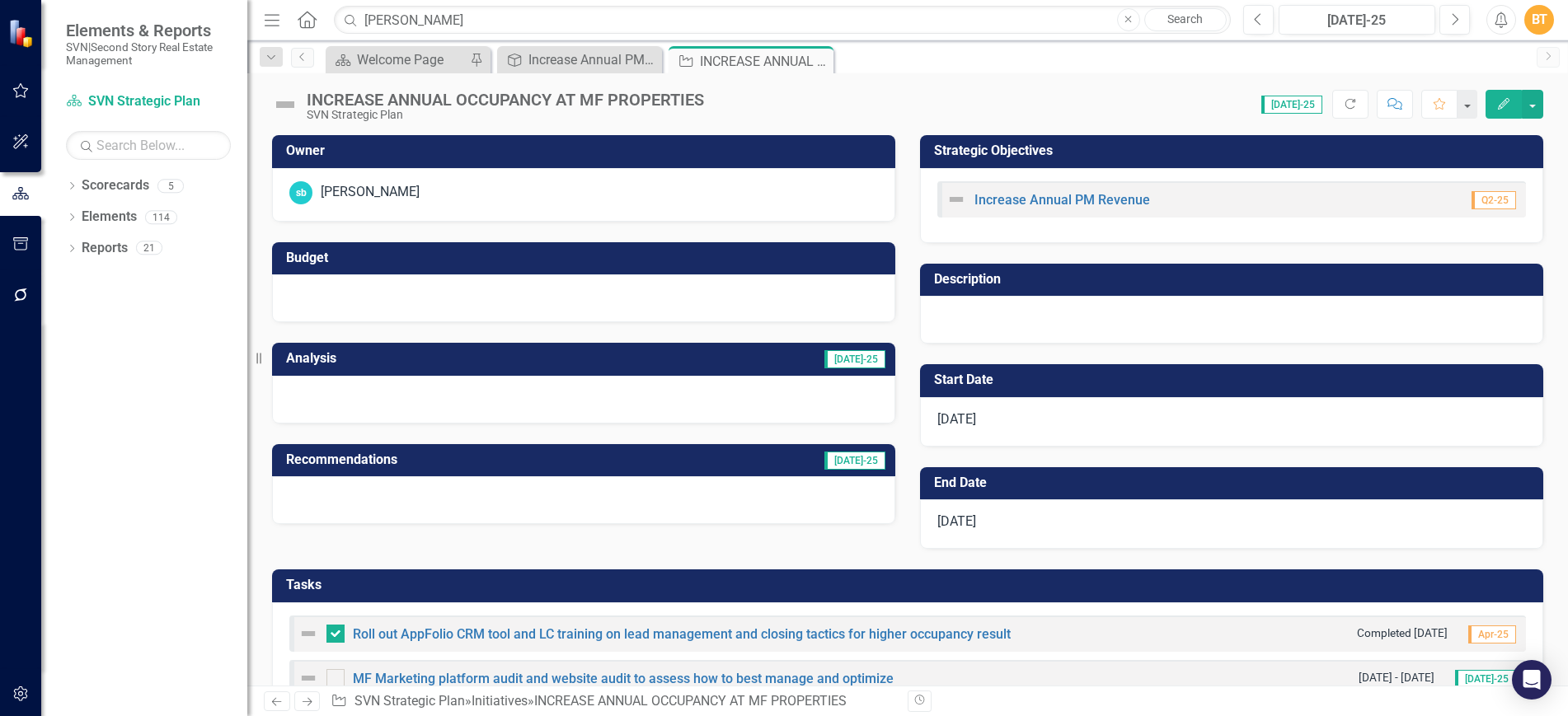
click at [559, 155] on h3 "Owner" at bounding box center [586, 151] width 601 height 15
click at [629, 151] on h3 "Owner" at bounding box center [586, 151] width 601 height 15
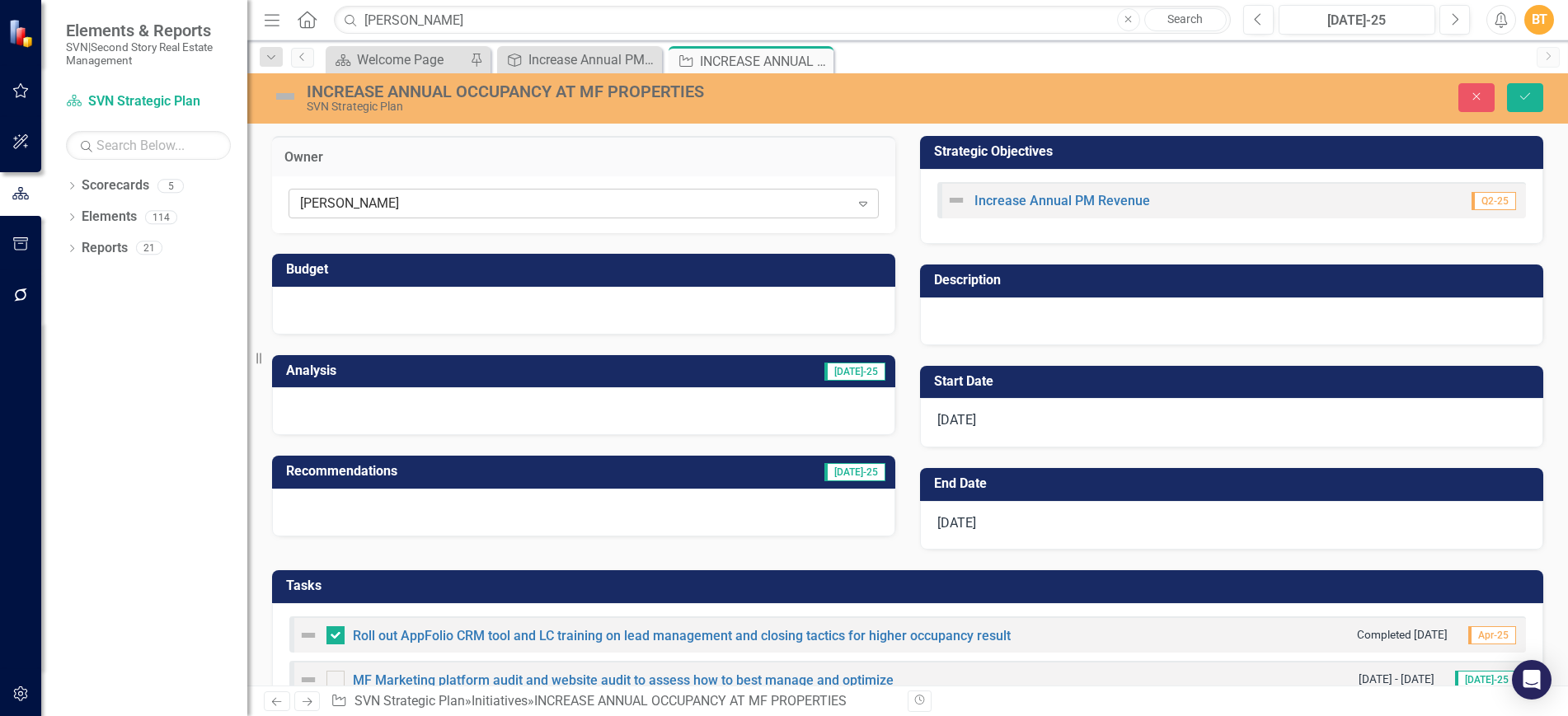
click at [575, 191] on div "[PERSON_NAME] Expand" at bounding box center [583, 204] width 590 height 30
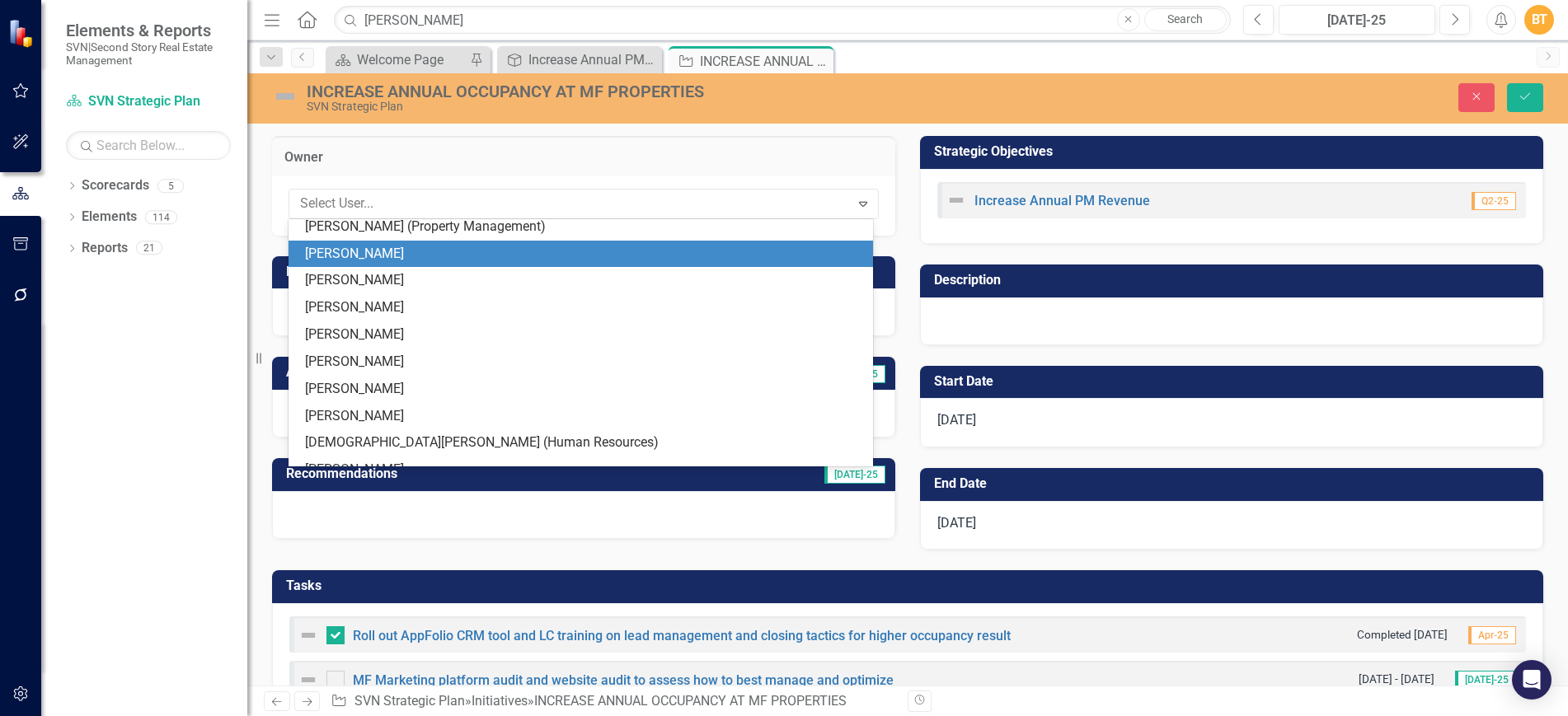
scroll to position [30, 0]
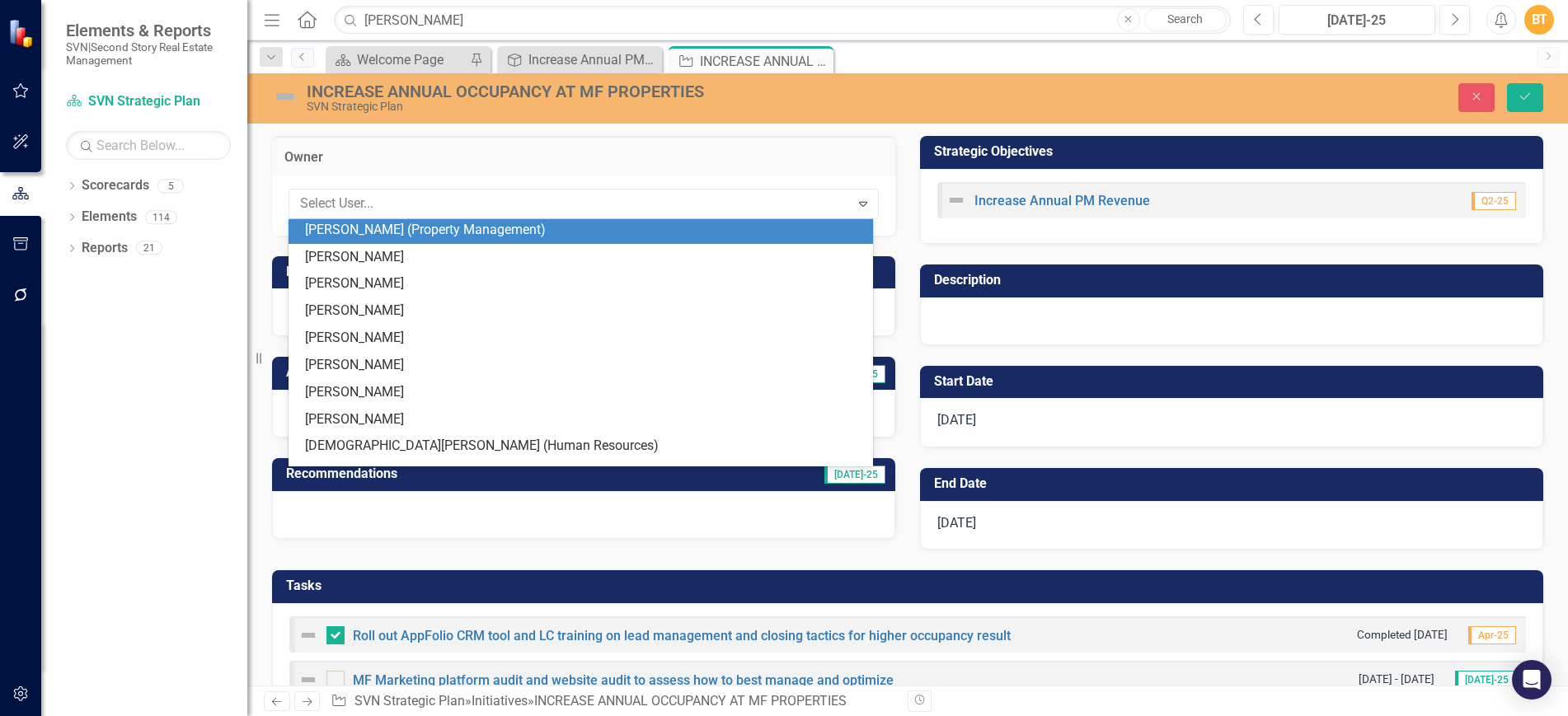
click at [432, 235] on div "[PERSON_NAME] (Property Management)" at bounding box center [584, 229] width 558 height 19
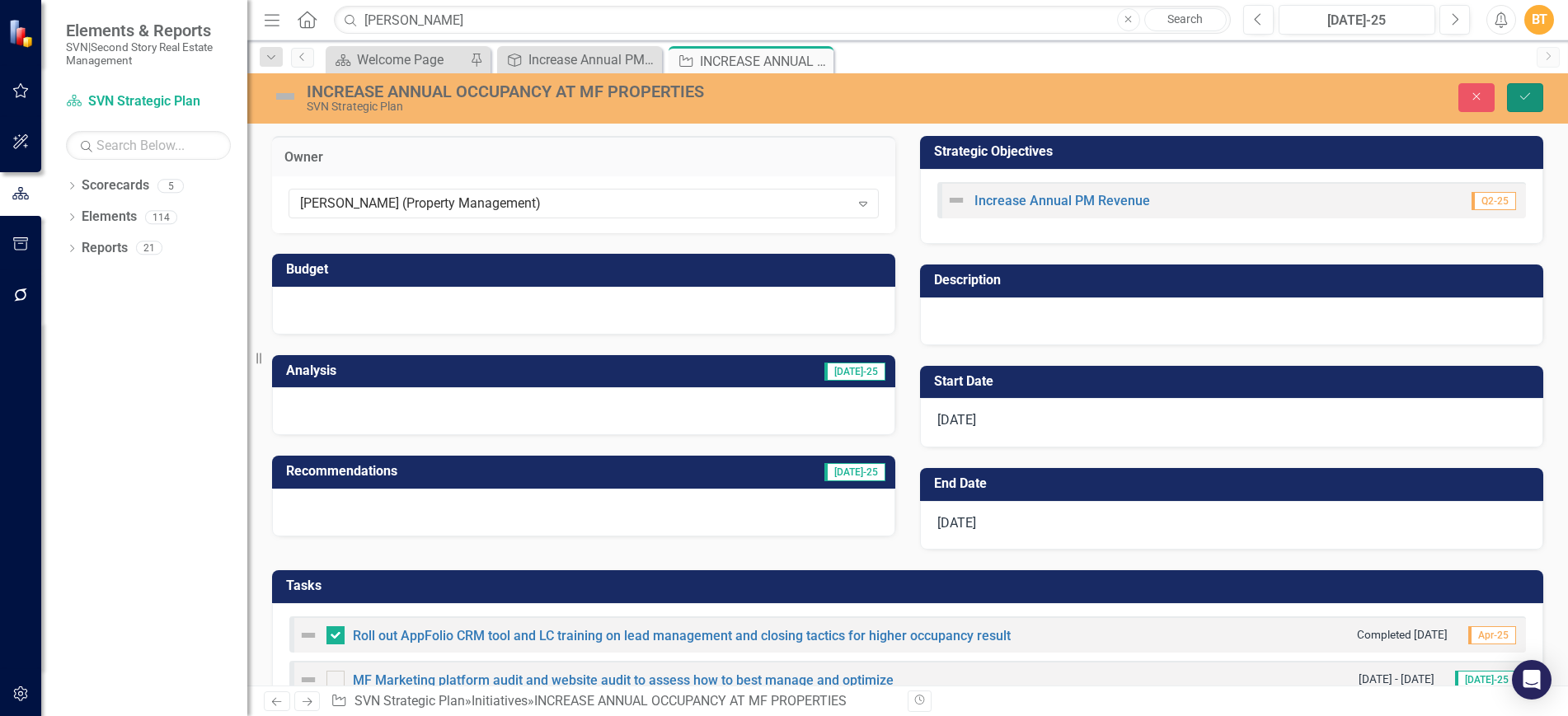
click at [1518, 92] on icon "Save" at bounding box center [1525, 96] width 15 height 11
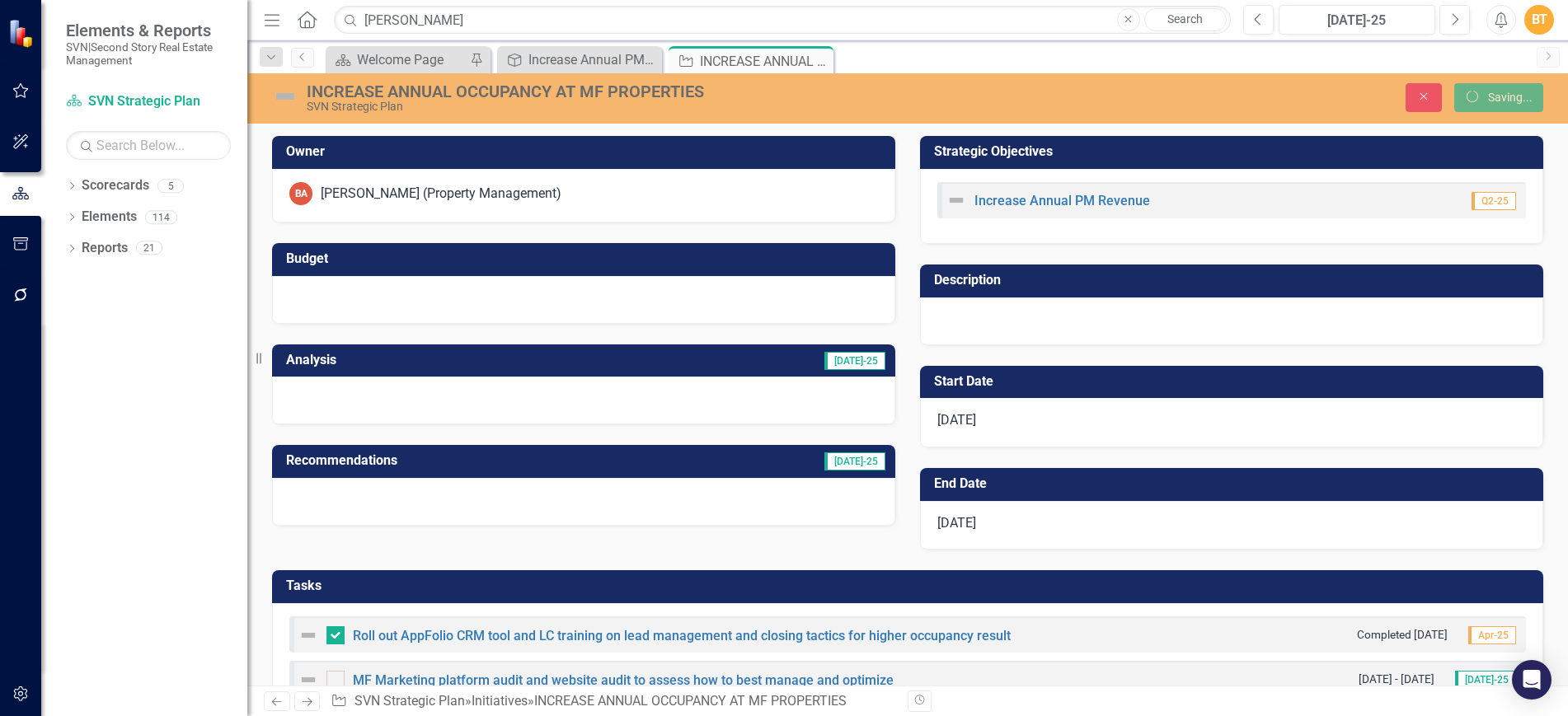
checkbox input "false"
checkbox input "true"
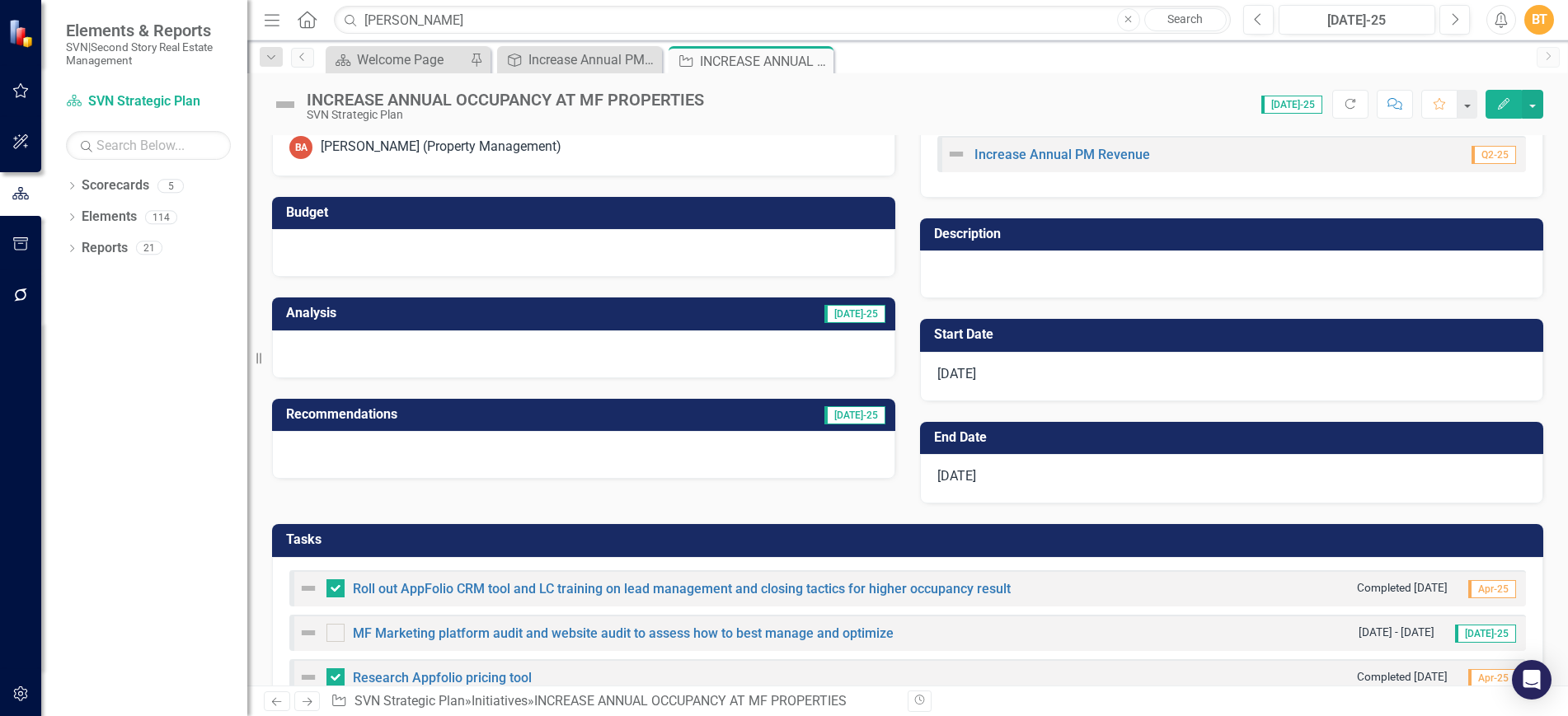
scroll to position [183, 0]
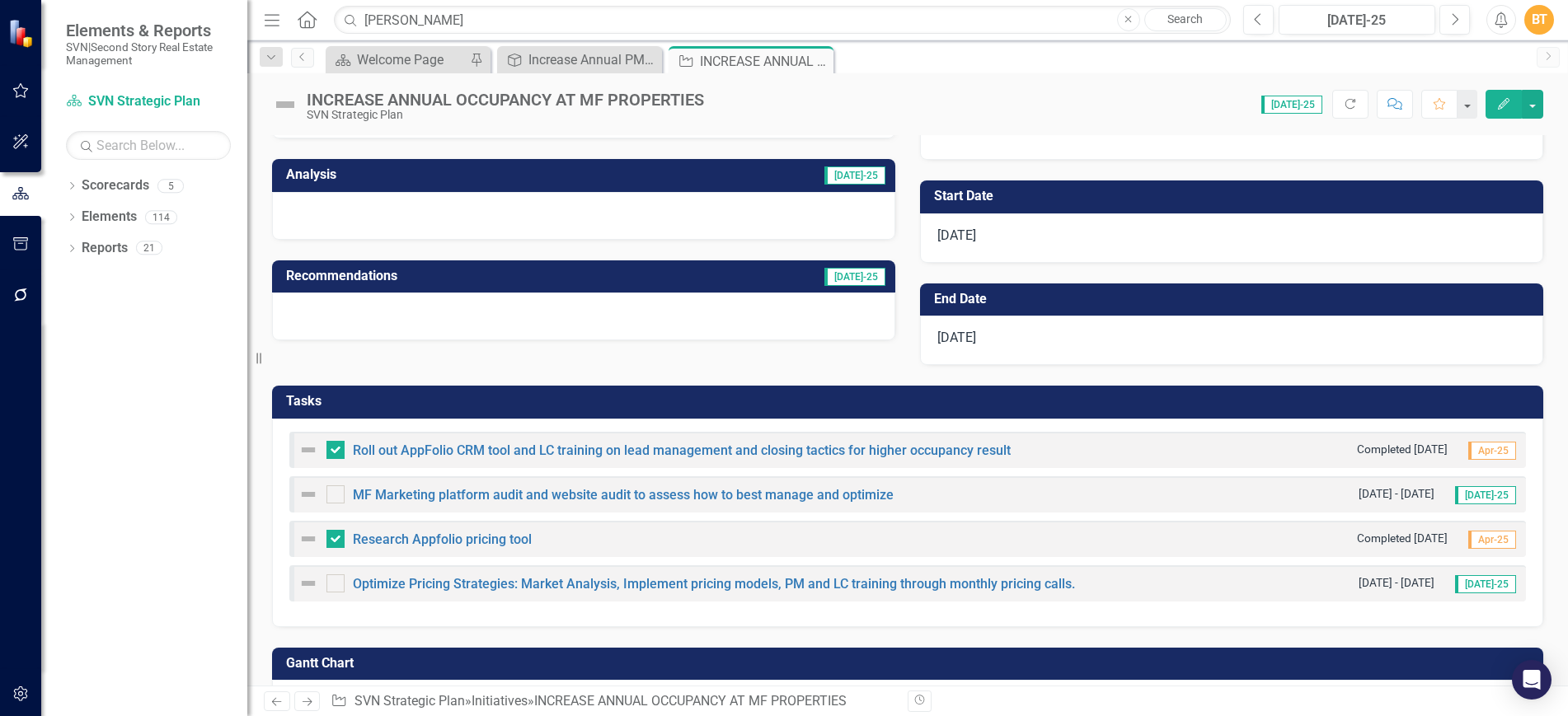
click at [549, 487] on div "MF Marketing platform audit and website audit to assess how to best manage and …" at bounding box center [596, 494] width 595 height 19
